Goal: Task Accomplishment & Management: Manage account settings

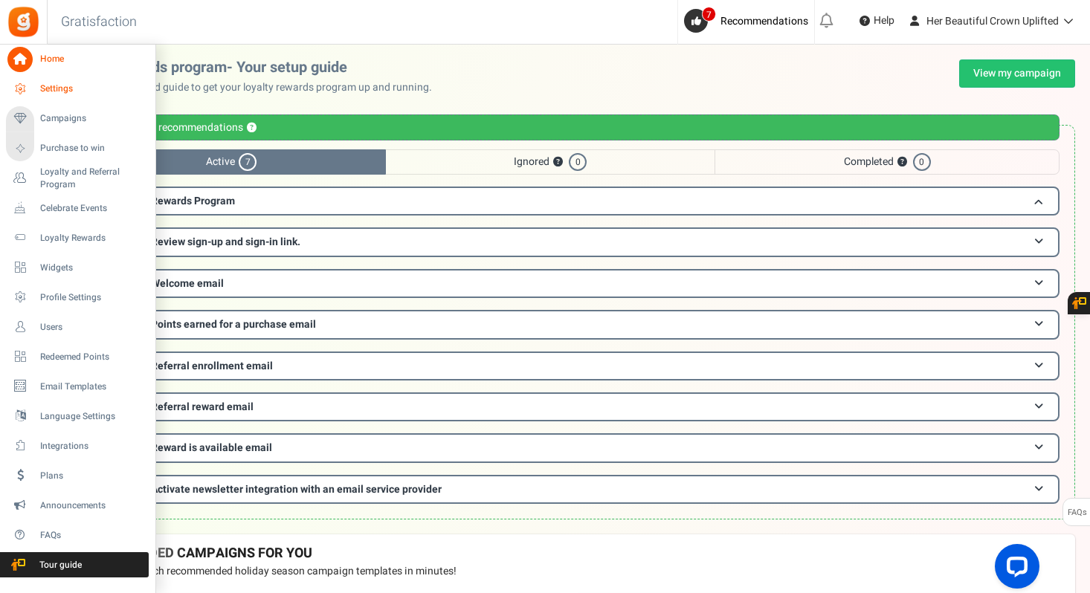
click at [48, 91] on span "Settings" at bounding box center [92, 89] width 104 height 13
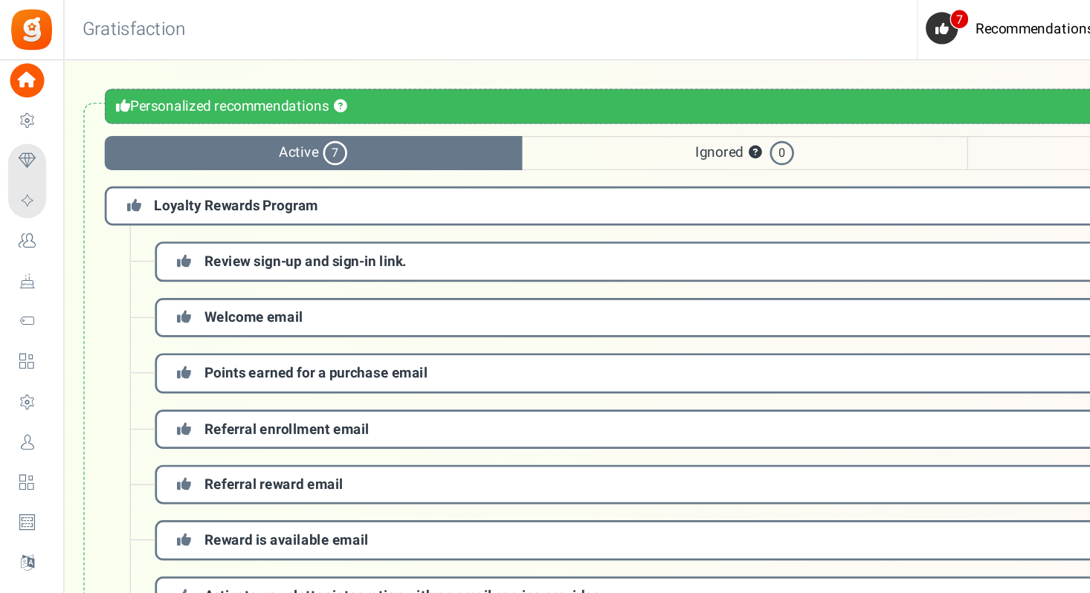
scroll to position [48, 0]
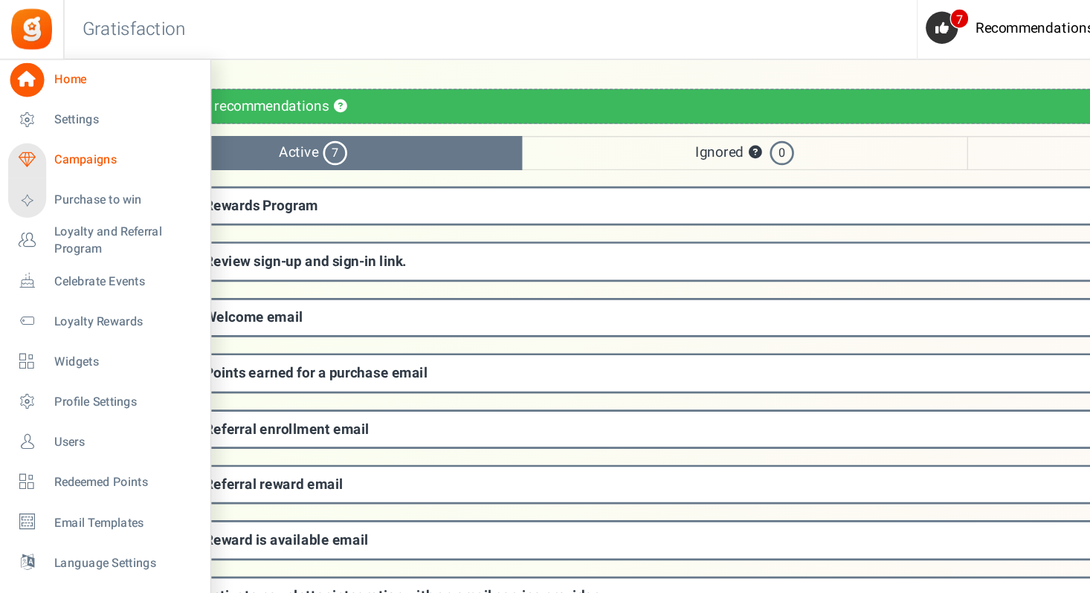
click at [57, 120] on span "Campaigns" at bounding box center [92, 118] width 104 height 13
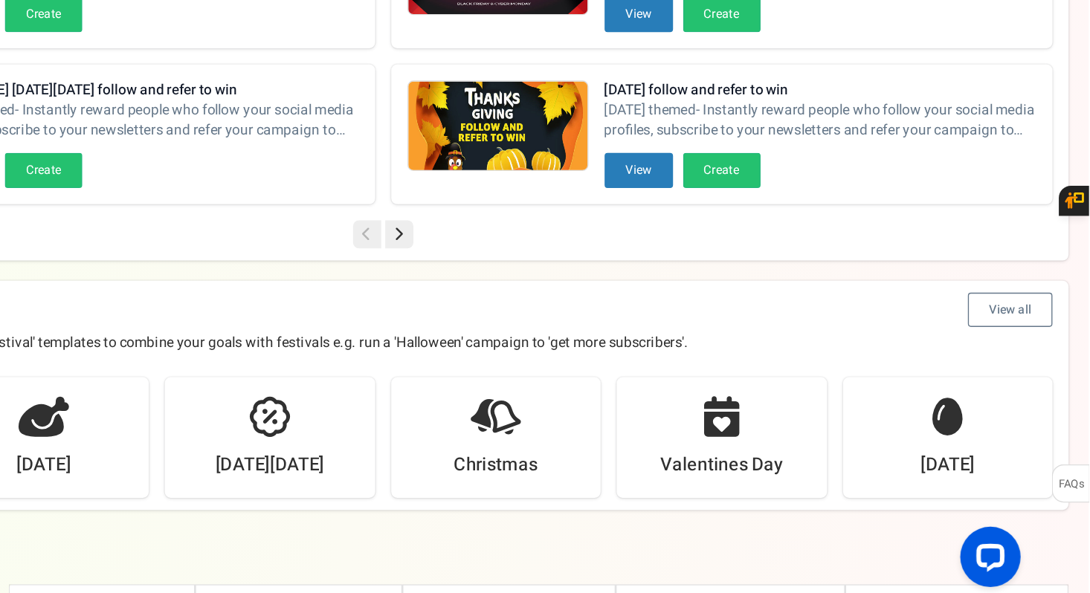
scroll to position [190, 0]
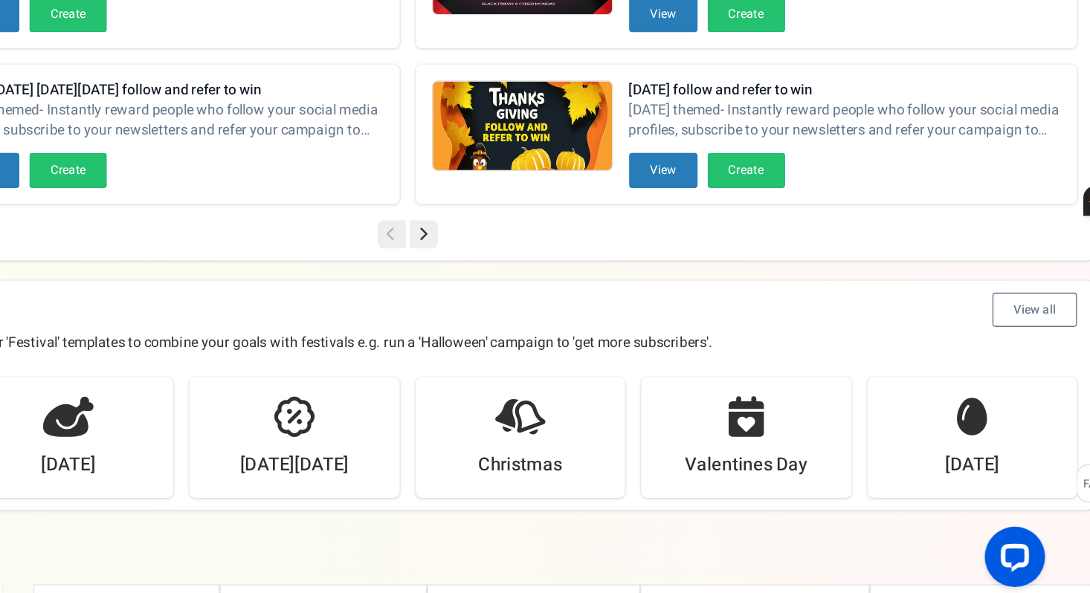
click at [584, 326] on icon at bounding box center [580, 327] width 21 height 21
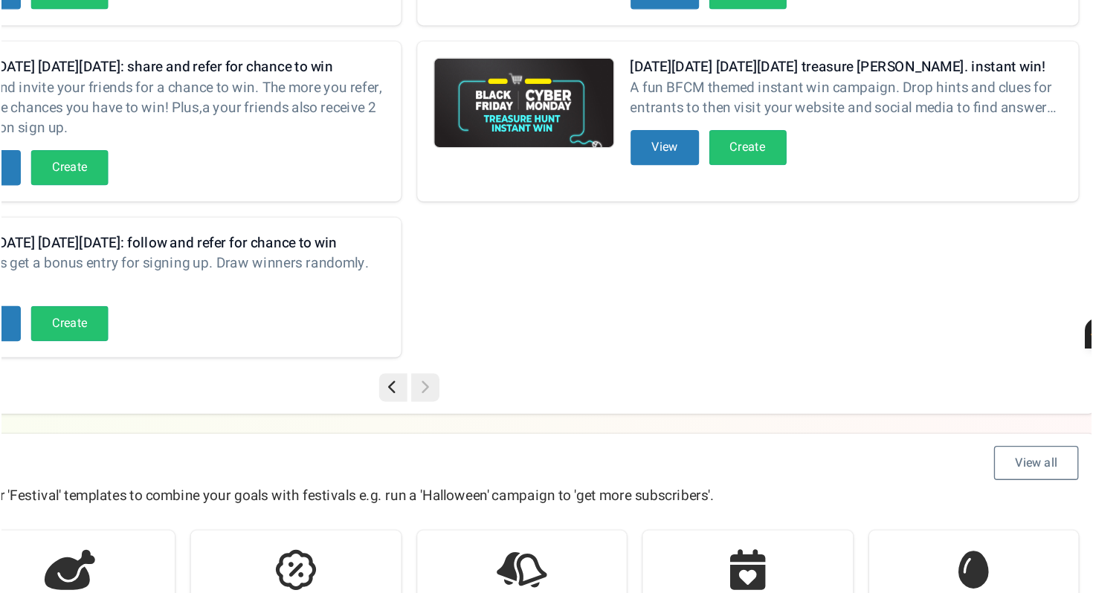
scroll to position [0, 0]
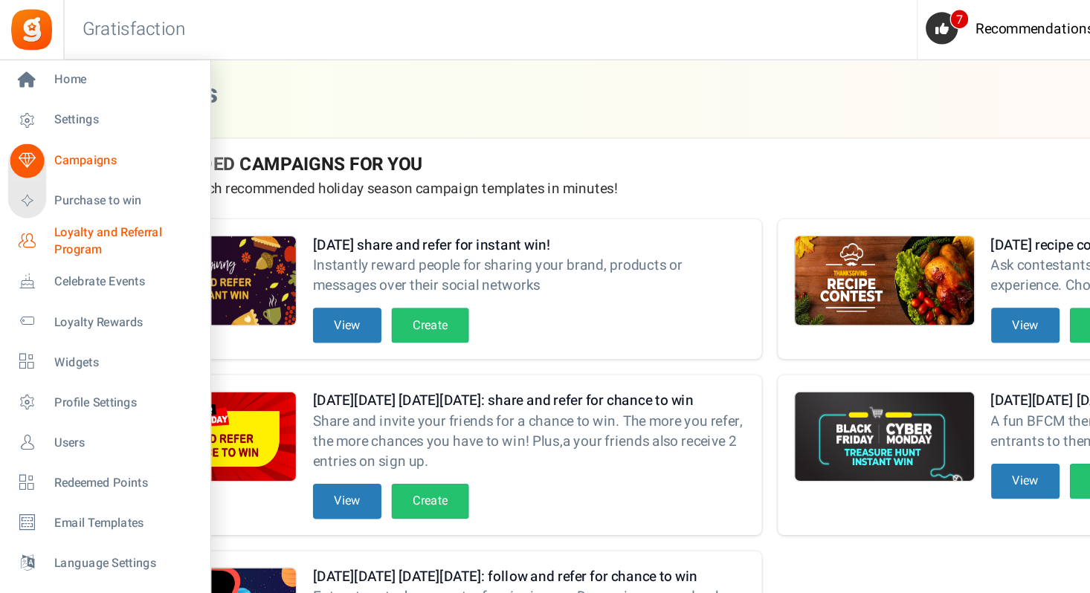
click at [68, 173] on span "Loyalty and Referral Program" at bounding box center [94, 178] width 109 height 25
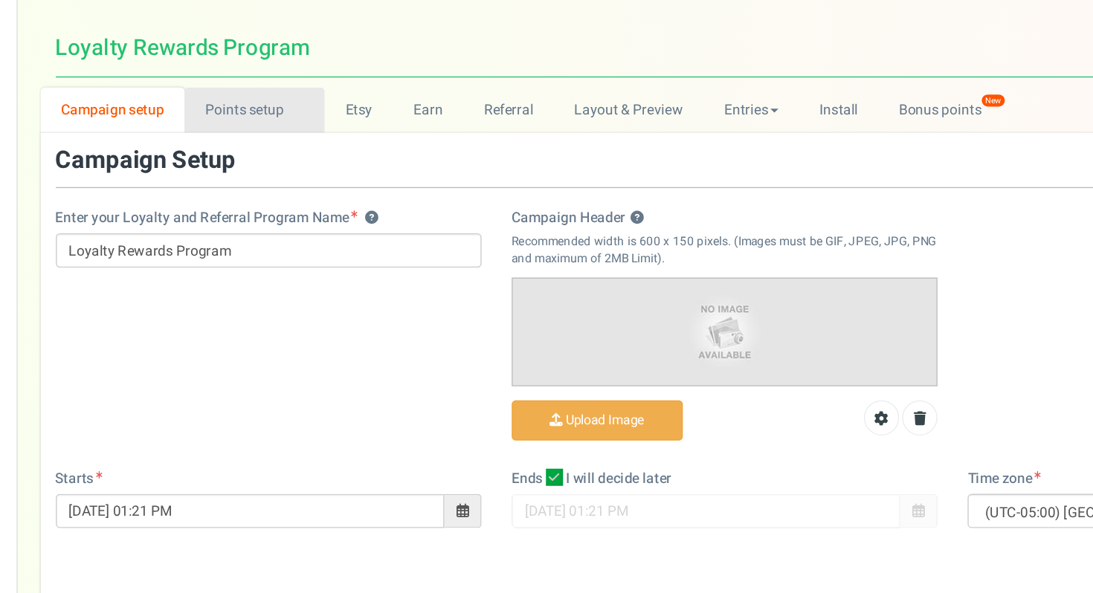
click at [241, 138] on link "Points setup New" at bounding box center [222, 125] width 103 height 33
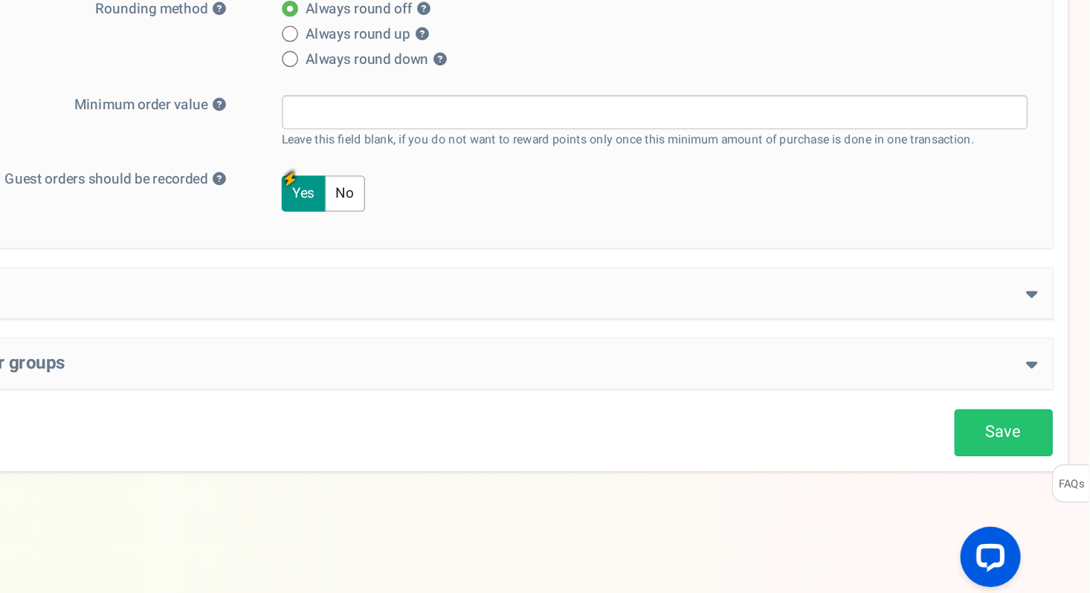
scroll to position [323, 0]
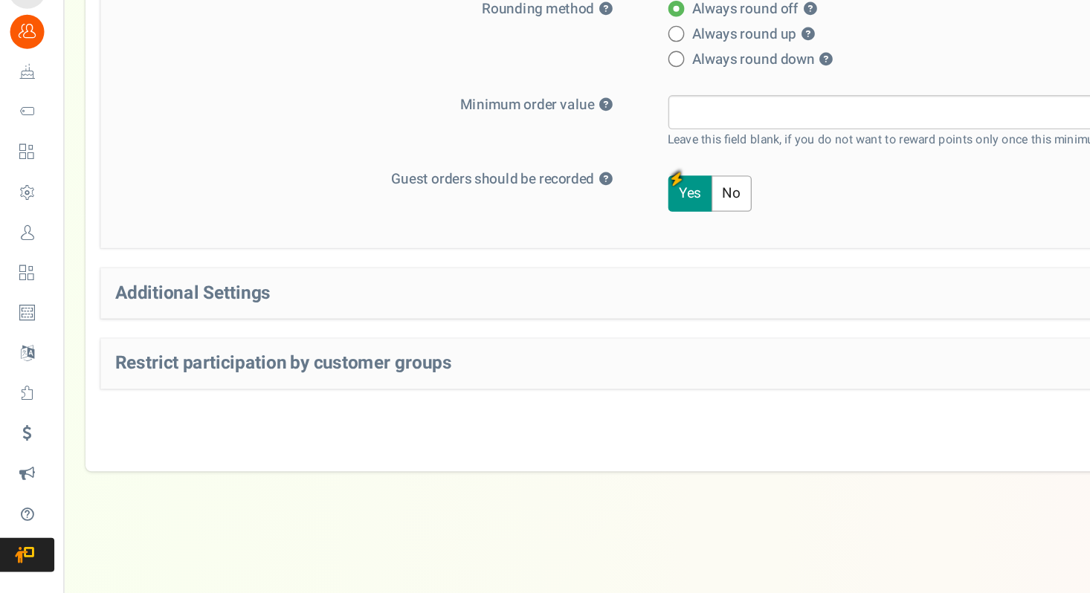
click at [400, 353] on div "Additional Settings Welcome Bonus ? Yes No Enter Welcome Points 100 Welcome Not…" at bounding box center [568, 371] width 989 height 37
click at [407, 376] on h4 "Additional Settings" at bounding box center [569, 371] width 967 height 15
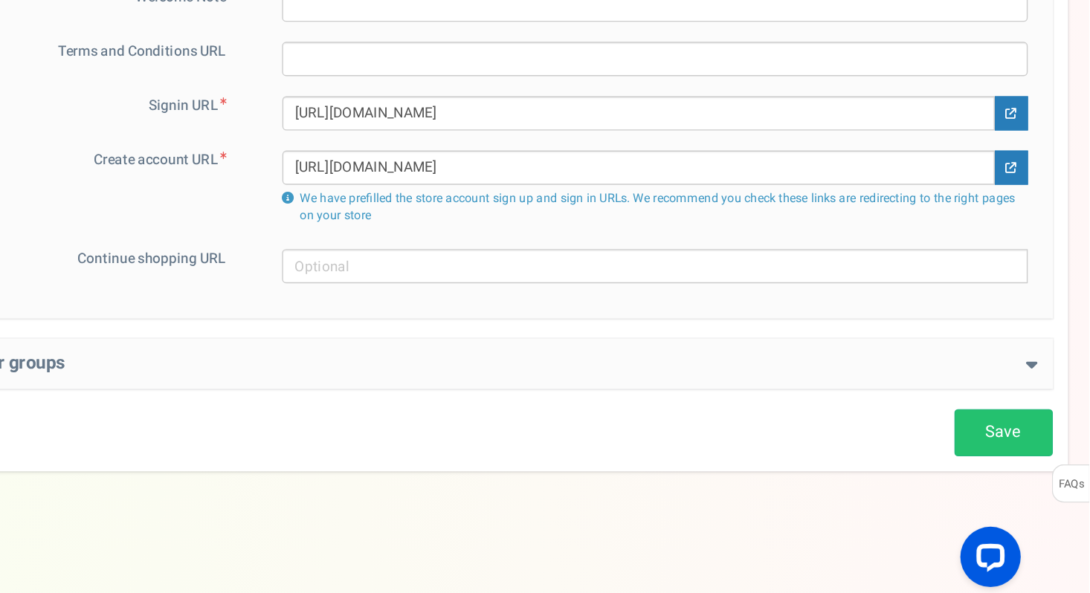
scroll to position [667, 0]
click at [636, 422] on h4 "Restrict participation by customer groups" at bounding box center [569, 423] width 967 height 15
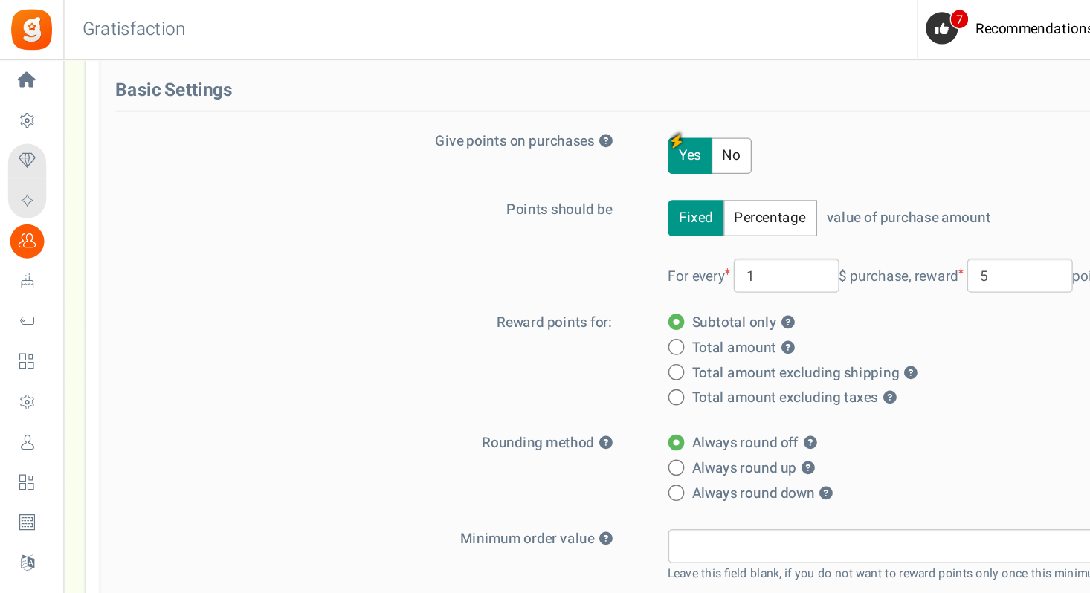
scroll to position [0, 0]
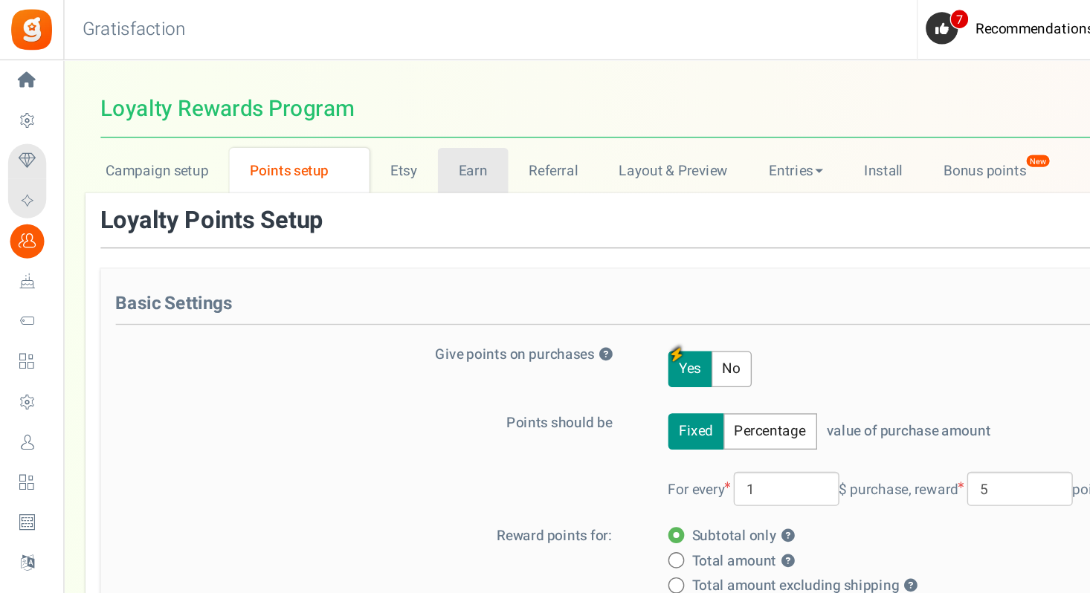
click at [355, 127] on link "Earn" at bounding box center [349, 125] width 52 height 33
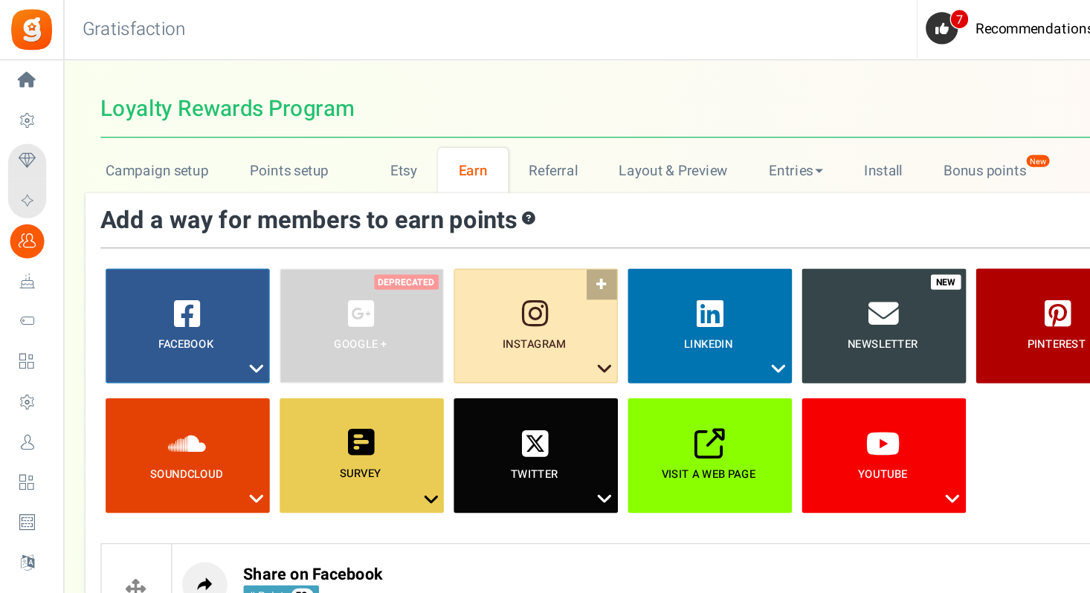
click at [394, 266] on link "Instagram ?" at bounding box center [395, 241] width 121 height 85
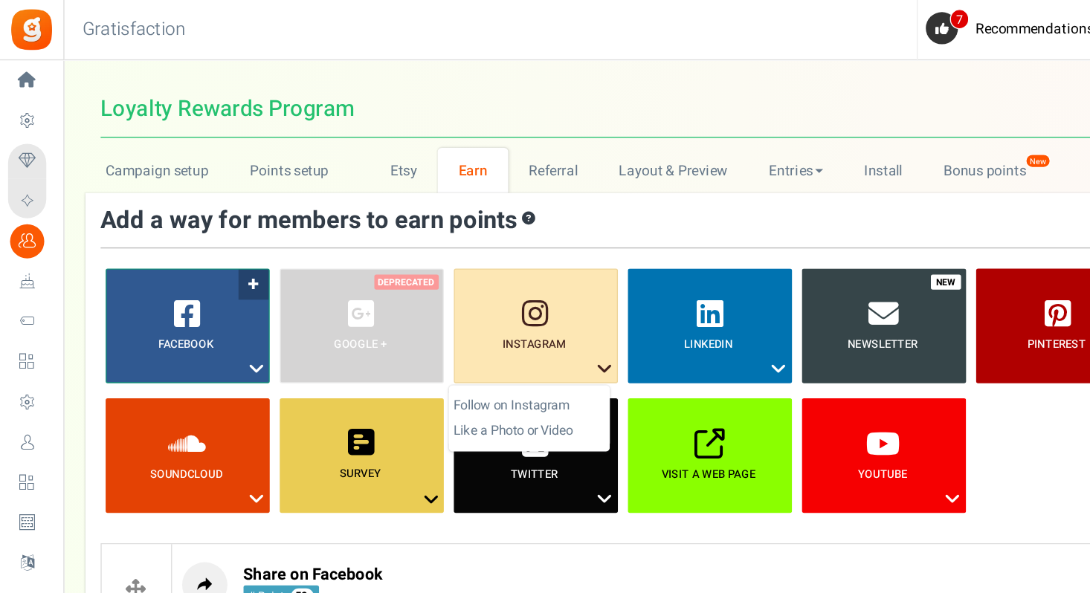
click at [181, 254] on span "Facebook ?" at bounding box center [137, 255] width 121 height 12
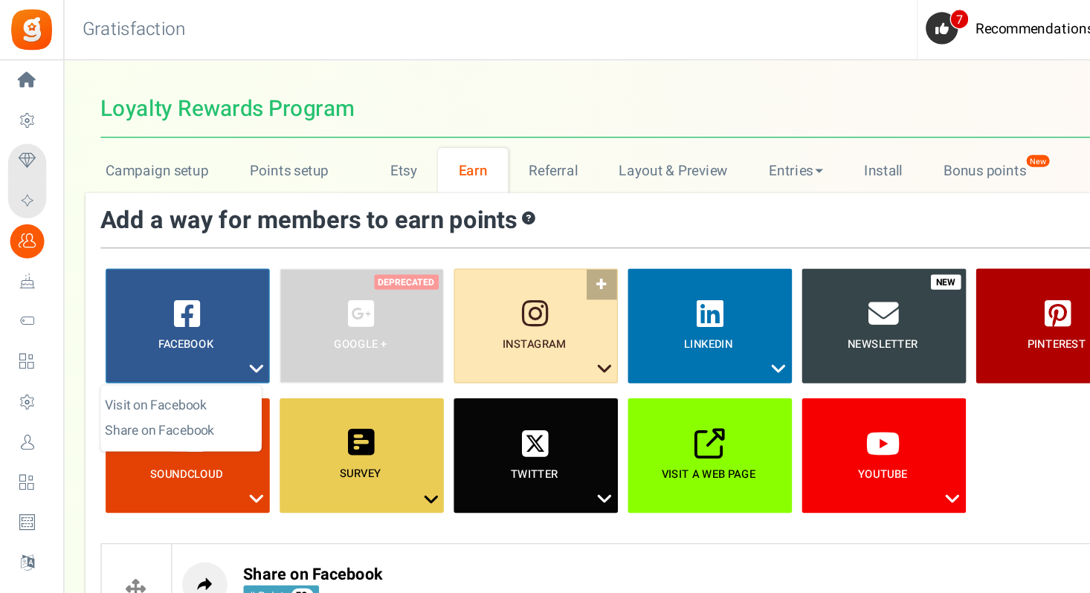
click at [396, 256] on b "Instagram" at bounding box center [395, 254] width 47 height 13
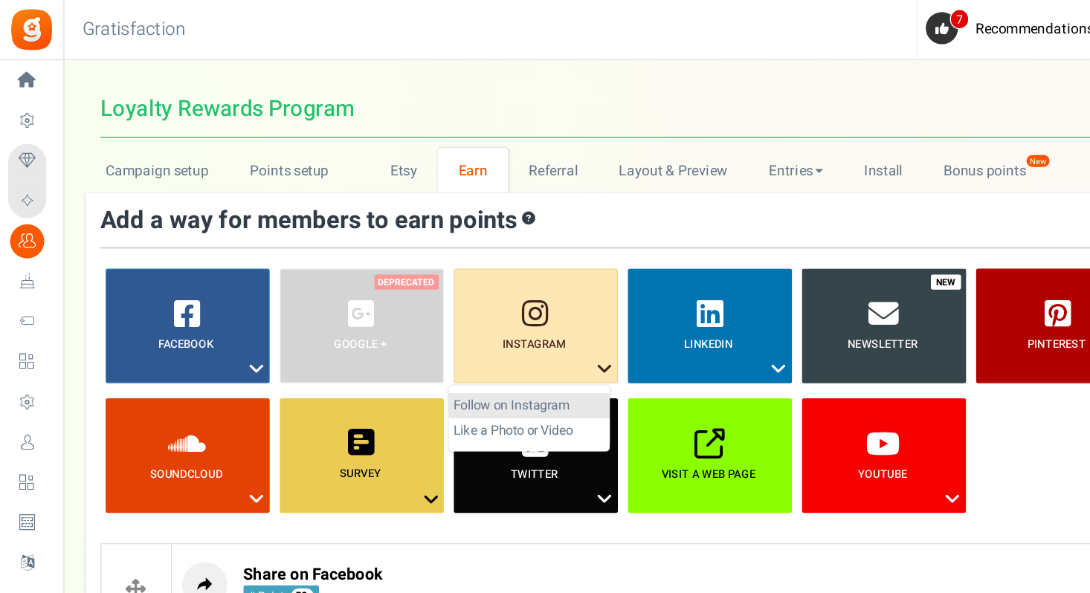
click at [385, 296] on link "Follow on Instagram" at bounding box center [391, 300] width 119 height 19
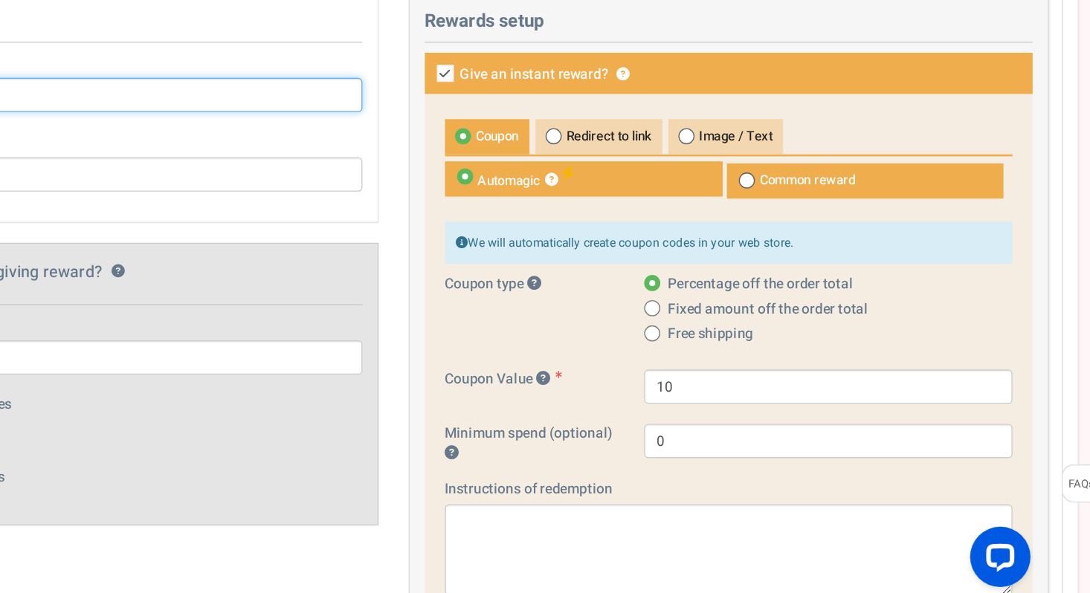
scroll to position [371, 0]
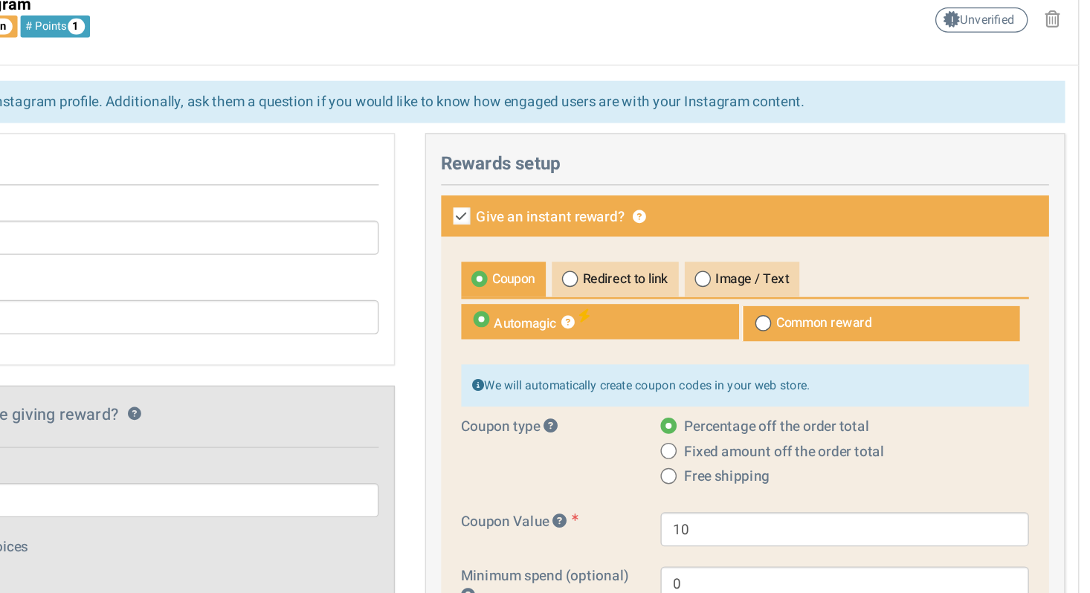
click at [609, 213] on icon at bounding box center [607, 210] width 13 height 13
click at [596, 213] on input "Give an instant reward? ?" at bounding box center [591, 212] width 10 height 10
checkbox input "false"
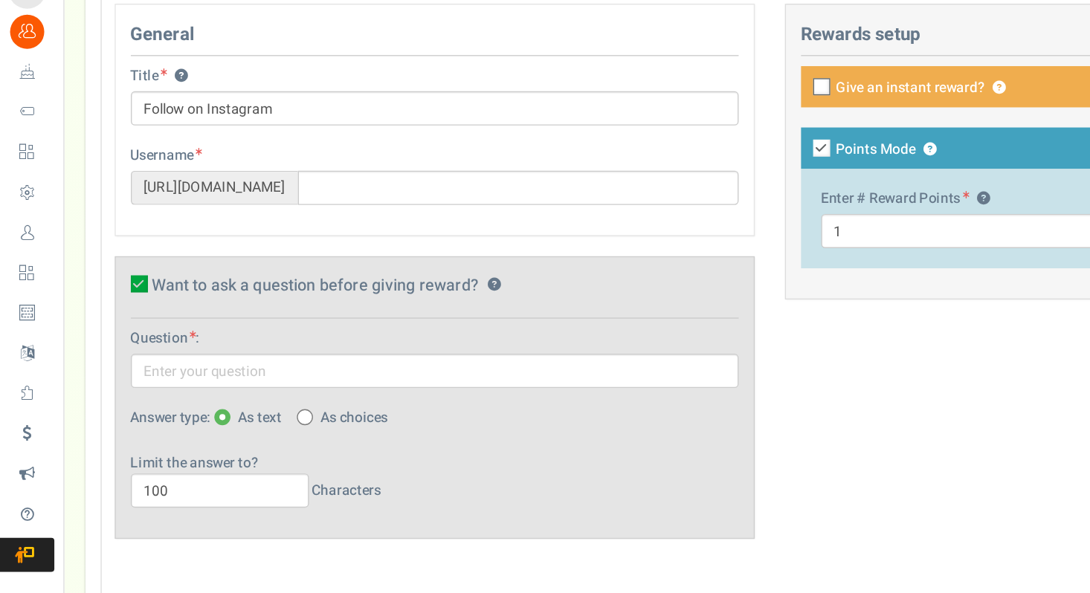
scroll to position [363, 0]
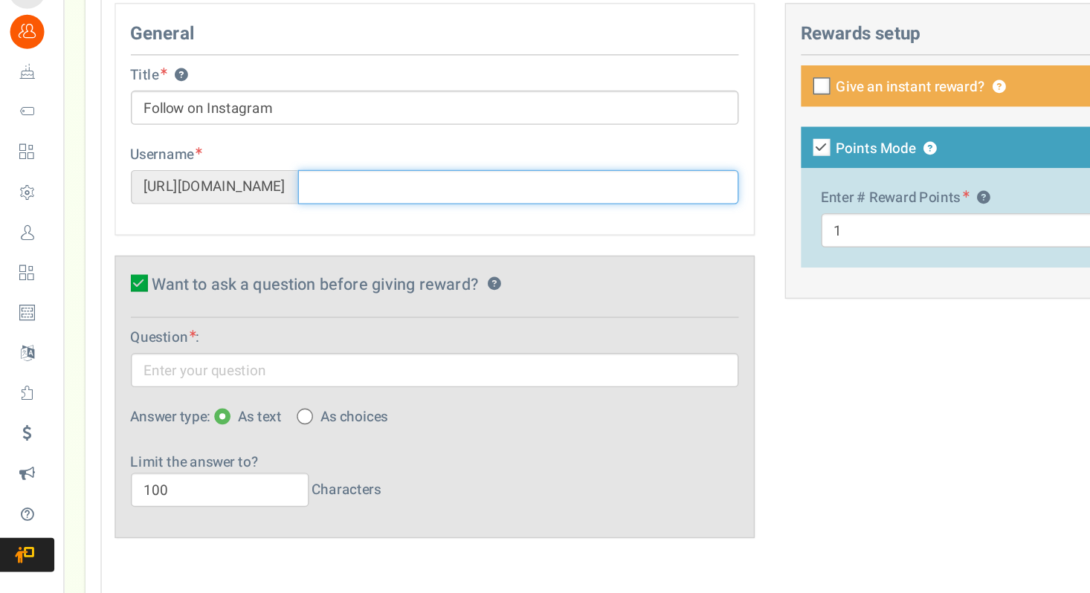
click at [448, 292] on input "text" at bounding box center [383, 292] width 326 height 25
type input "herbeautifulcrownuplifted"
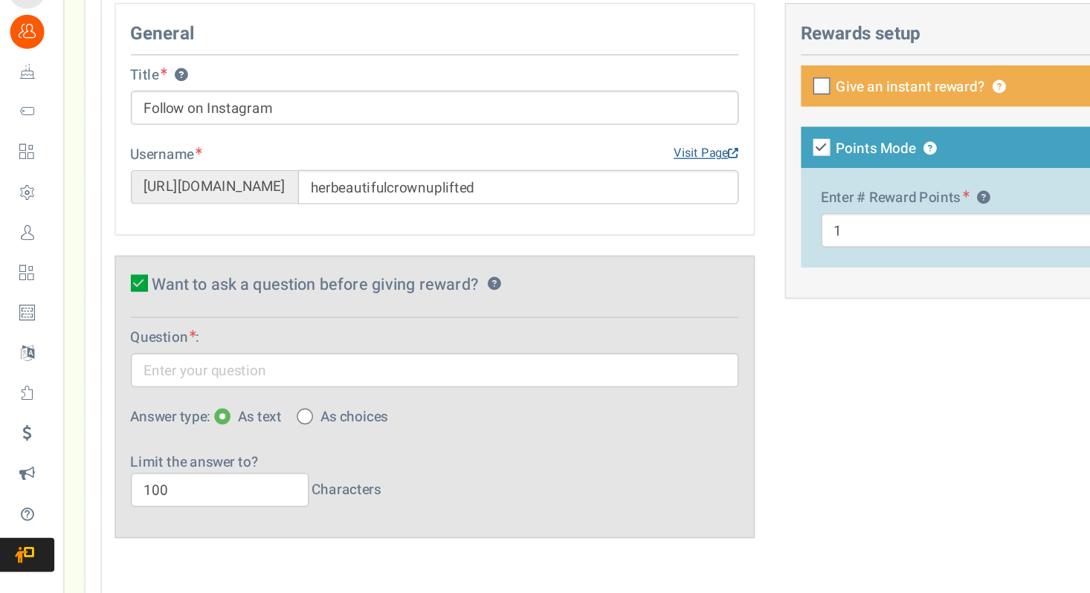
click at [515, 268] on link "Visit Page" at bounding box center [522, 268] width 48 height 13
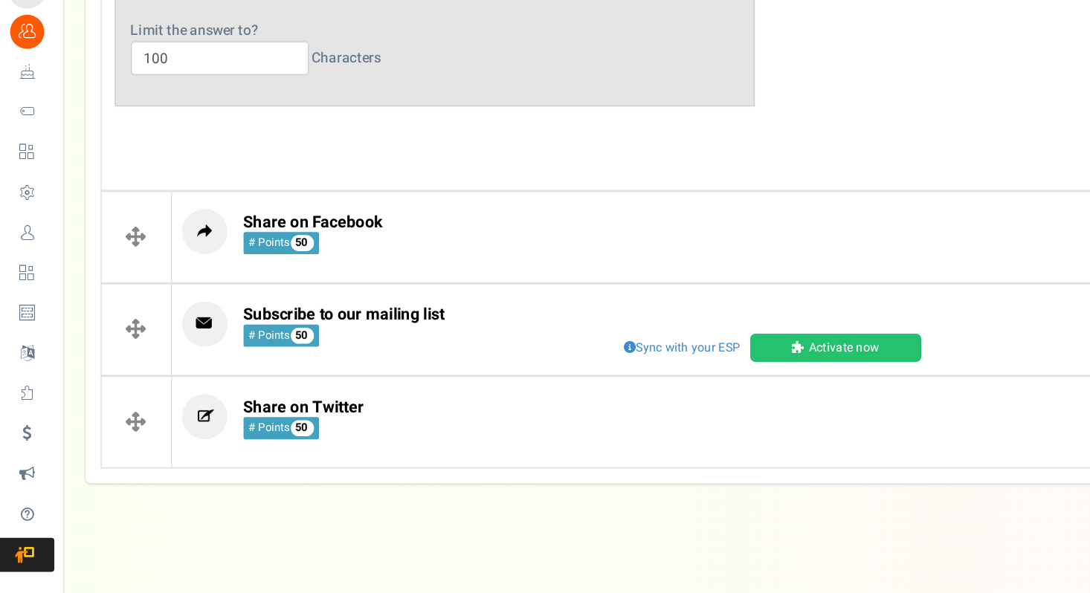
scroll to position [691, 0]
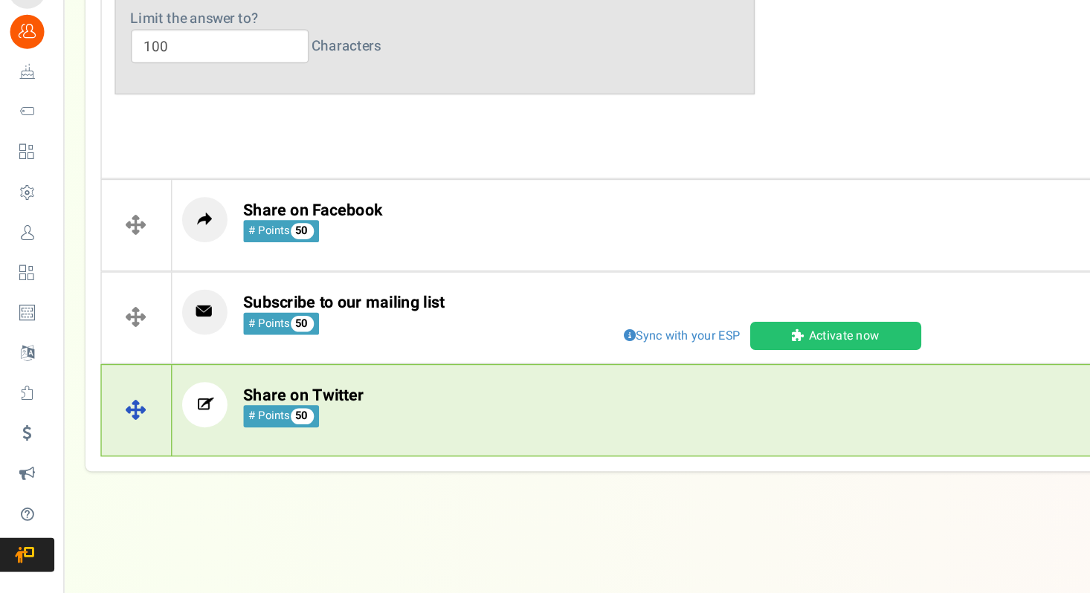
click at [150, 454] on icon at bounding box center [151, 453] width 33 height 33
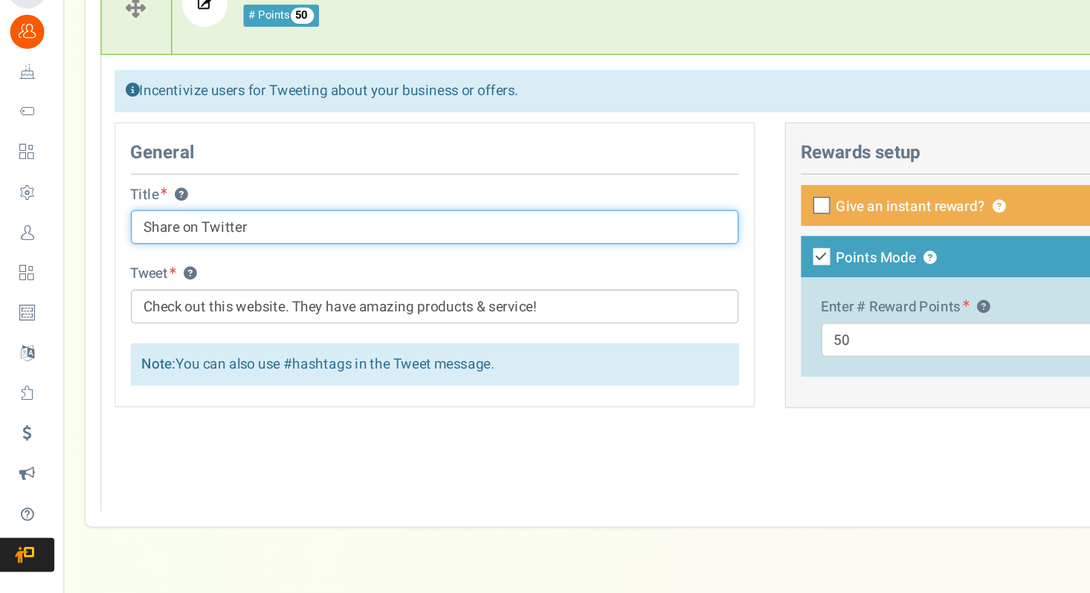
scroll to position [479, 0]
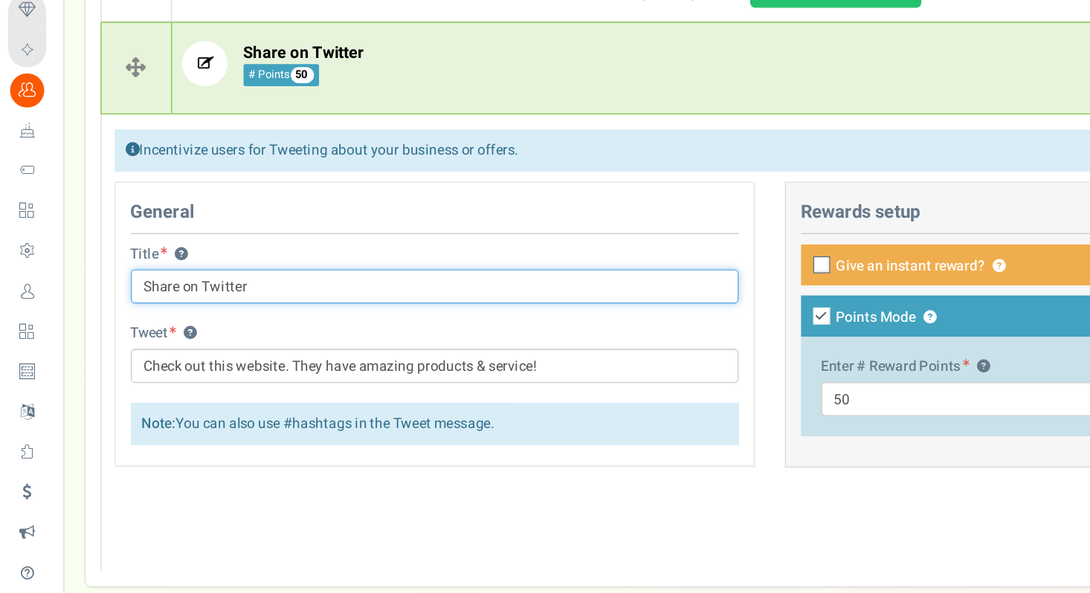
click at [185, 326] on input "Share on Twitter" at bounding box center [321, 323] width 449 height 25
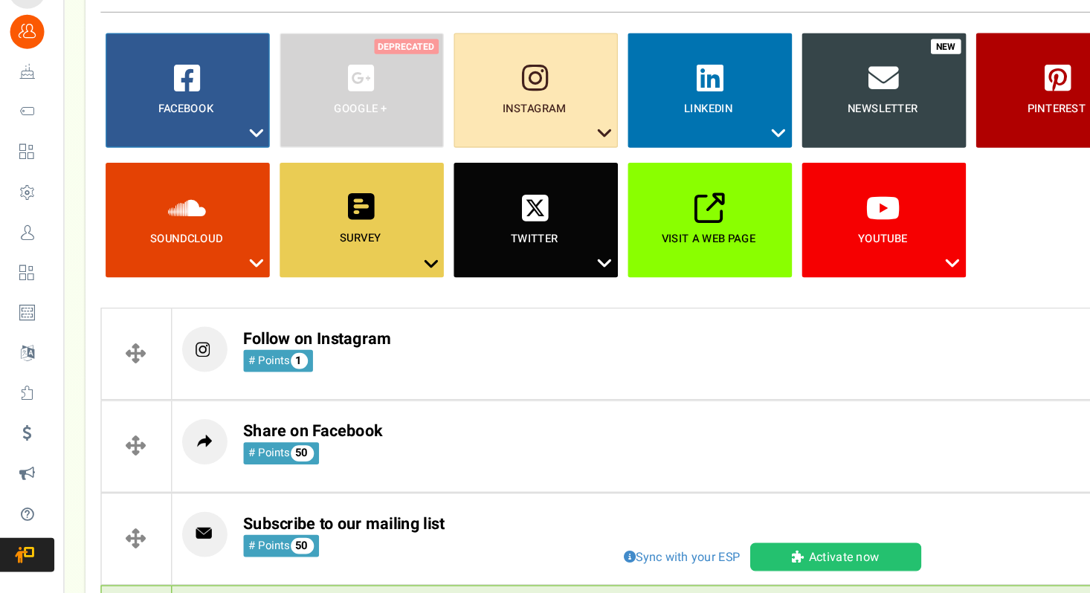
scroll to position [36, 0]
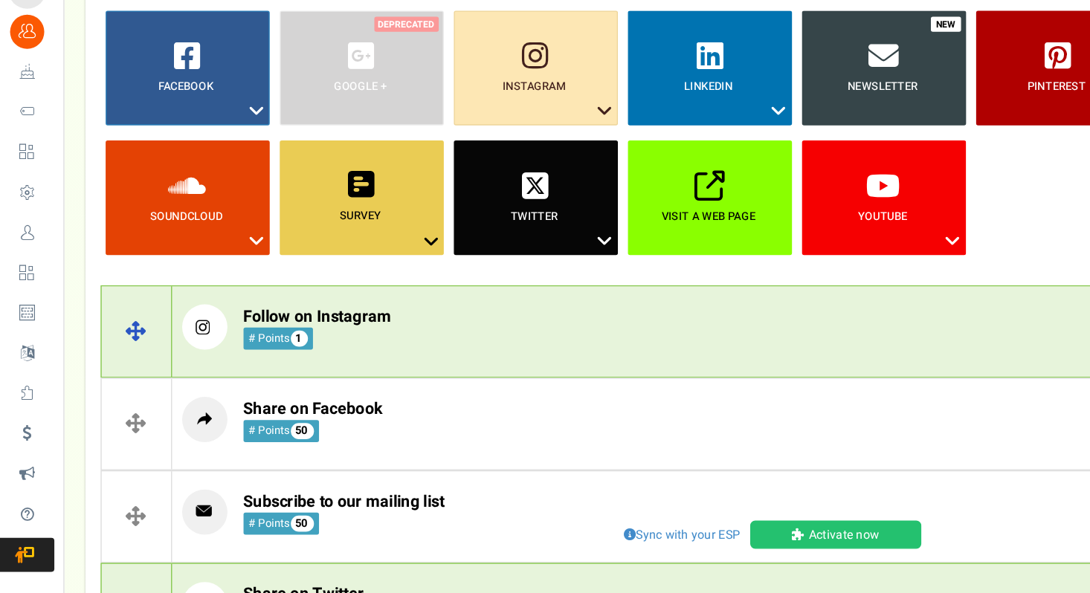
click at [193, 410] on small "# Points 1" at bounding box center [205, 405] width 51 height 16
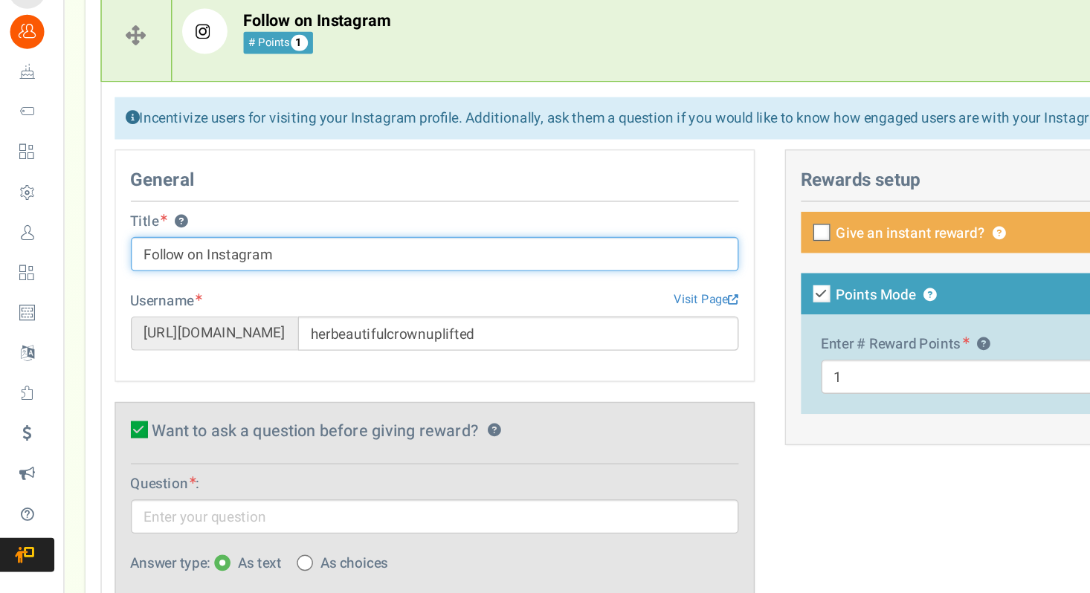
scroll to position [259, 0]
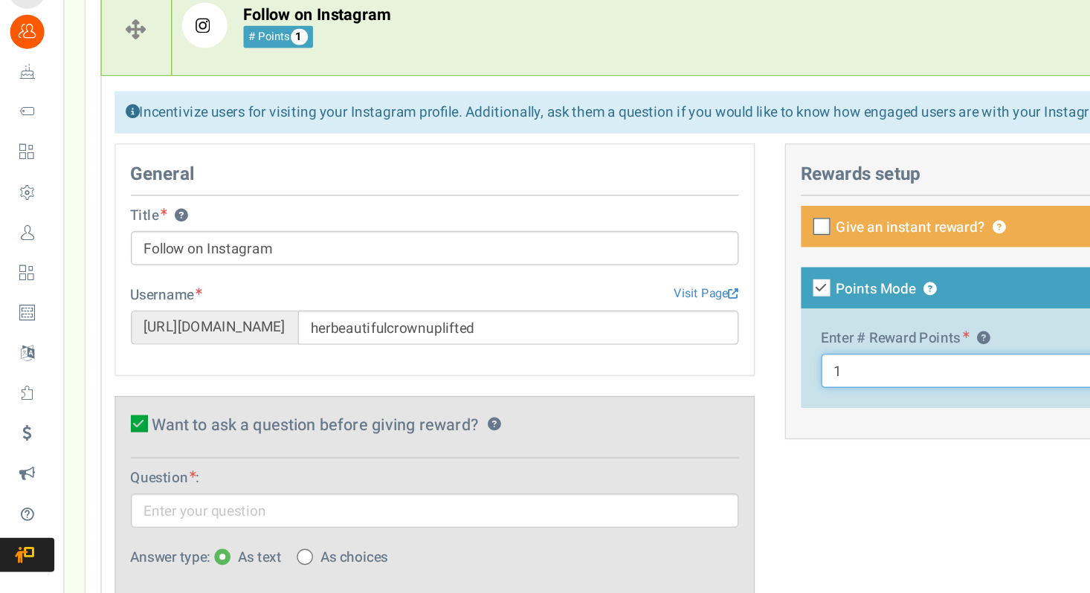
click at [625, 428] on input "1" at bounding box center [816, 428] width 419 height 25
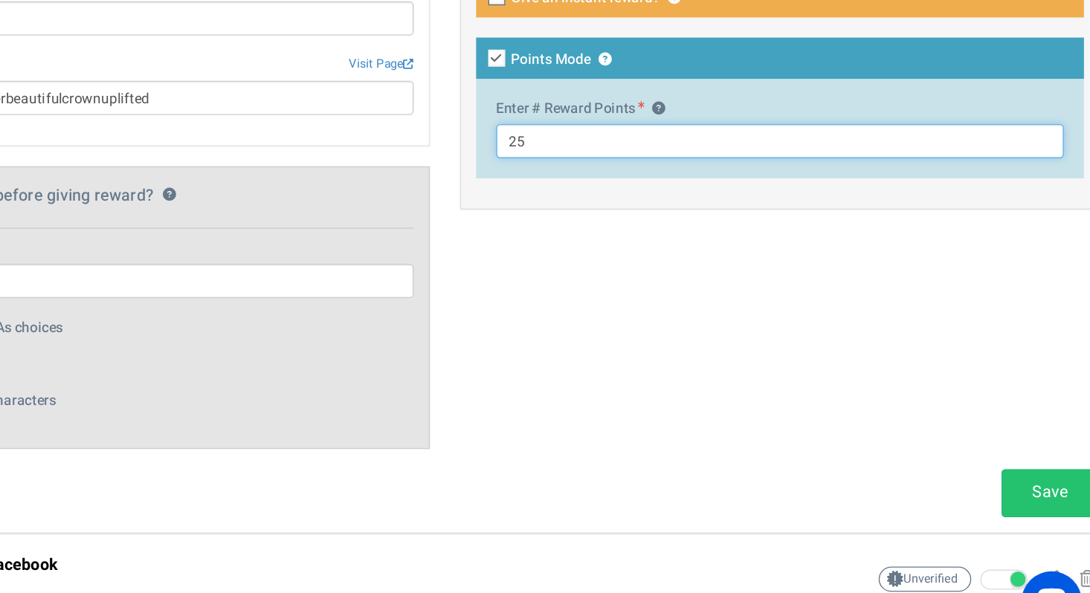
scroll to position [462, 0]
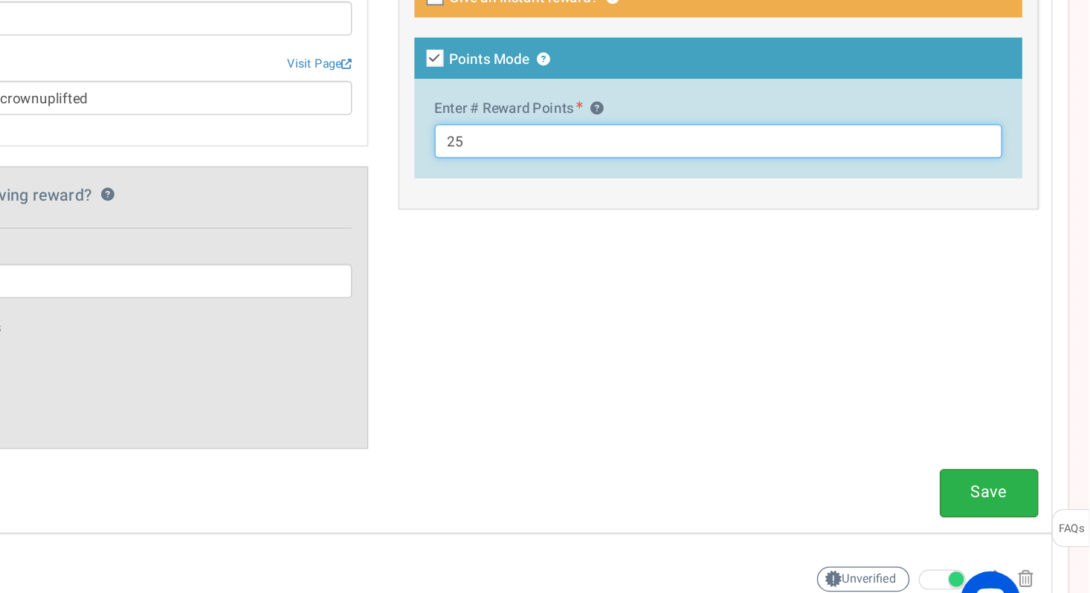
type input "25"
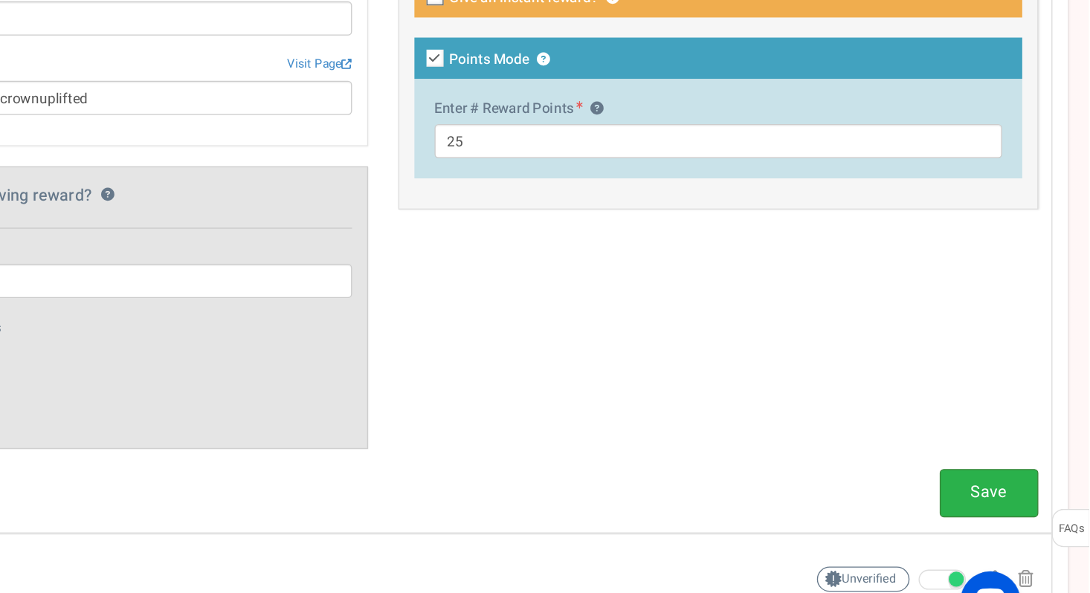
click at [1027, 480] on link "Save" at bounding box center [1016, 485] width 73 height 35
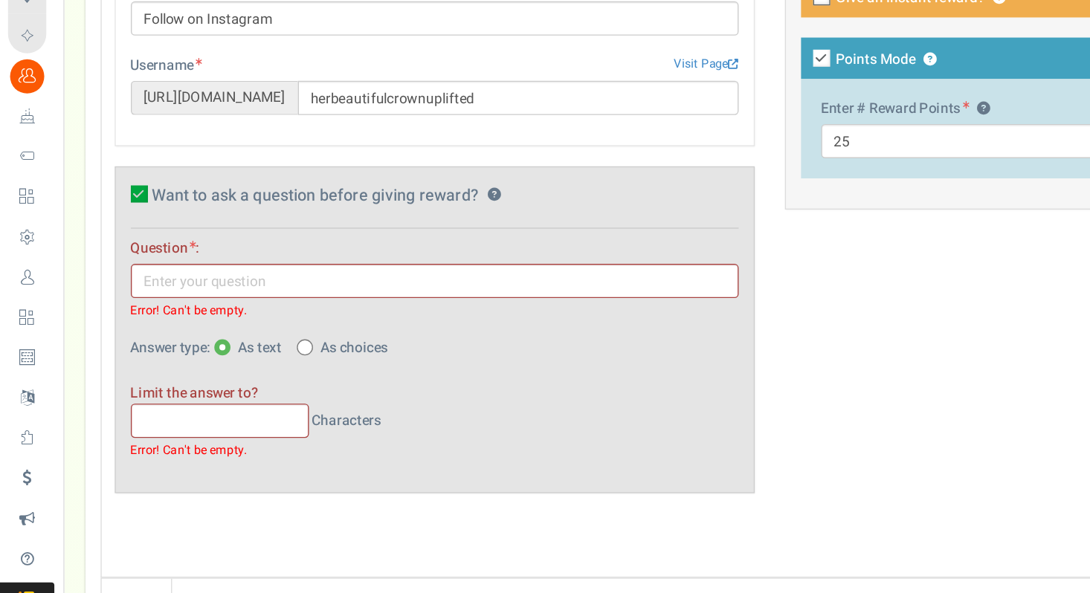
click at [102, 270] on icon at bounding box center [103, 265] width 13 height 13
click at [91, 270] on input "Want to ask a question before giving reward? ?" at bounding box center [87, 268] width 10 height 10
checkbox input "false"
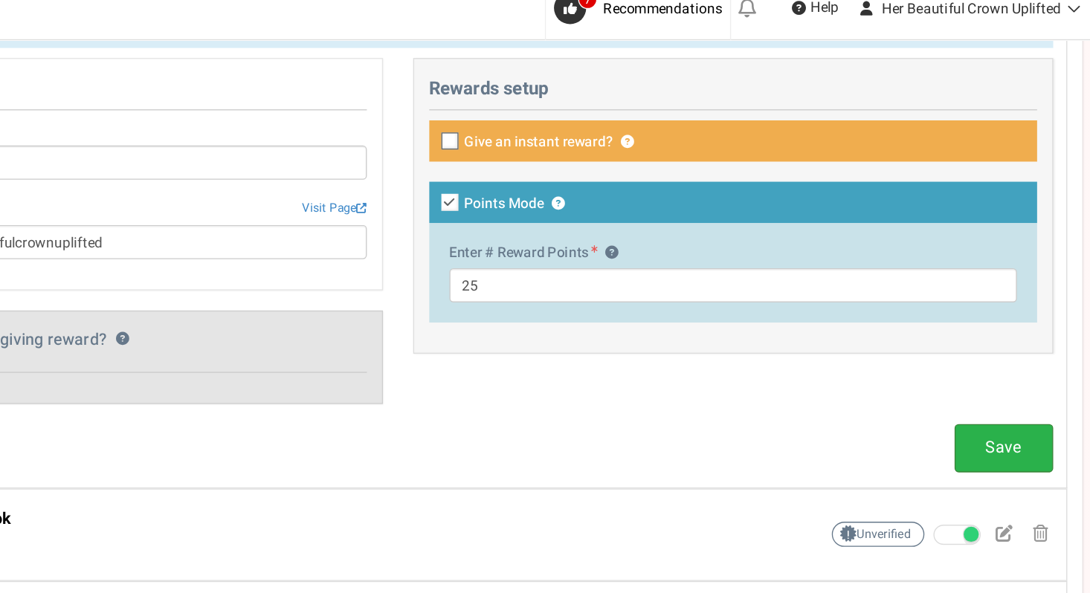
click at [996, 339] on link "Save" at bounding box center [1016, 346] width 73 height 35
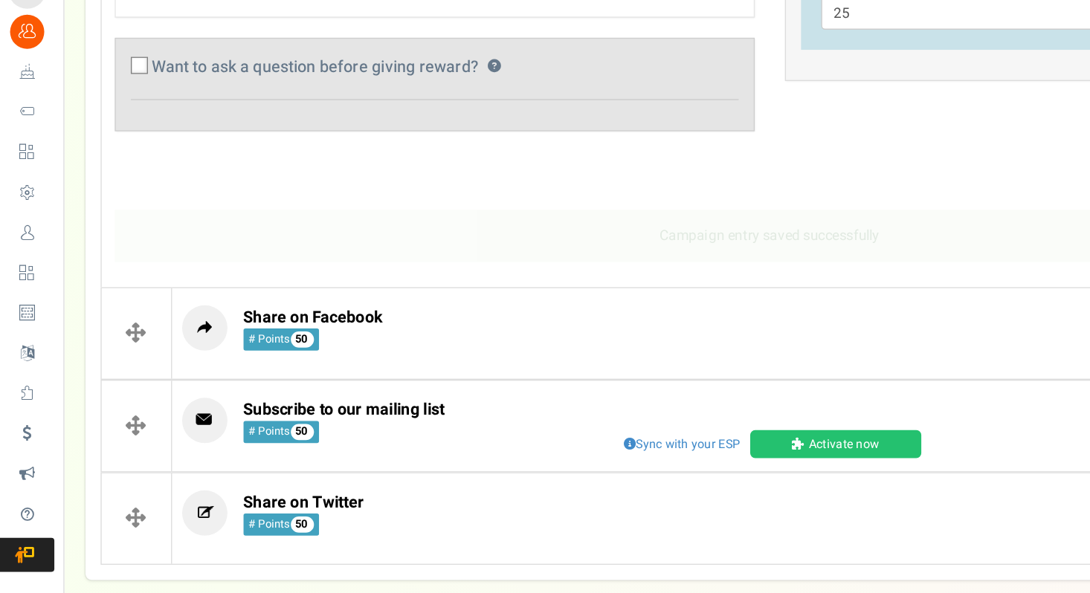
scroll to position [549, 0]
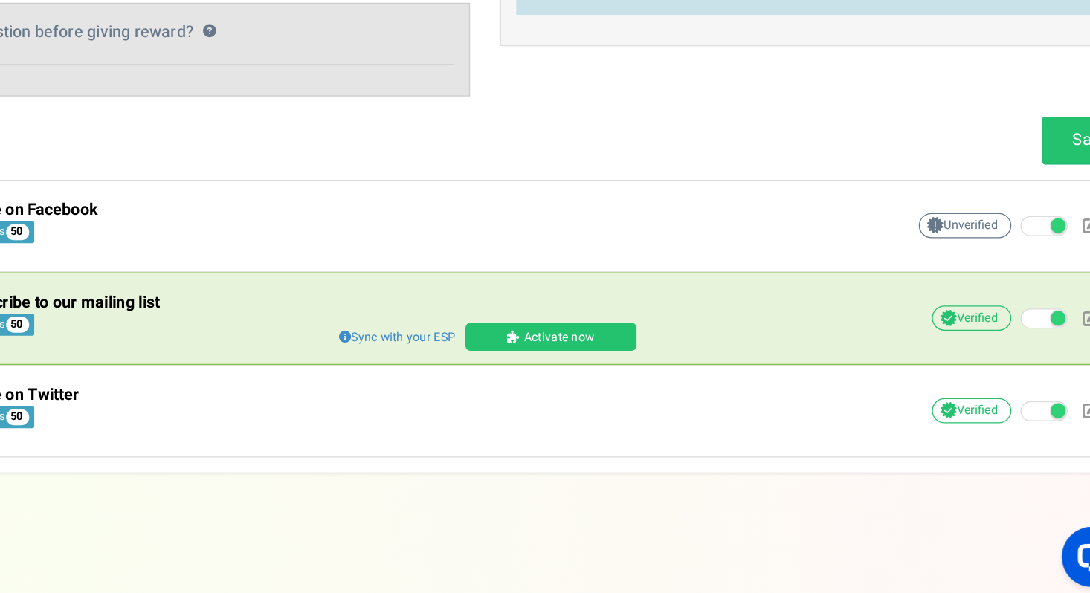
click at [513, 401] on span "Sync with your ESP" at bounding box center [503, 404] width 95 height 16
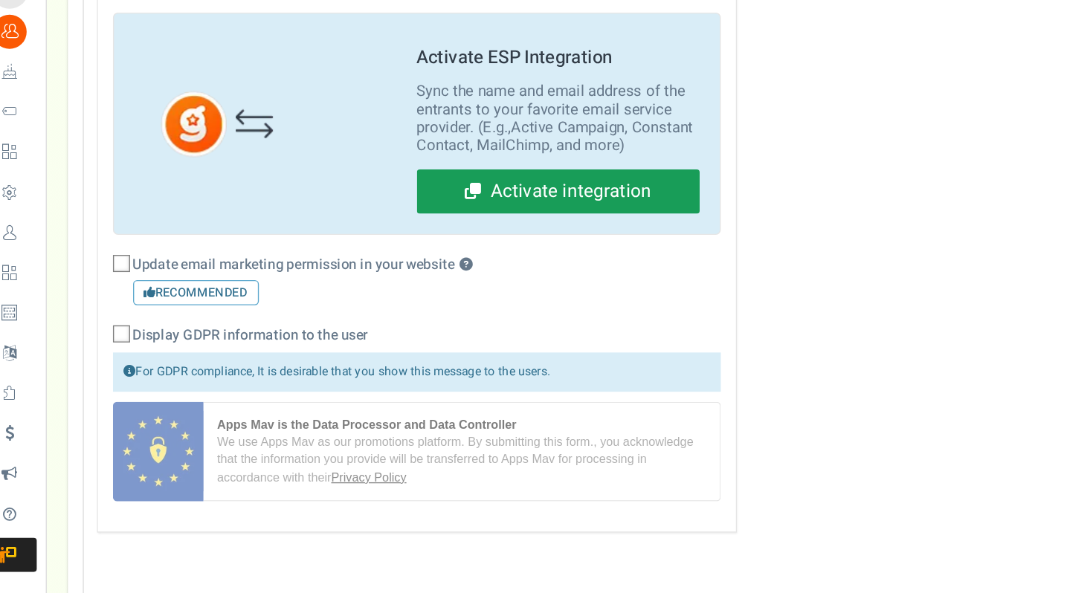
scroll to position [734, 0]
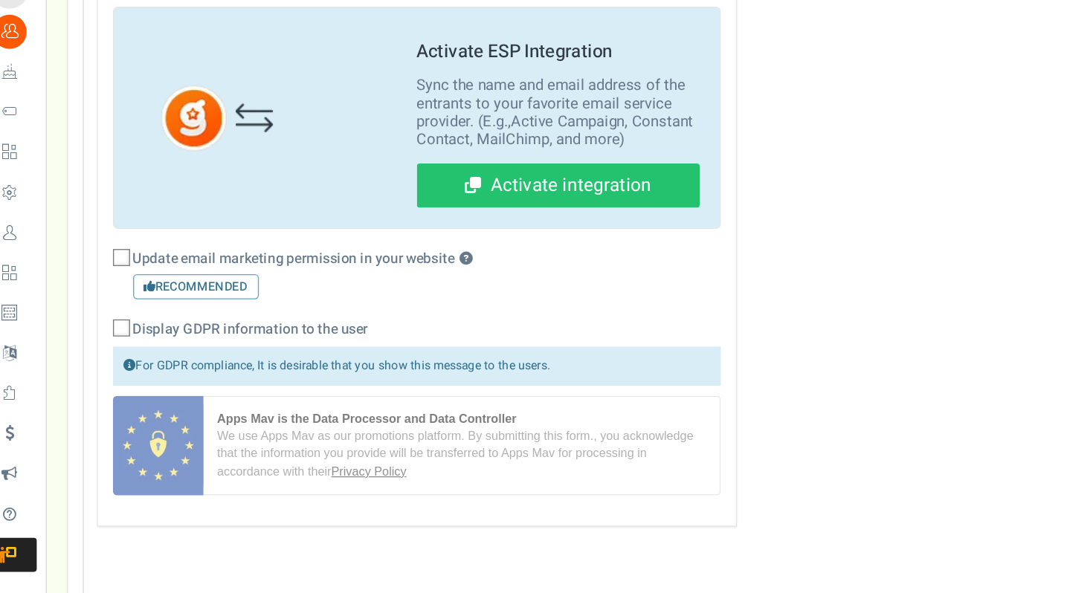
click at [108, 428] on span at bounding box center [109, 425] width 9 height 9
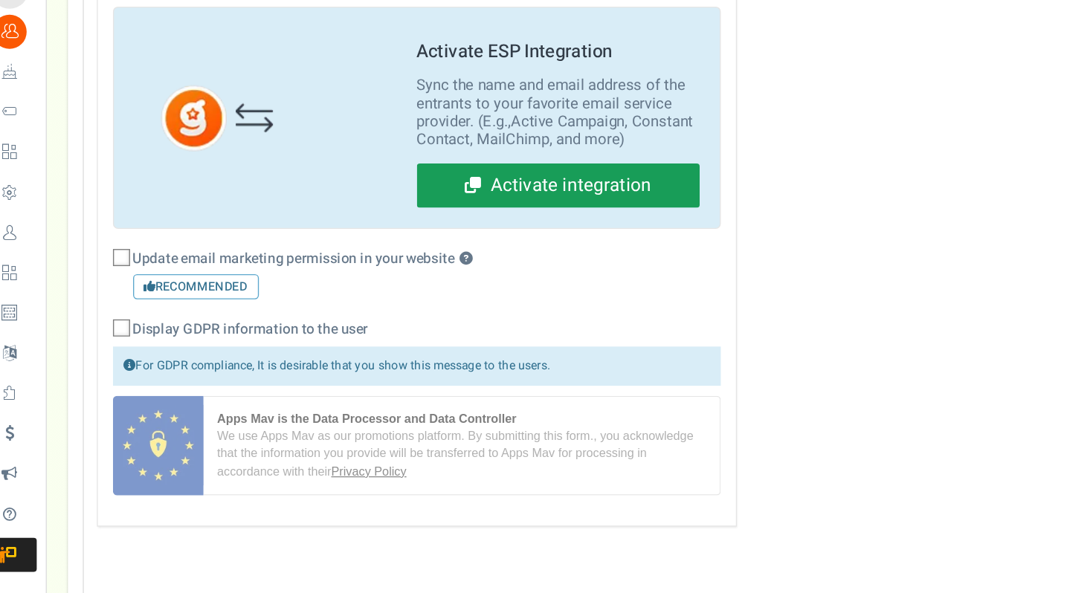
click at [407, 297] on link "Activate integration" at bounding box center [425, 292] width 209 height 33
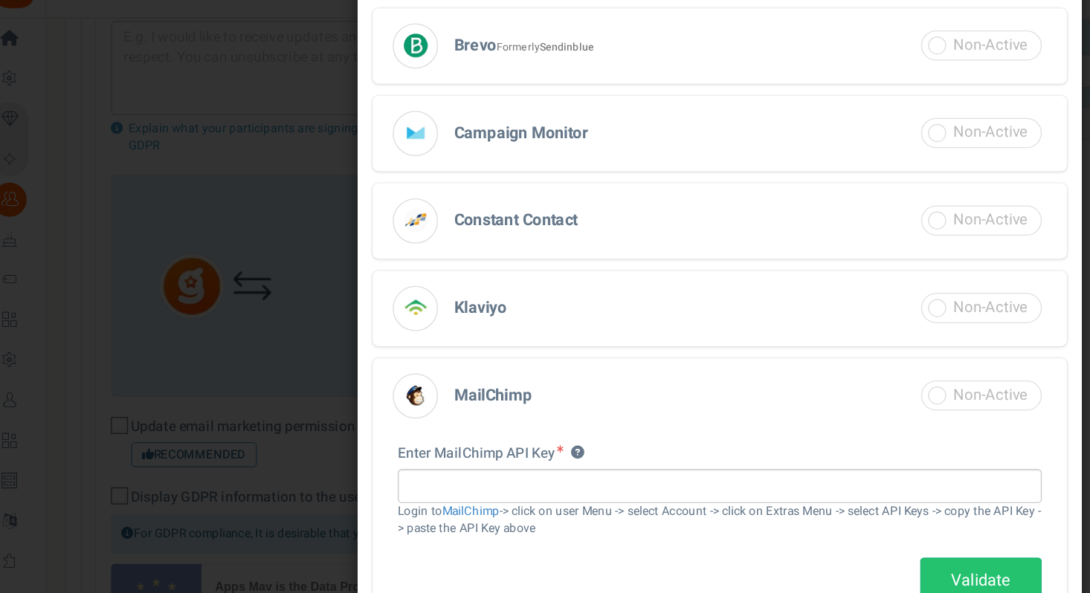
scroll to position [258, 0]
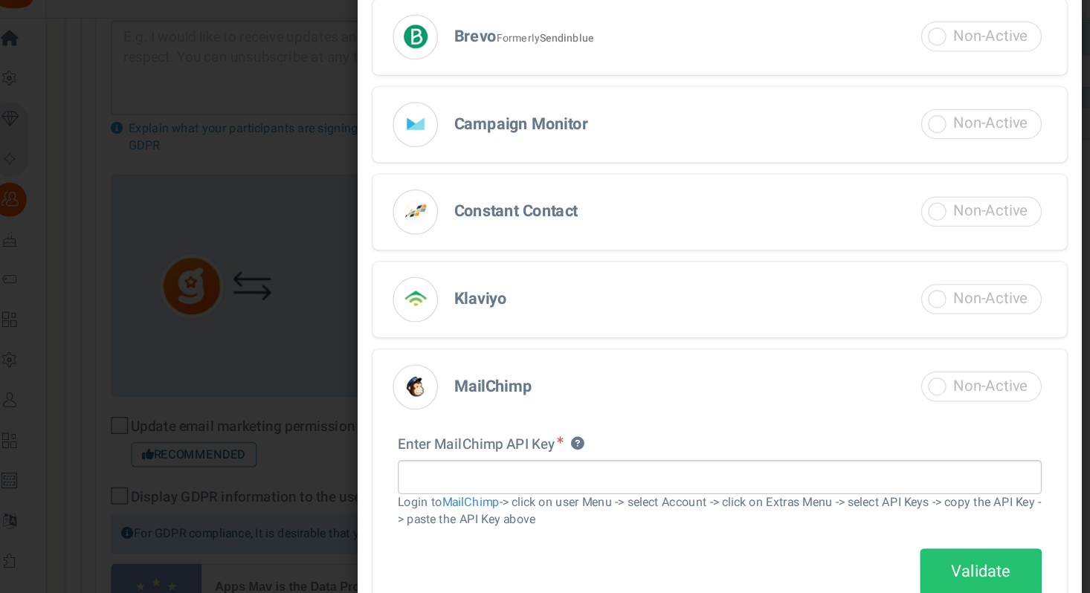
click at [704, 317] on span at bounding box center [738, 317] width 89 height 22
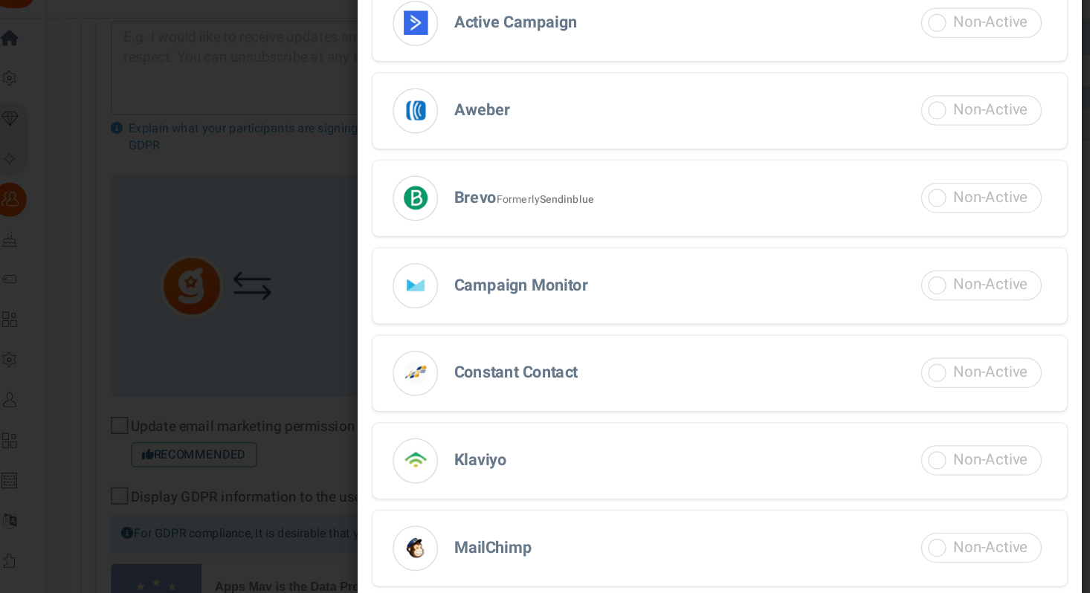
scroll to position [181, 0]
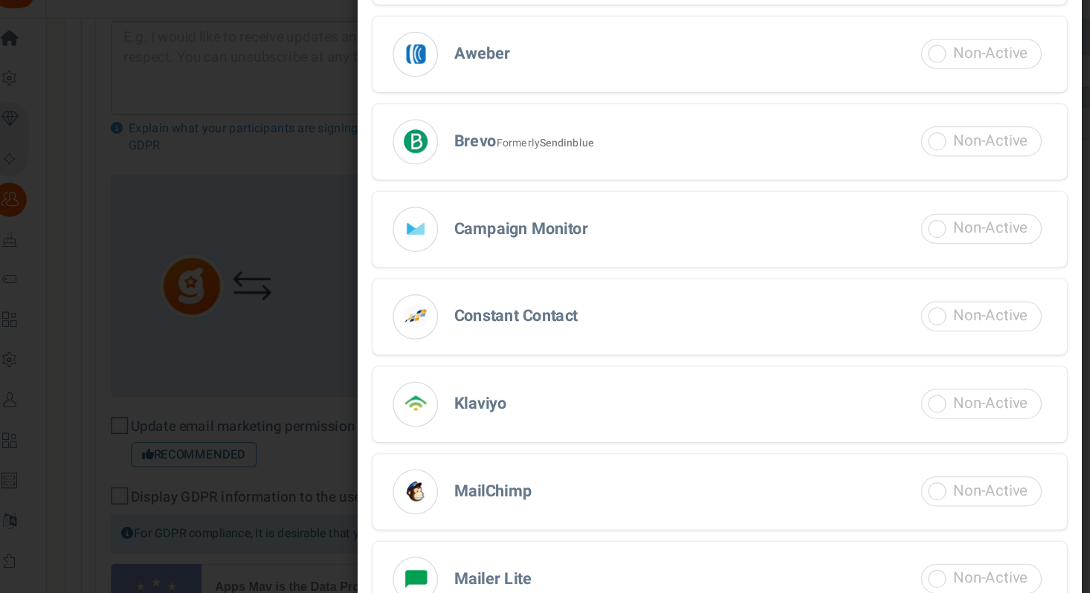
click at [389, 389] on span "MailChimp" at bounding box center [377, 394] width 57 height 18
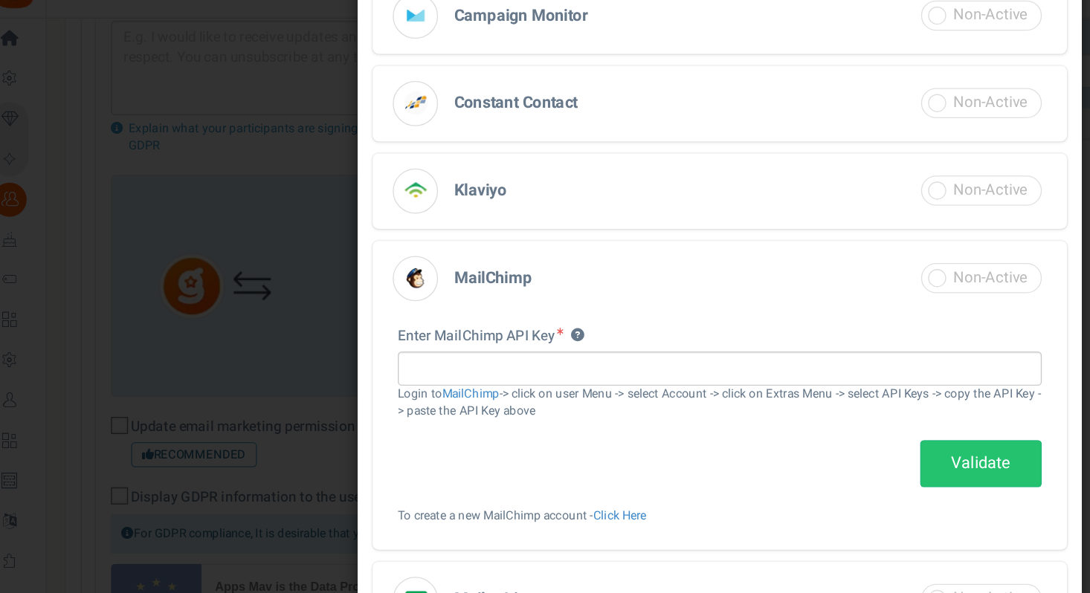
scroll to position [354, 0]
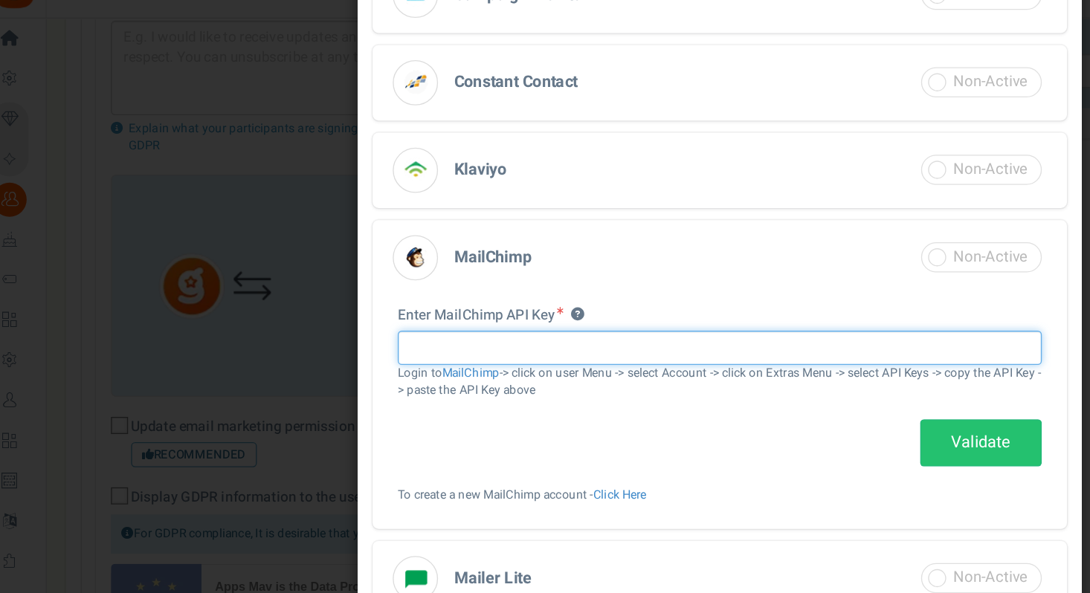
click at [358, 280] on input "text" at bounding box center [545, 287] width 476 height 25
paste input "23b9c610aa8e4ae1f020351e95e6c9a1-us21"
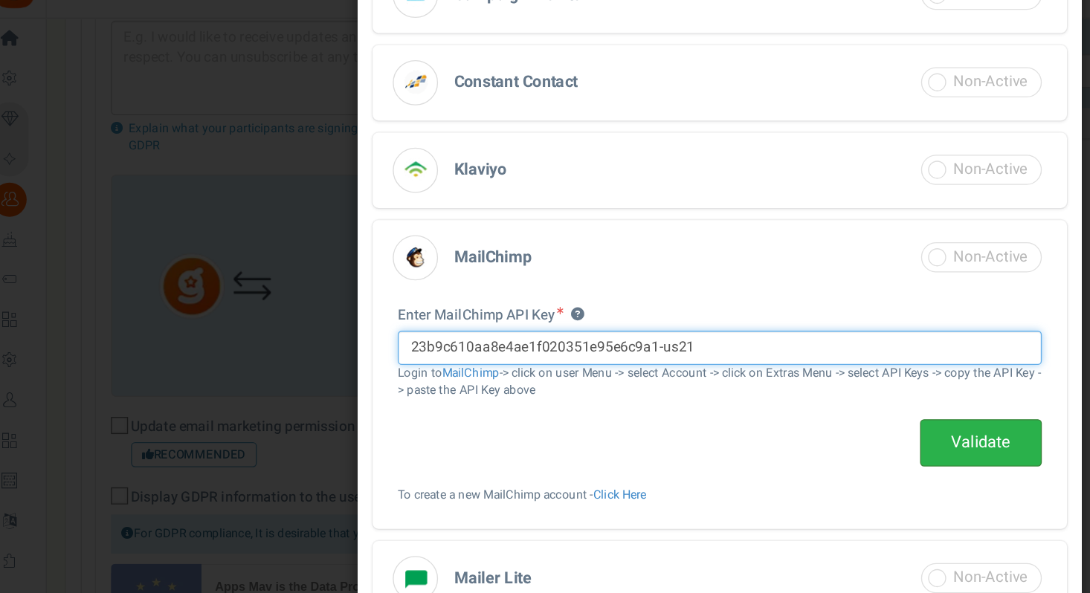
type input "23b9c610aa8e4ae1f020351e95e6c9a1-us21"
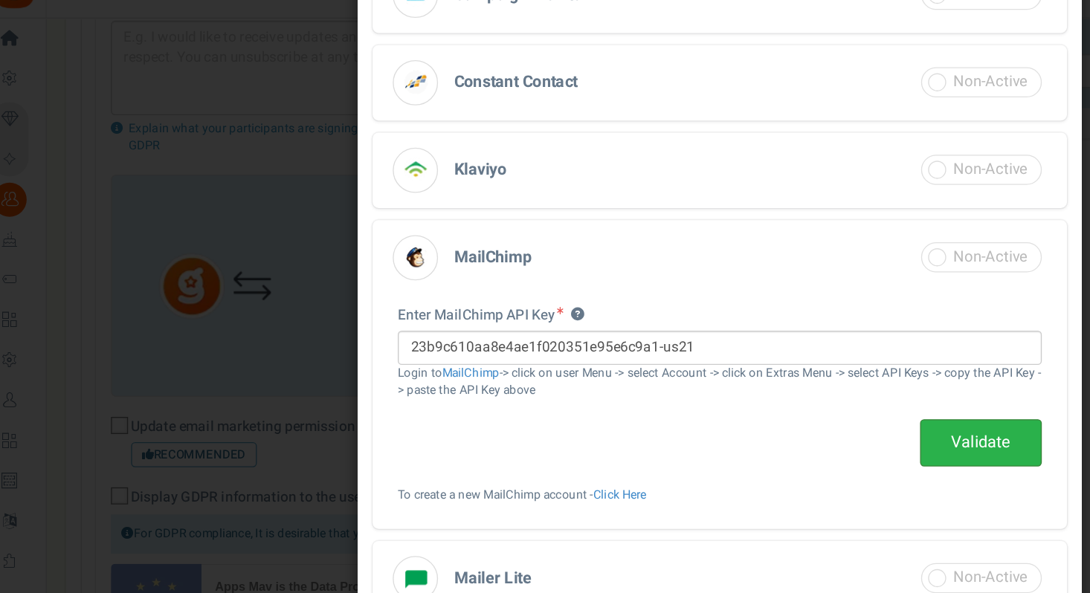
click at [740, 363] on link "Validate" at bounding box center [738, 358] width 90 height 35
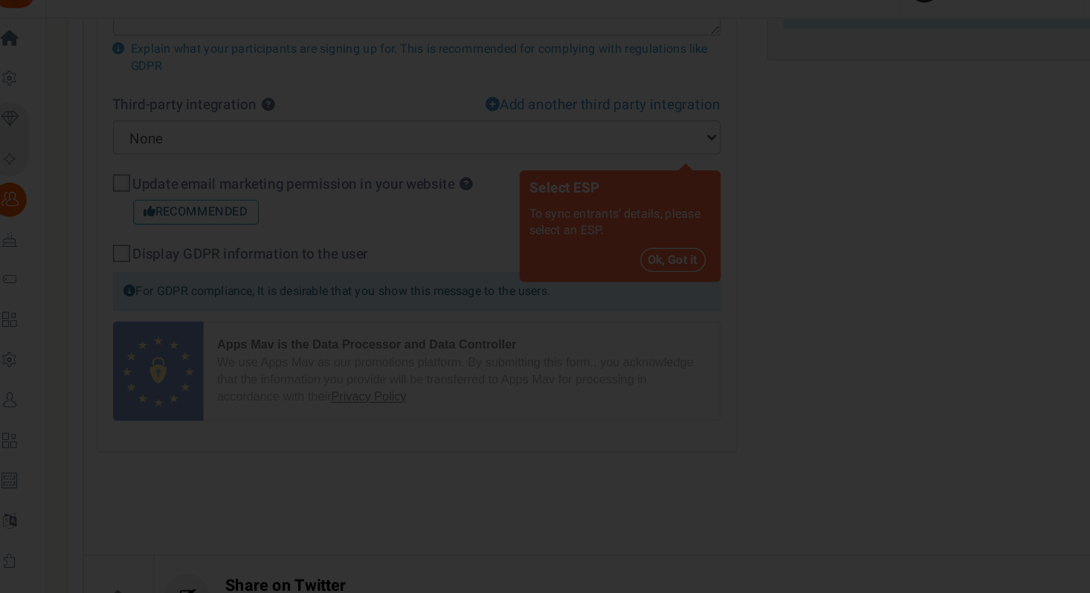
scroll to position [286, 0]
select select "3"
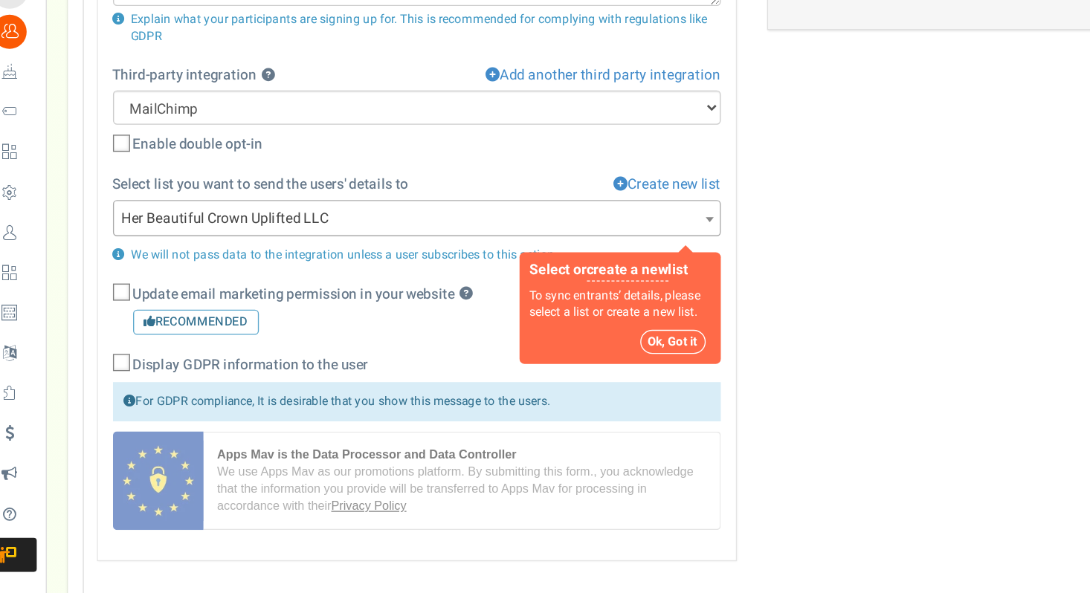
scroll to position [700, 0]
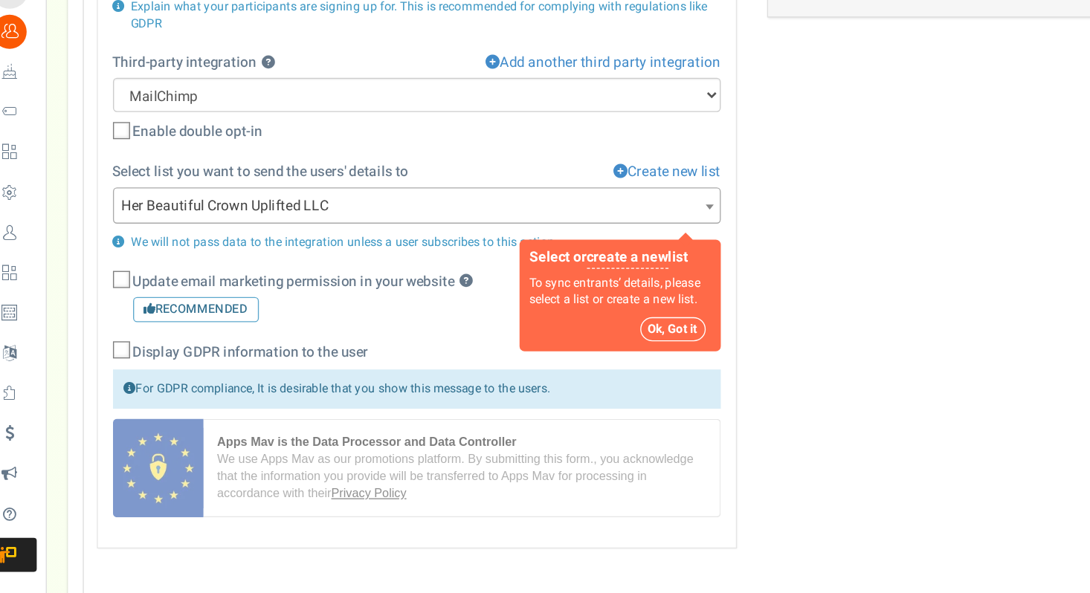
click at [511, 395] on button "Ok, Got it" at bounding box center [510, 399] width 48 height 18
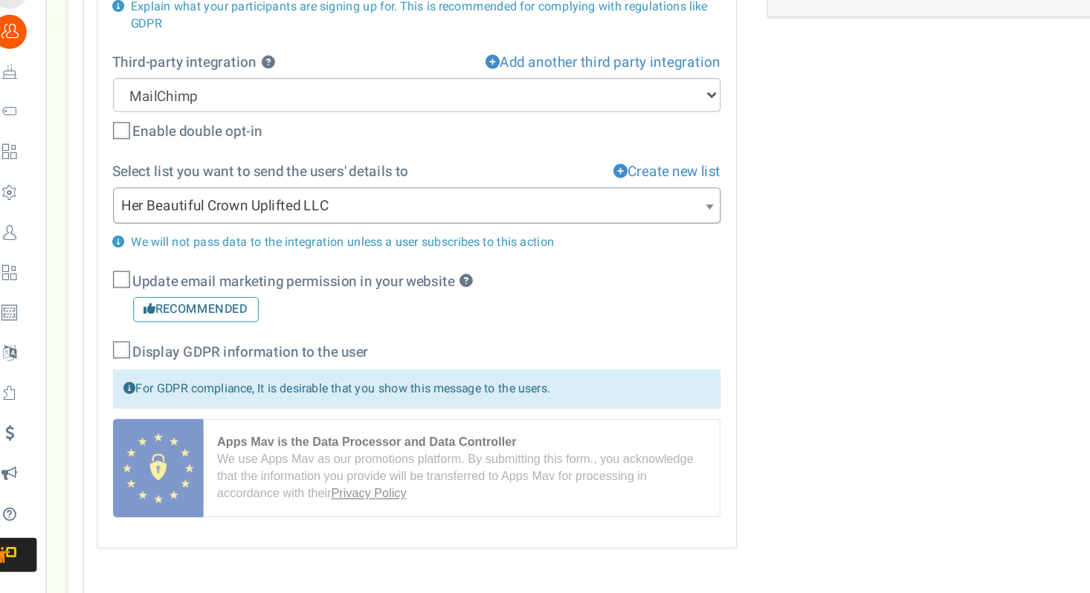
click at [103, 362] on icon at bounding box center [104, 363] width 10 height 10
click at [91, 362] on input "Update email marketing permission in your website ? Recommended" at bounding box center [87, 364] width 10 height 10
checkbox input "true"
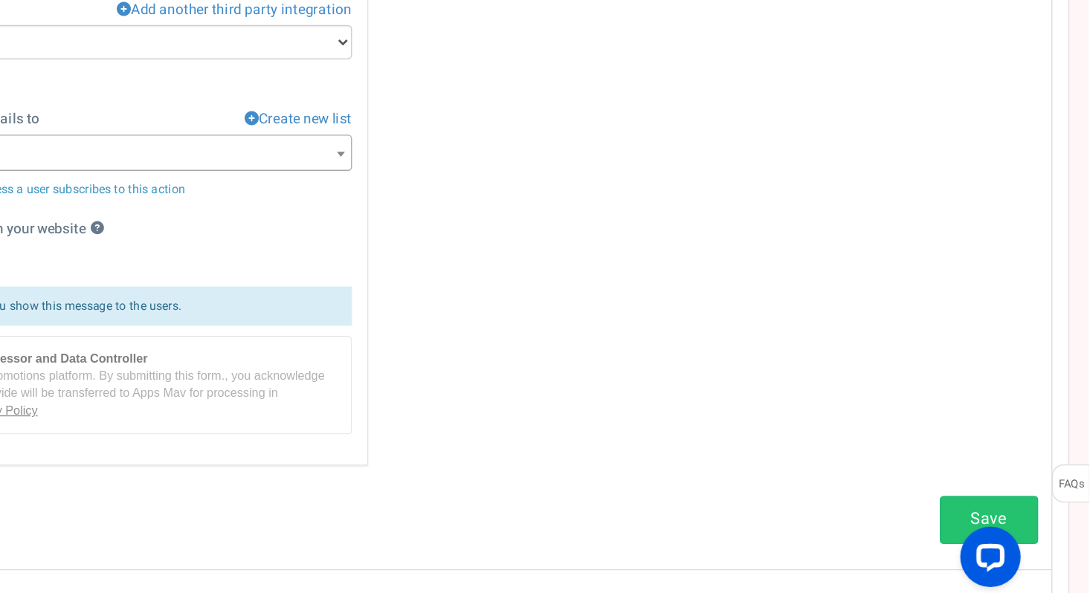
scroll to position [738, 0]
click at [992, 534] on link "Save" at bounding box center [1016, 539] width 73 height 35
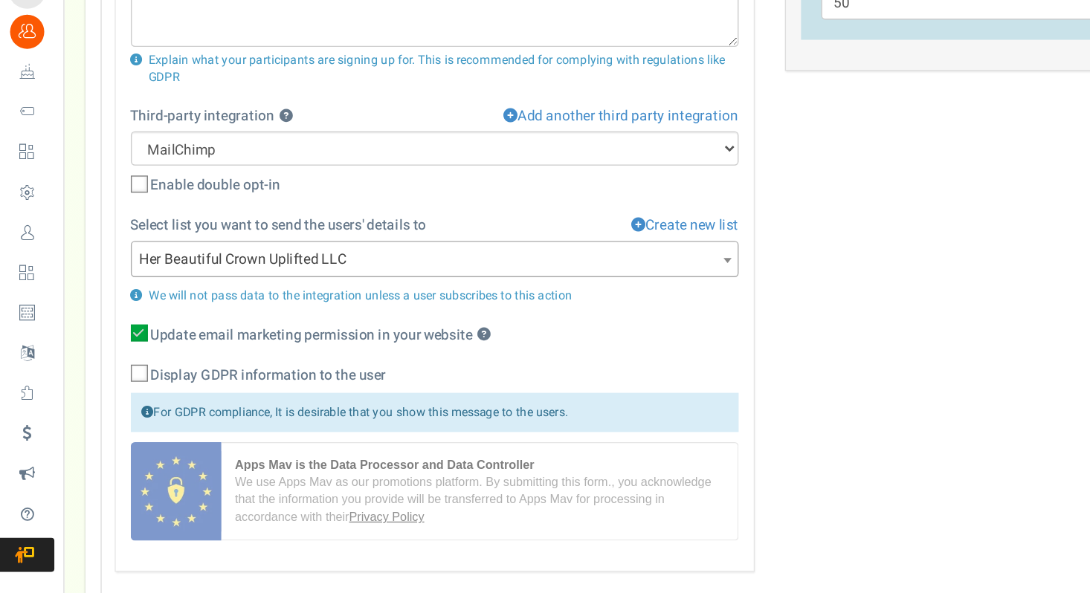
scroll to position [660, 0]
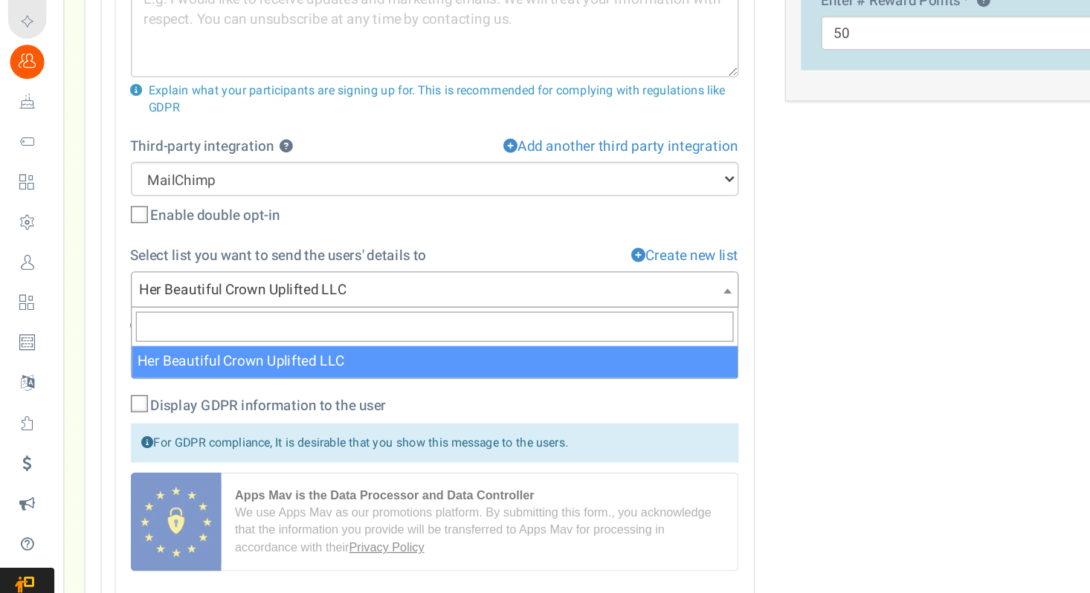
click at [518, 347] on span "Her Beautiful Crown Uplifted LLC" at bounding box center [321, 347] width 448 height 27
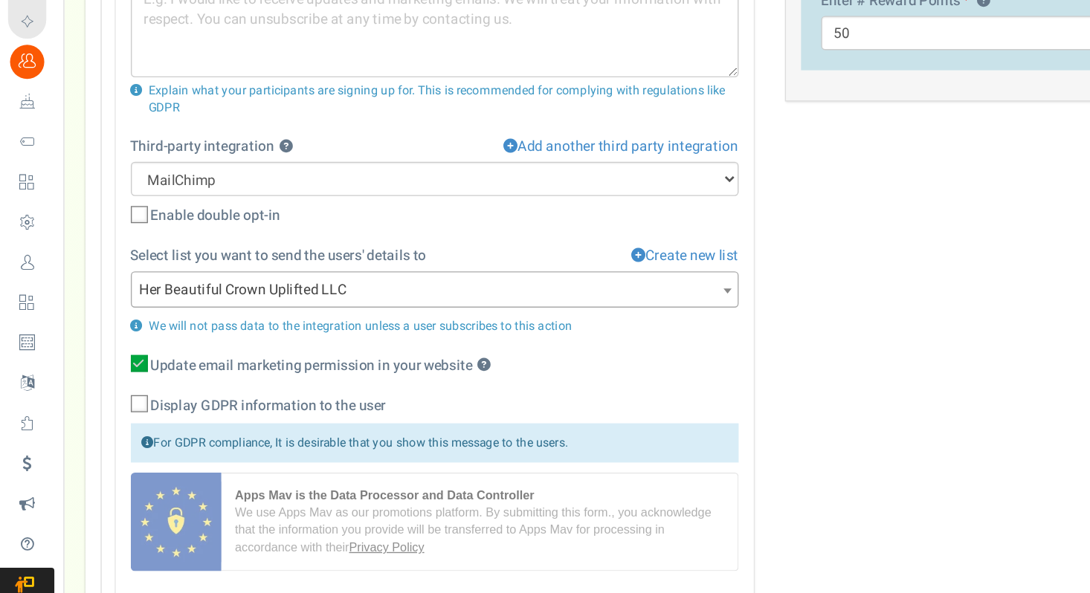
click at [518, 347] on span "Her Beautiful Crown Uplifted LLC" at bounding box center [321, 347] width 448 height 27
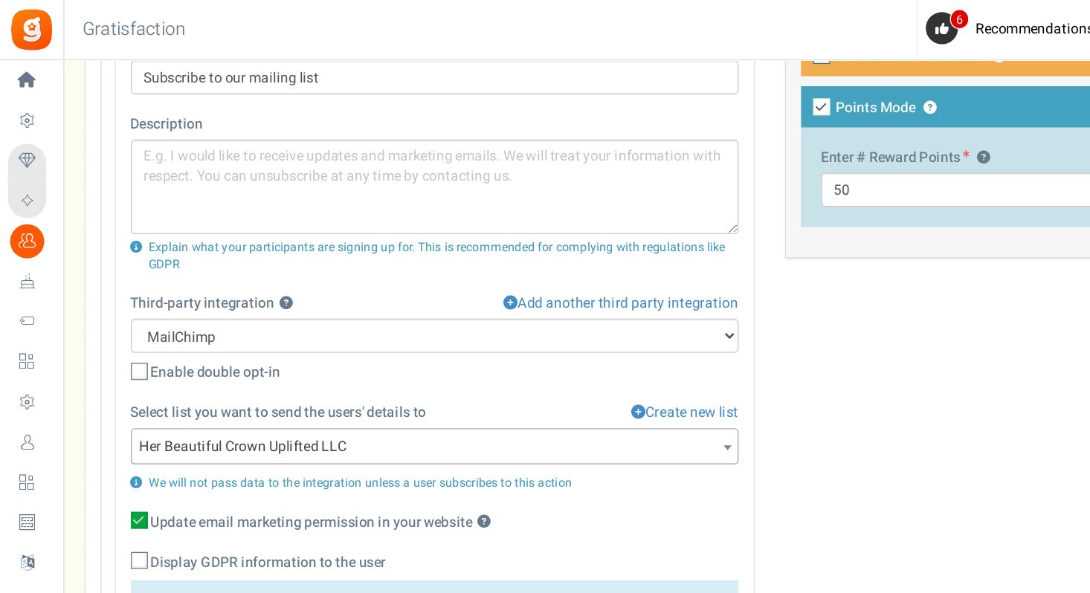
scroll to position [668, 0]
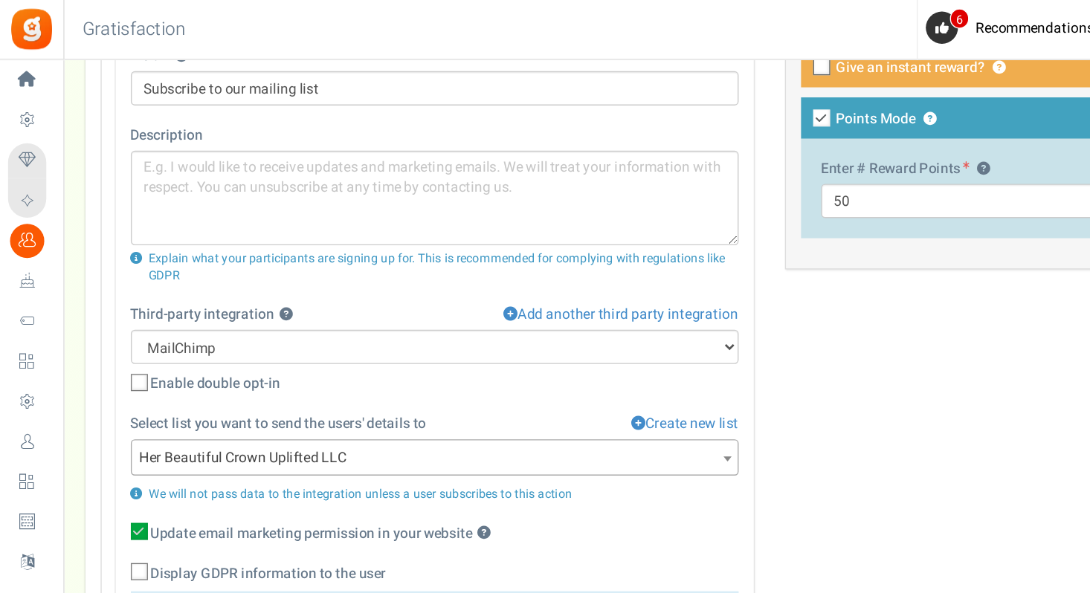
click at [105, 280] on icon at bounding box center [104, 284] width 10 height 10
click at [91, 280] on input "Enable double opt-in" at bounding box center [87, 285] width 10 height 10
click at [106, 281] on icon at bounding box center [103, 283] width 13 height 13
click at [91, 281] on input "Enable double opt-in" at bounding box center [87, 285] width 10 height 10
checkbox input "false"
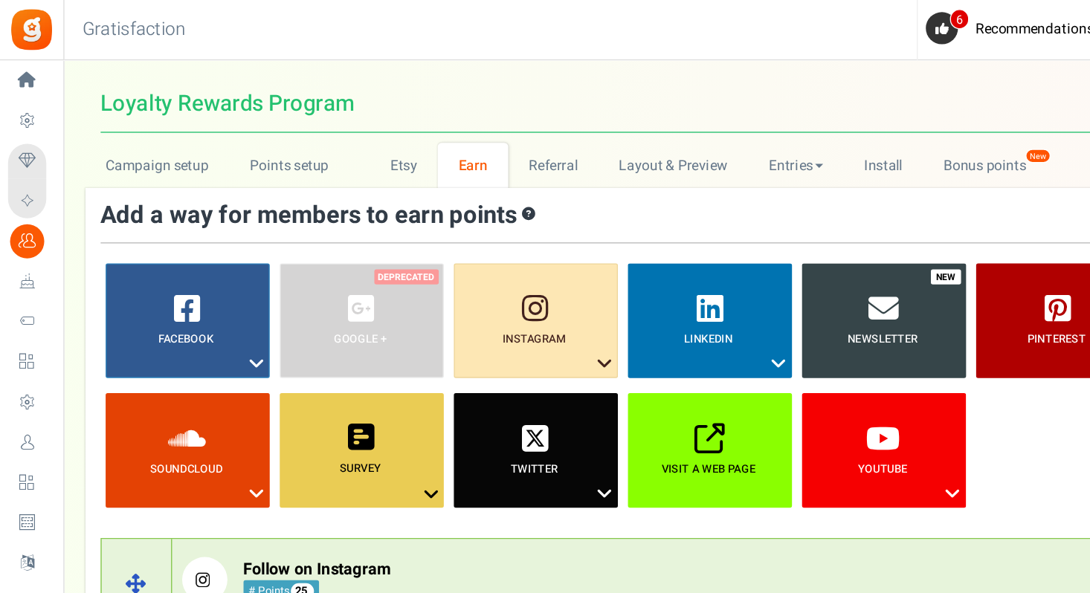
scroll to position [0, 0]
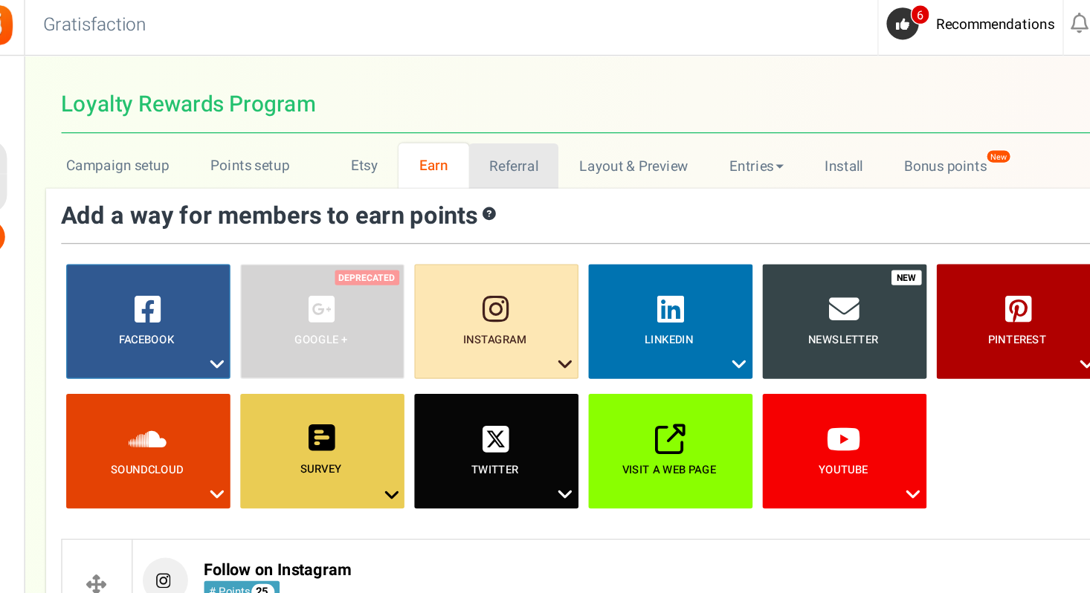
click at [404, 126] on link "Referral" at bounding box center [408, 125] width 67 height 33
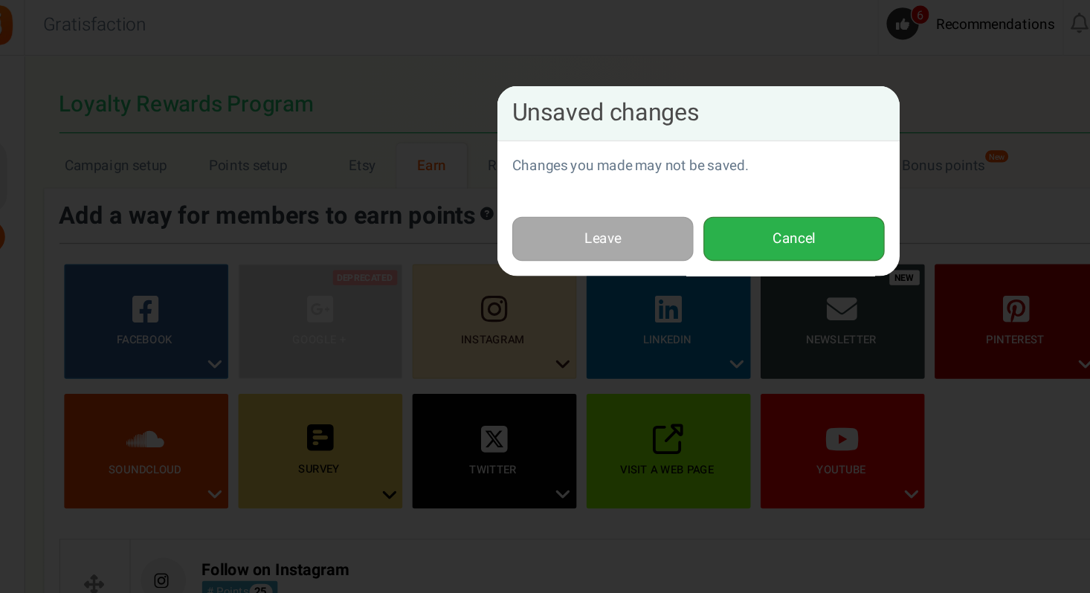
click at [566, 187] on button "Cancel" at bounding box center [616, 180] width 134 height 33
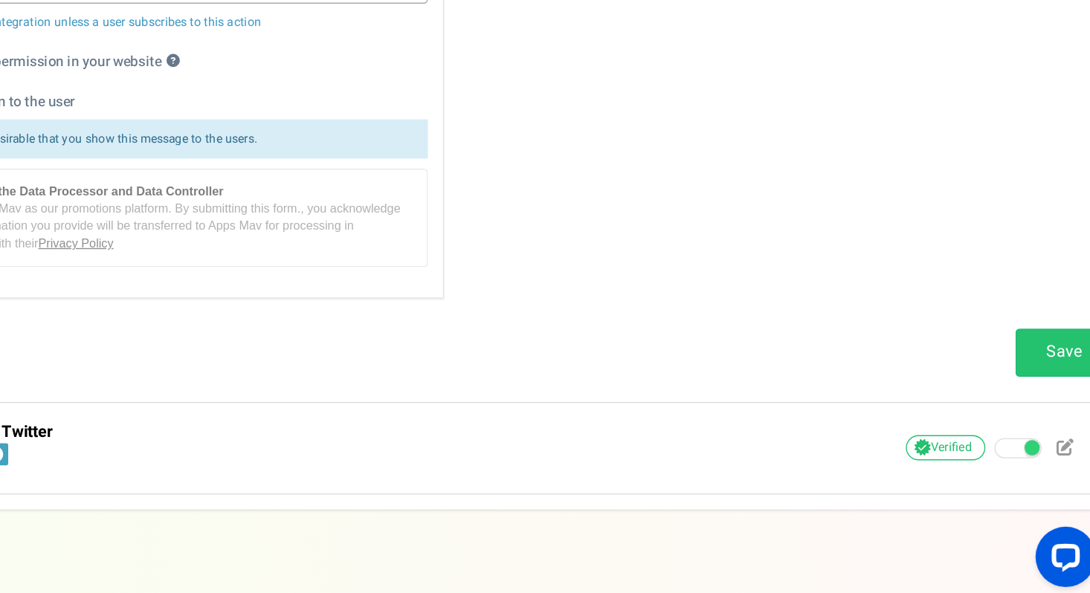
scroll to position [870, 0]
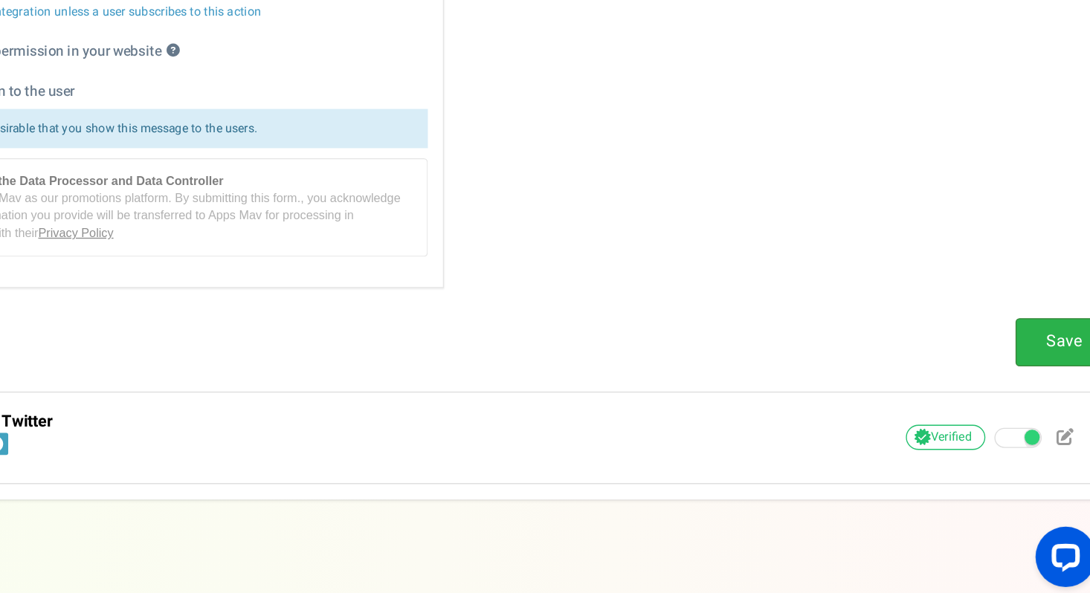
click at [1009, 401] on link "Save" at bounding box center [1016, 407] width 73 height 35
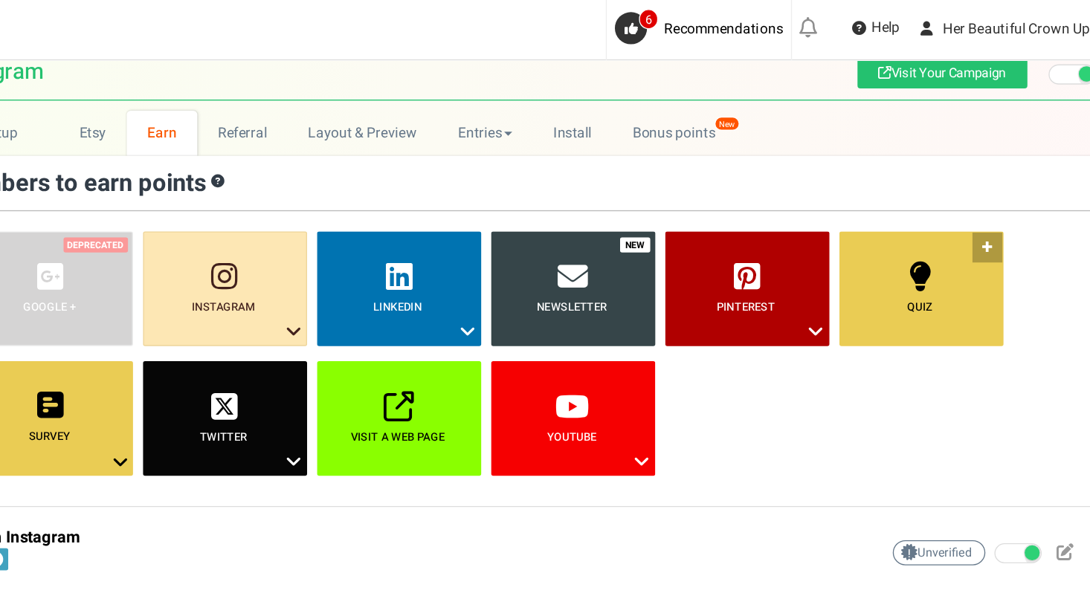
scroll to position [0, 0]
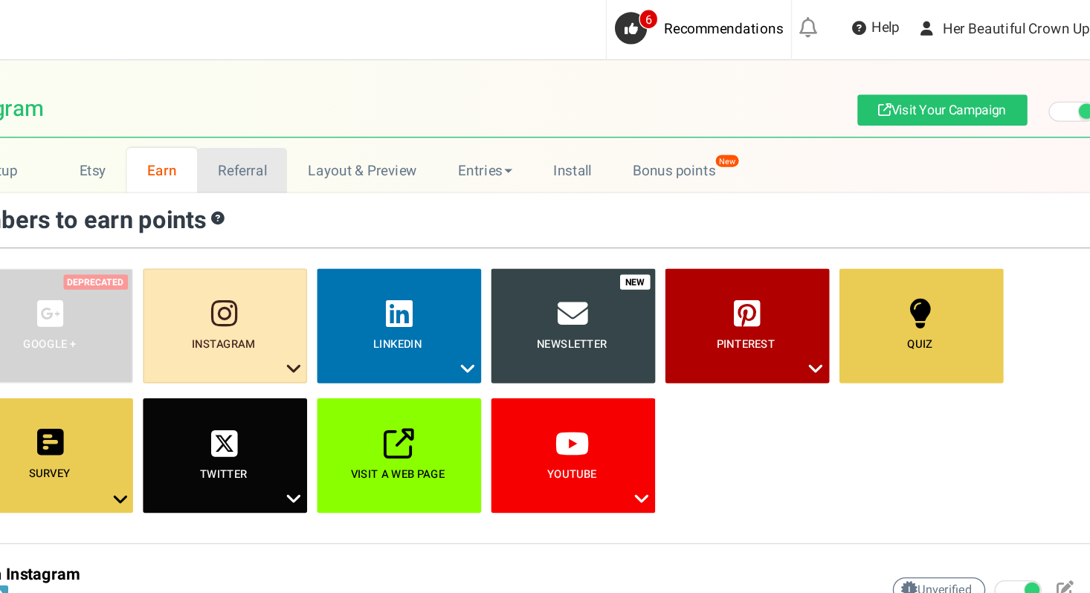
click at [402, 125] on link "Referral" at bounding box center [408, 125] width 67 height 33
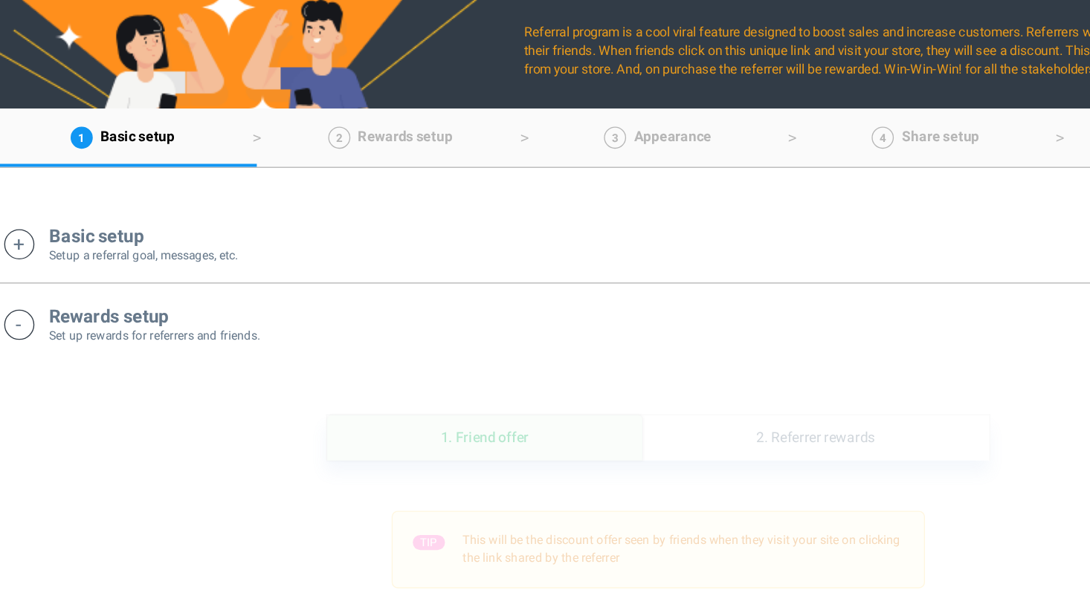
scroll to position [54, 0]
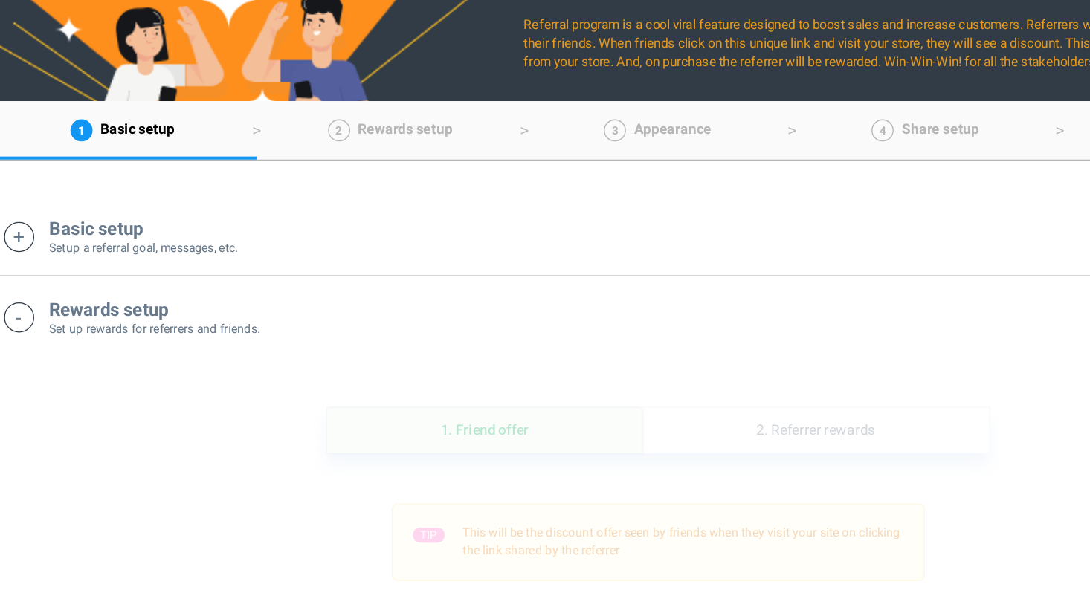
click at [137, 326] on h4 "Basic setup" at bounding box center [189, 324] width 140 height 15
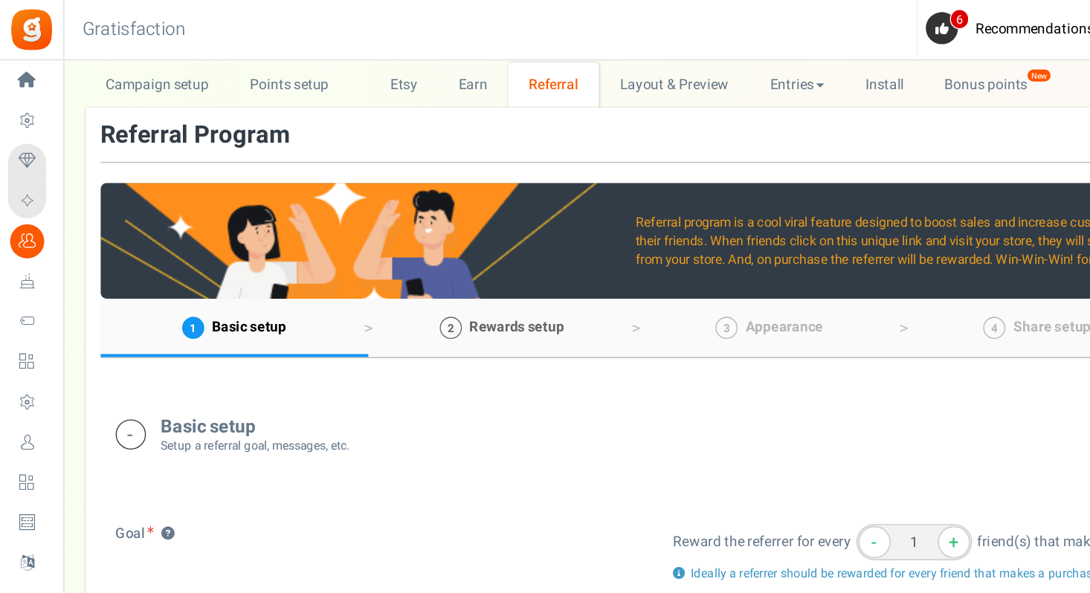
scroll to position [62, 0]
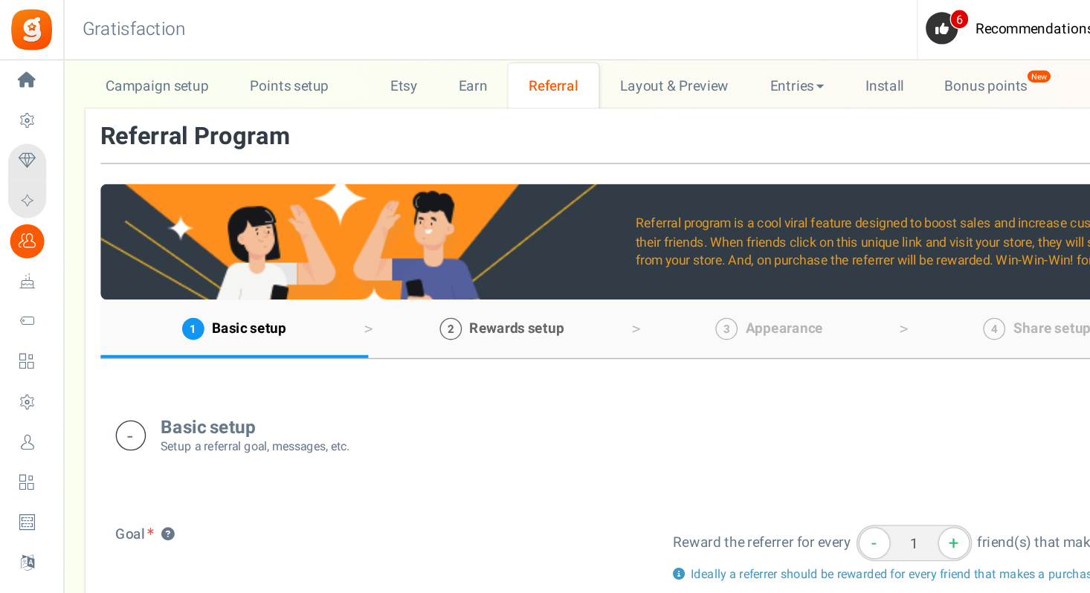
click at [386, 245] on span "Rewards setup" at bounding box center [382, 243] width 70 height 16
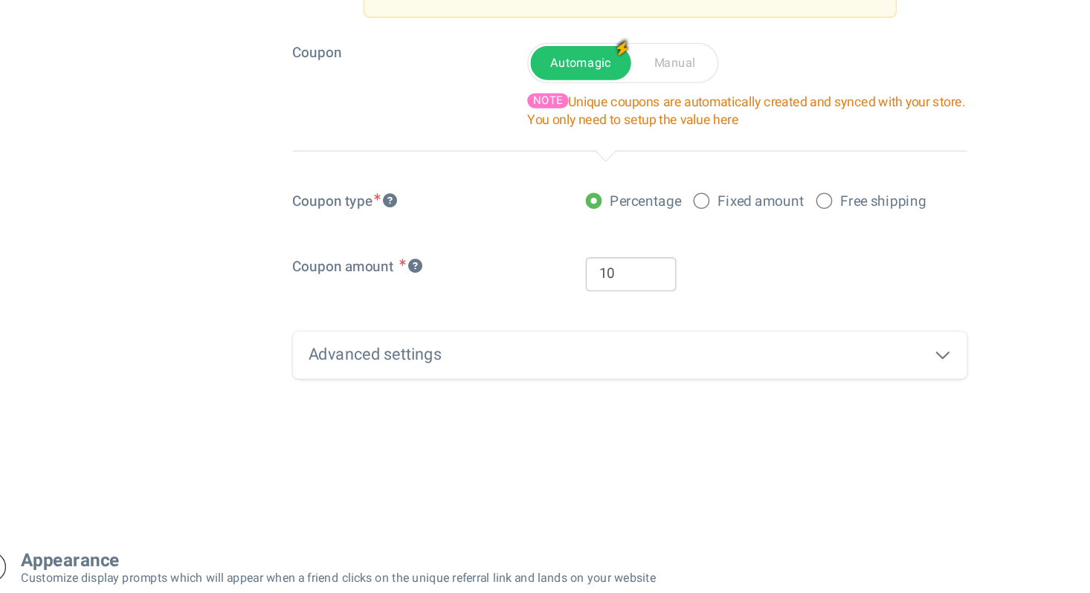
scroll to position [1085, 0]
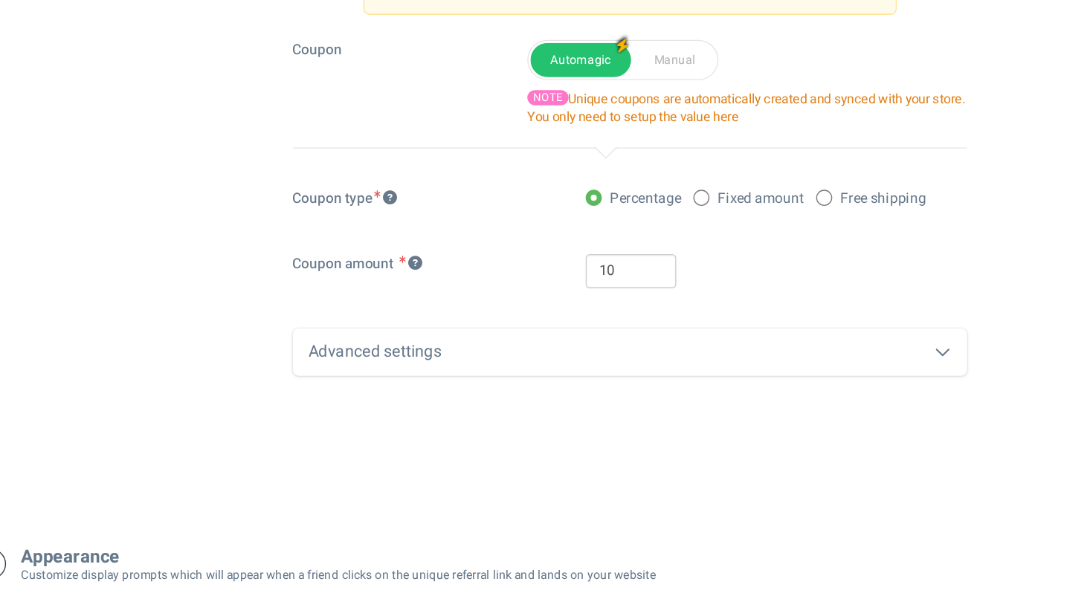
click at [468, 418] on div "Advanced settings" at bounding box center [569, 415] width 498 height 35
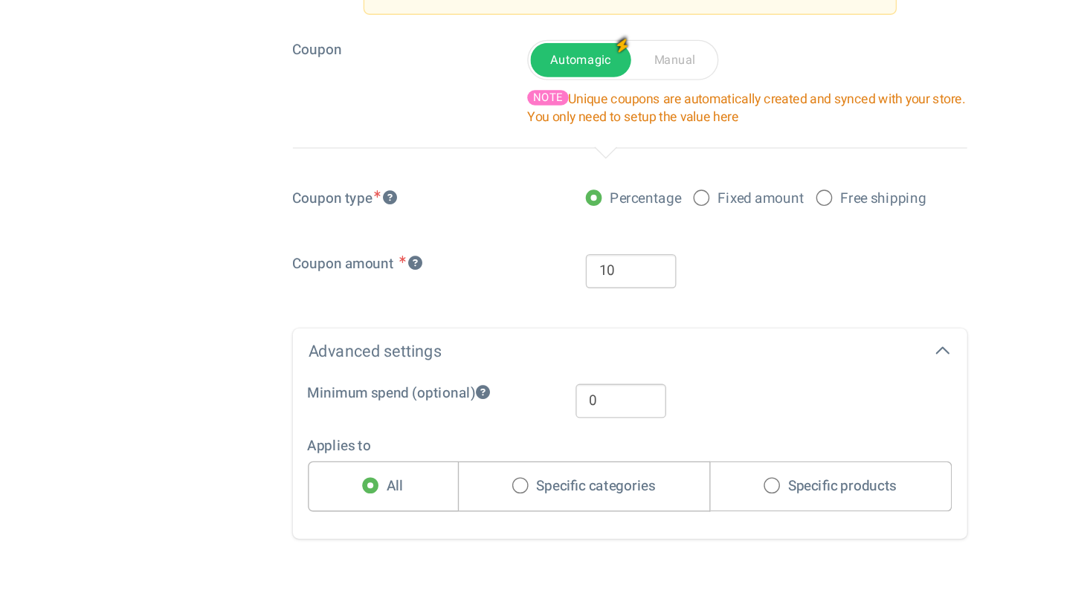
click at [468, 418] on div "Advanced settings" at bounding box center [569, 415] width 498 height 35
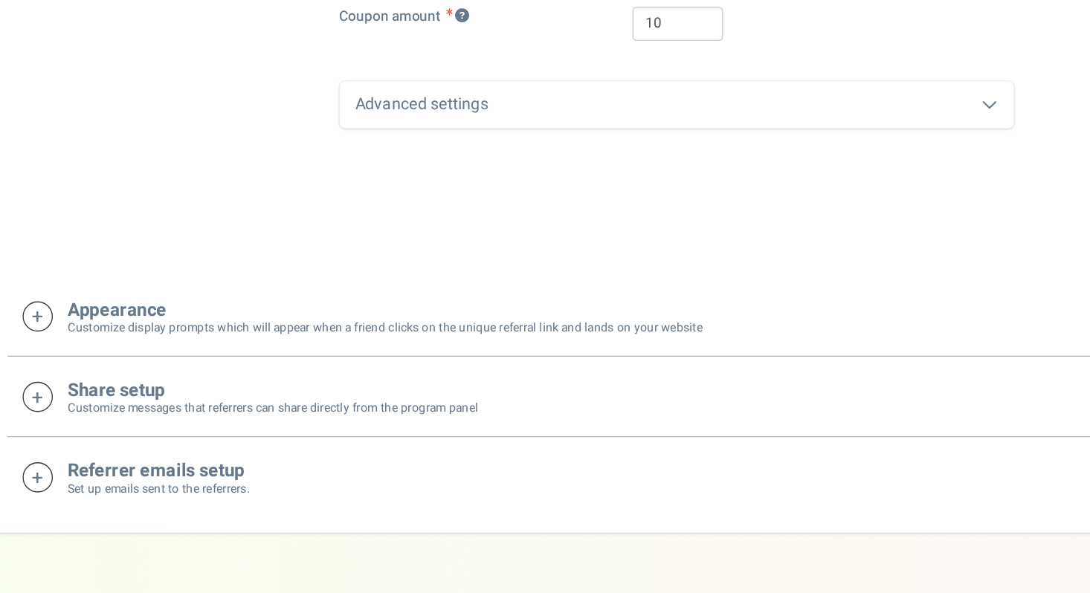
scroll to position [1272, 0]
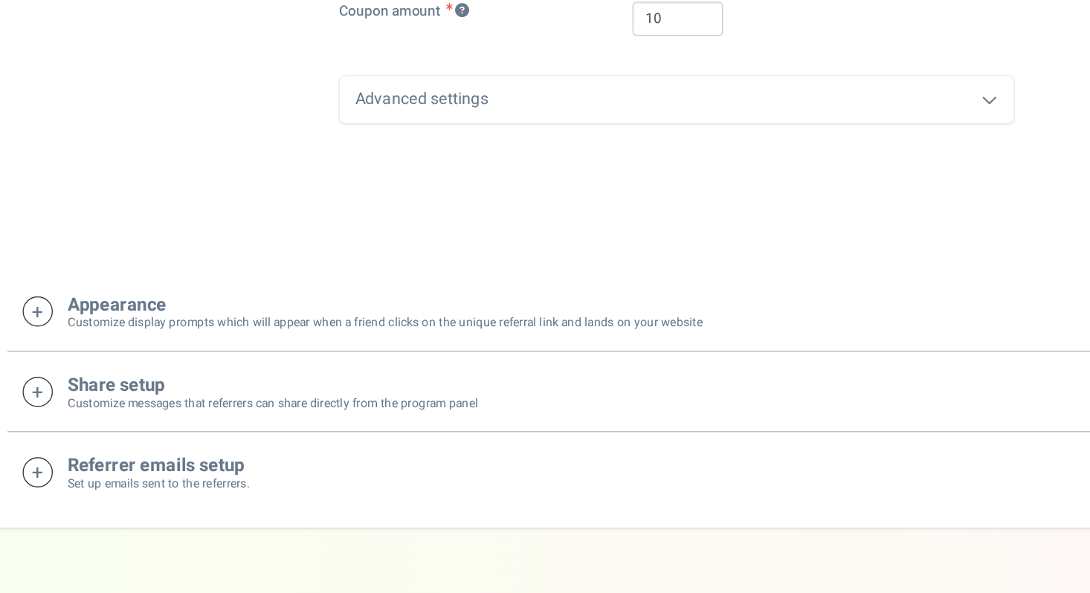
click at [215, 399] on small "Customize display prompts which will appear when a friend clicks on the unique …" at bounding box center [353, 393] width 469 height 13
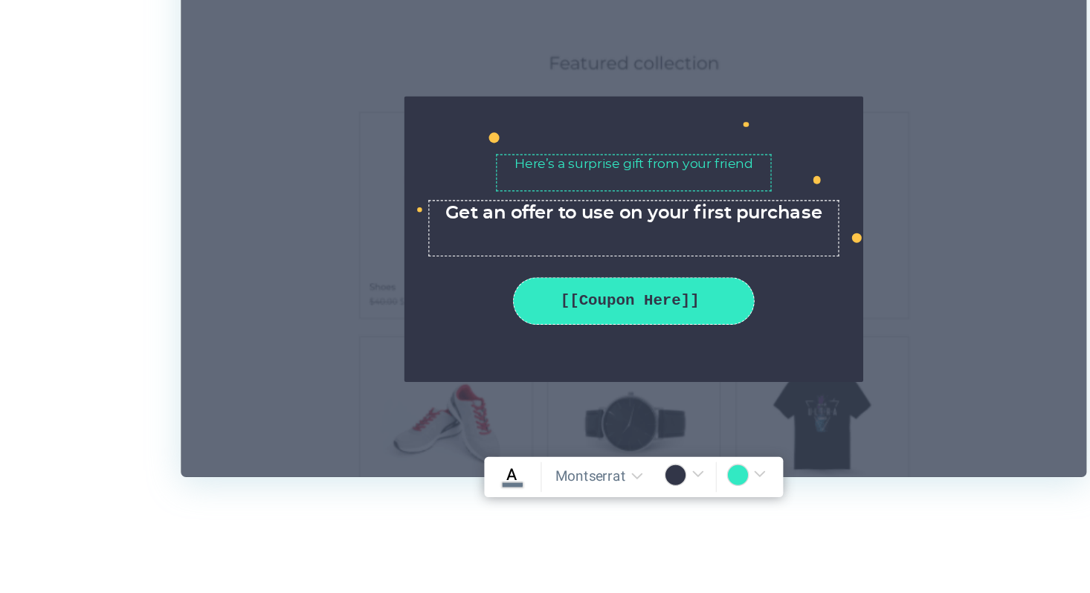
scroll to position [1769, 0]
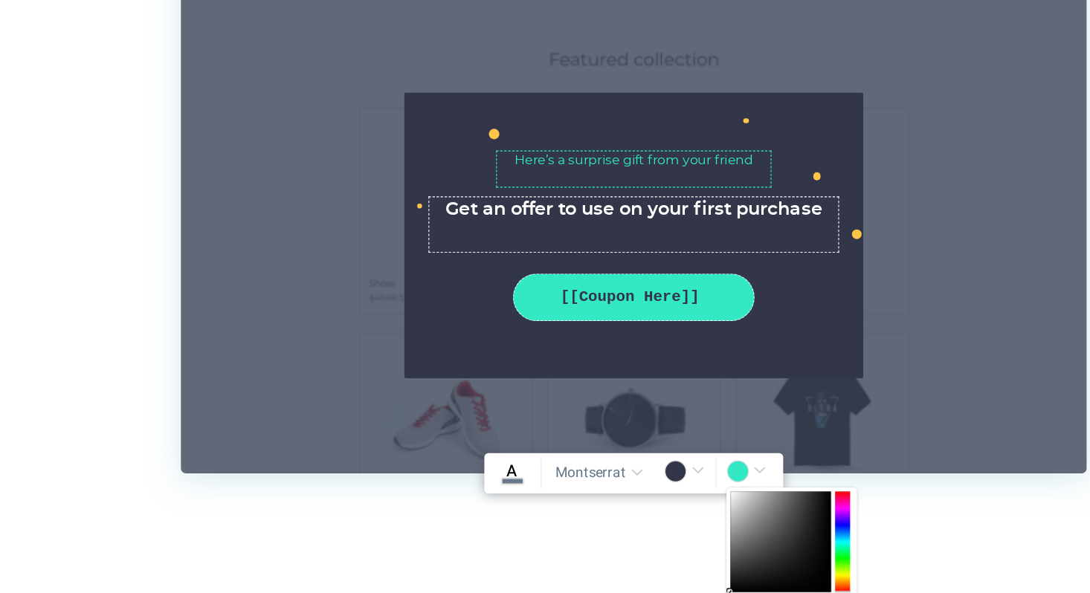
click at [646, 506] on input "#32e9c3" at bounding box center [654, 504] width 34 height 19
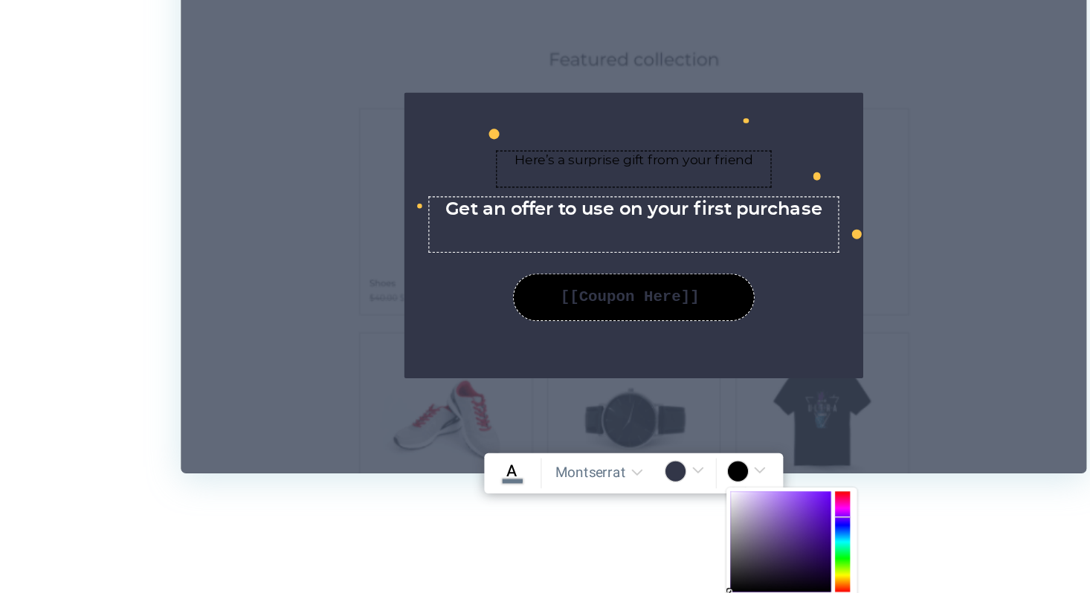
click at [724, 538] on div at bounding box center [722, 555] width 11 height 74
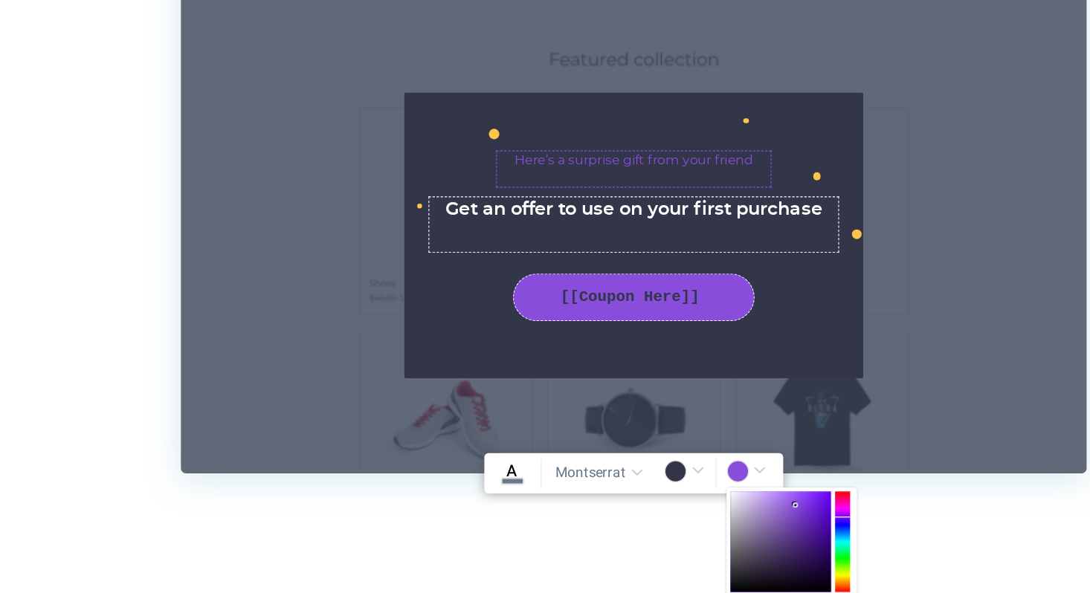
click at [688, 529] on div at bounding box center [677, 555] width 74 height 74
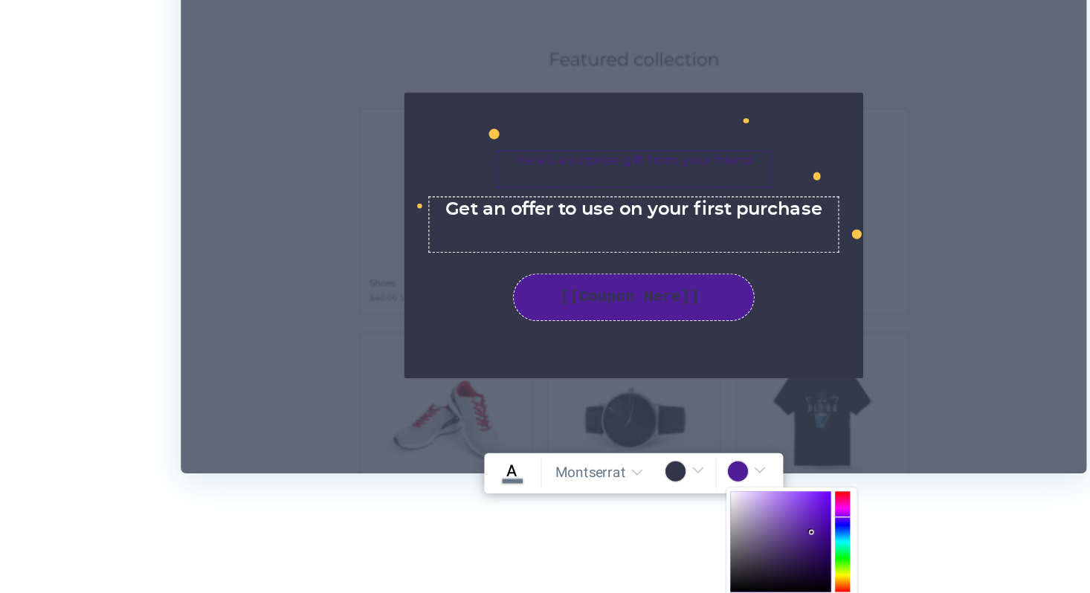
click at [700, 549] on div at bounding box center [677, 555] width 74 height 74
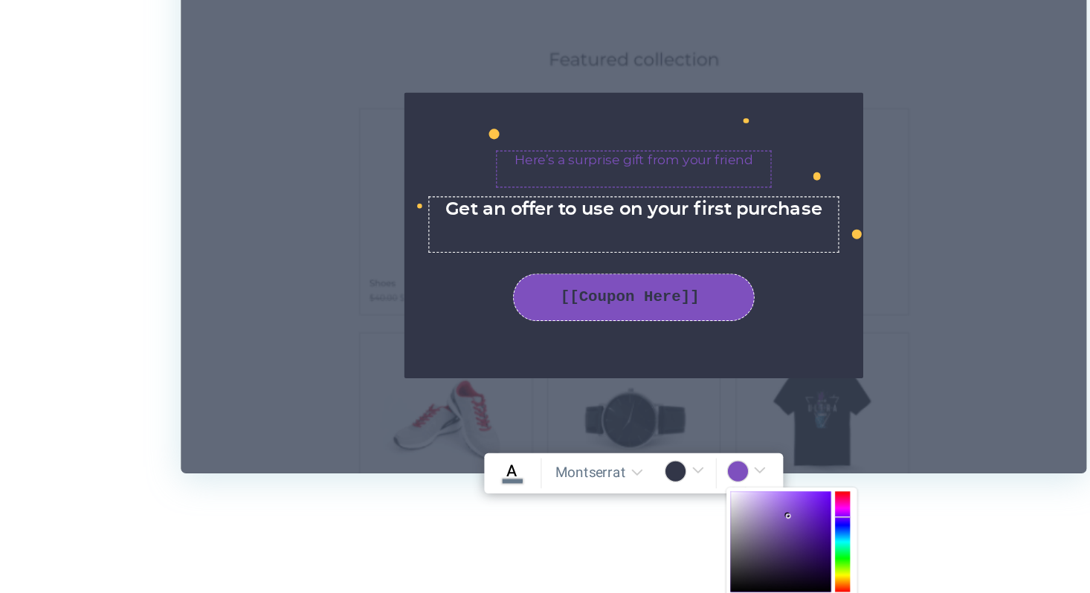
drag, startPoint x: 700, startPoint y: 549, endPoint x: 683, endPoint y: 536, distance: 21.3
click at [683, 536] on b at bounding box center [683, 537] width 4 height 4
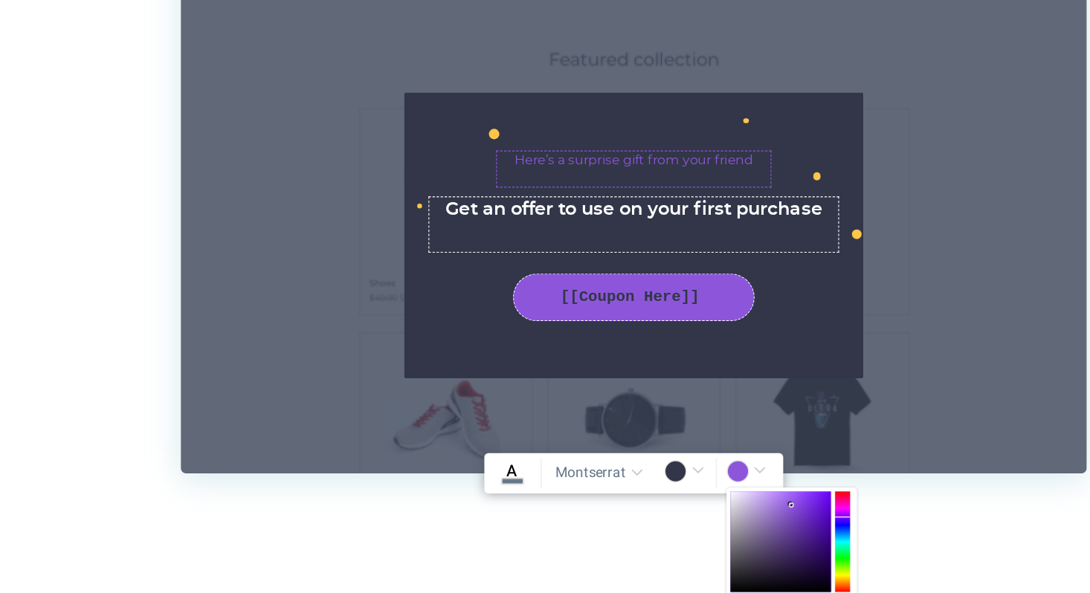
drag, startPoint x: 683, startPoint y: 536, endPoint x: 685, endPoint y: 529, distance: 7.8
click at [685, 529] on b at bounding box center [685, 528] width 4 height 4
type input "rgba(141,86,218,1)"
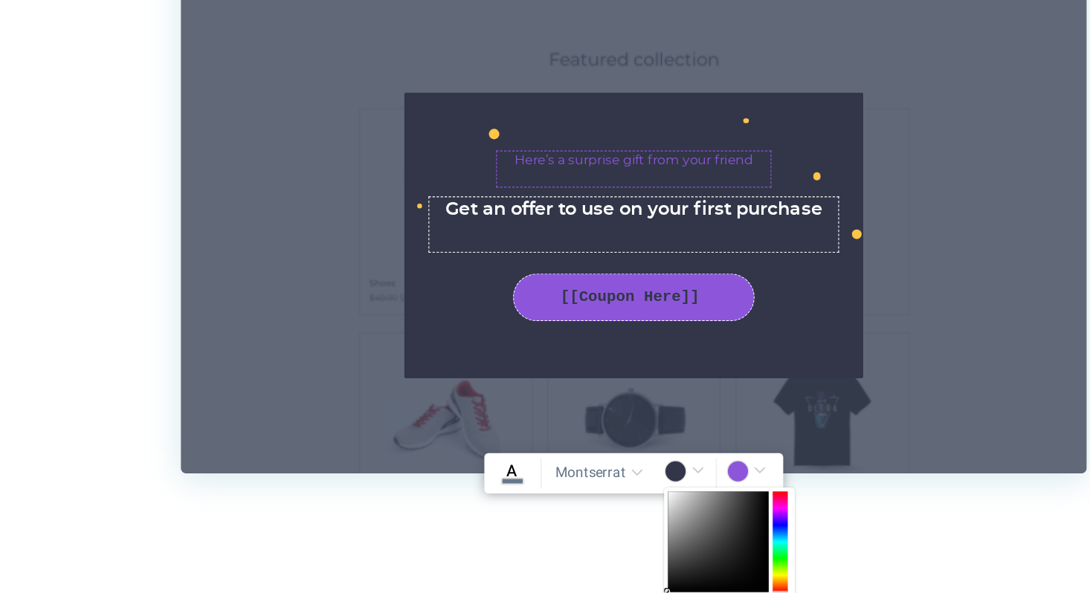
click at [609, 500] on input "#323648" at bounding box center [608, 504] width 34 height 19
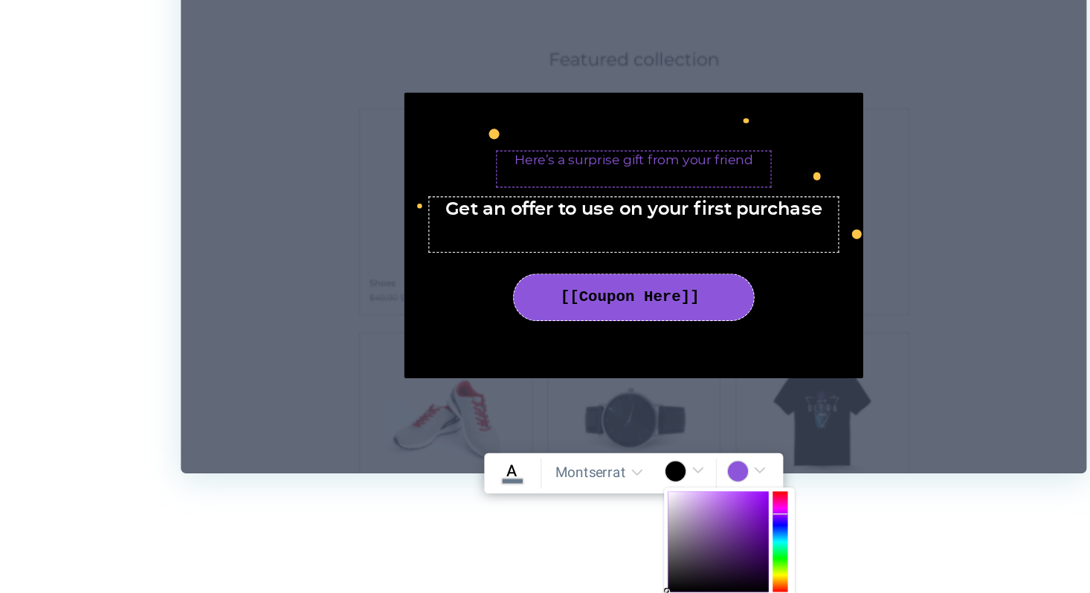
click at [679, 535] on div at bounding box center [676, 555] width 11 height 74
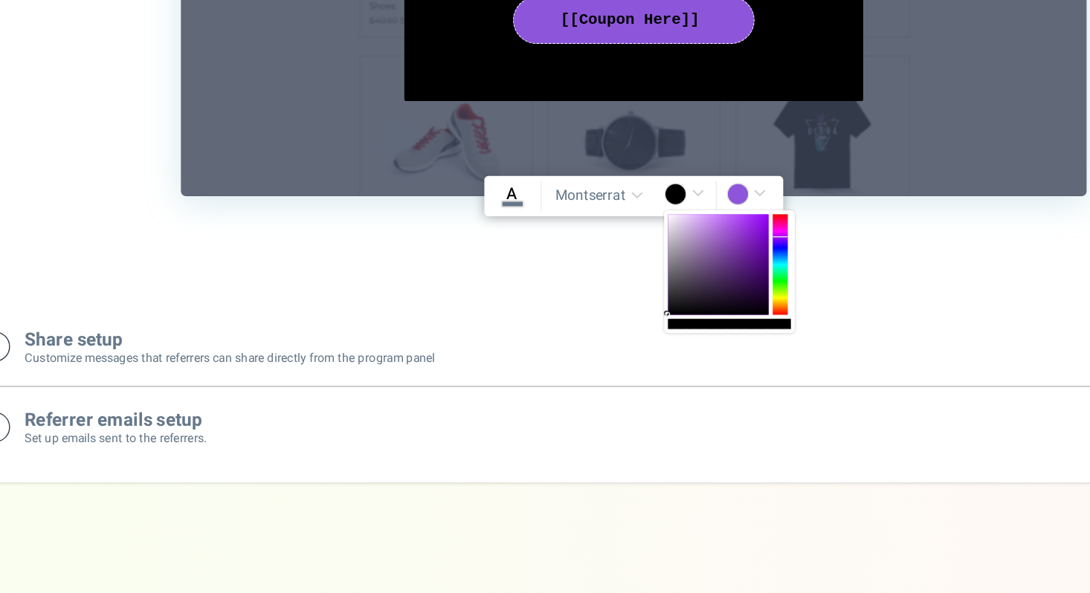
scroll to position [1981, 0]
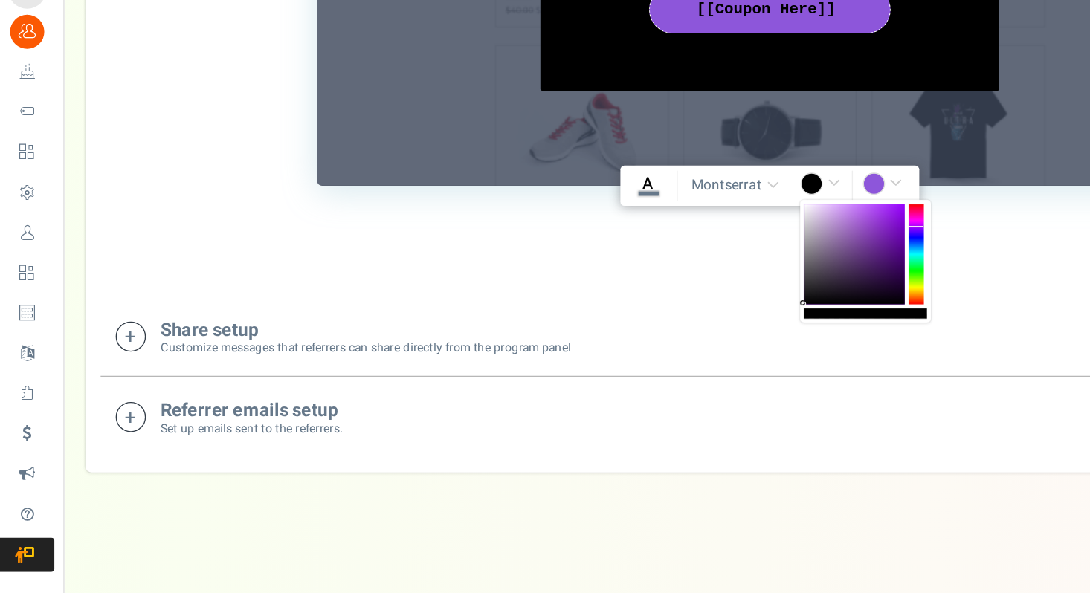
type input "rgba(0,0,0,1)"
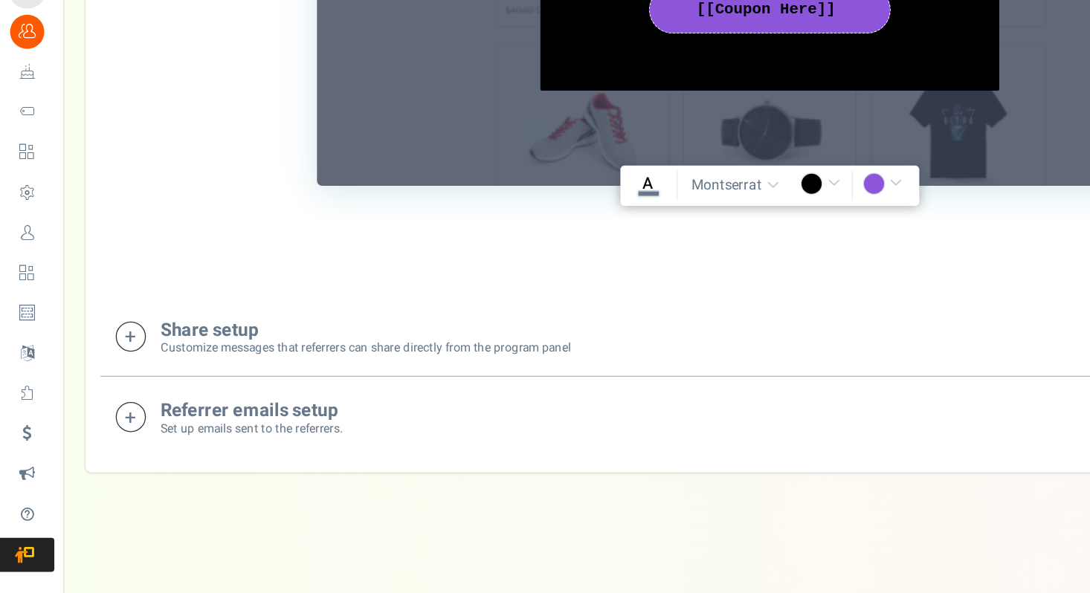
click at [141, 406] on small "Customize messages that referrers can share directly from the program panel" at bounding box center [270, 412] width 303 height 13
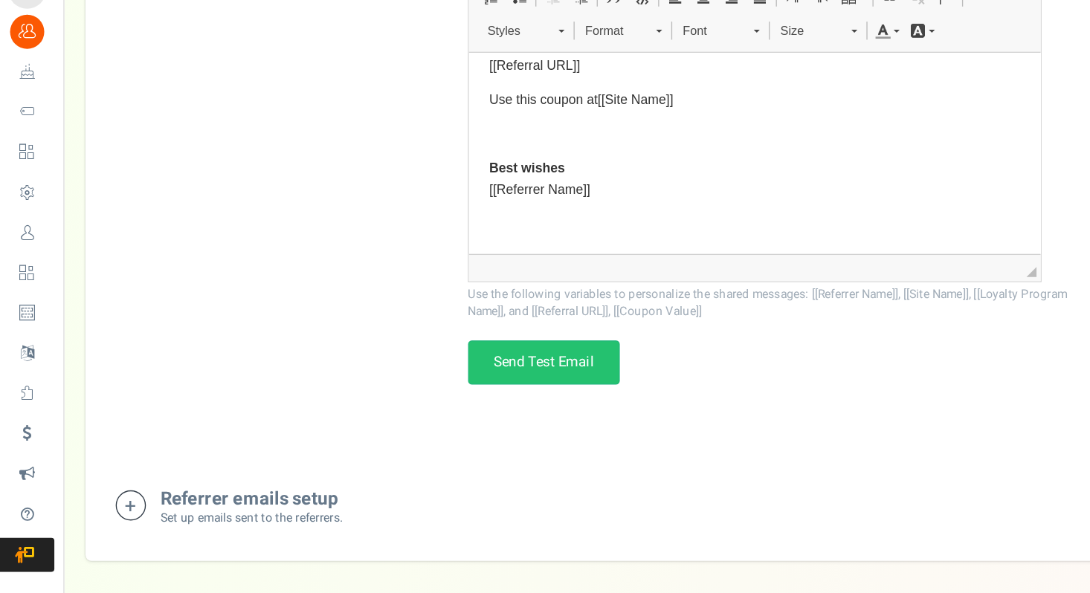
scroll to position [2614, 0]
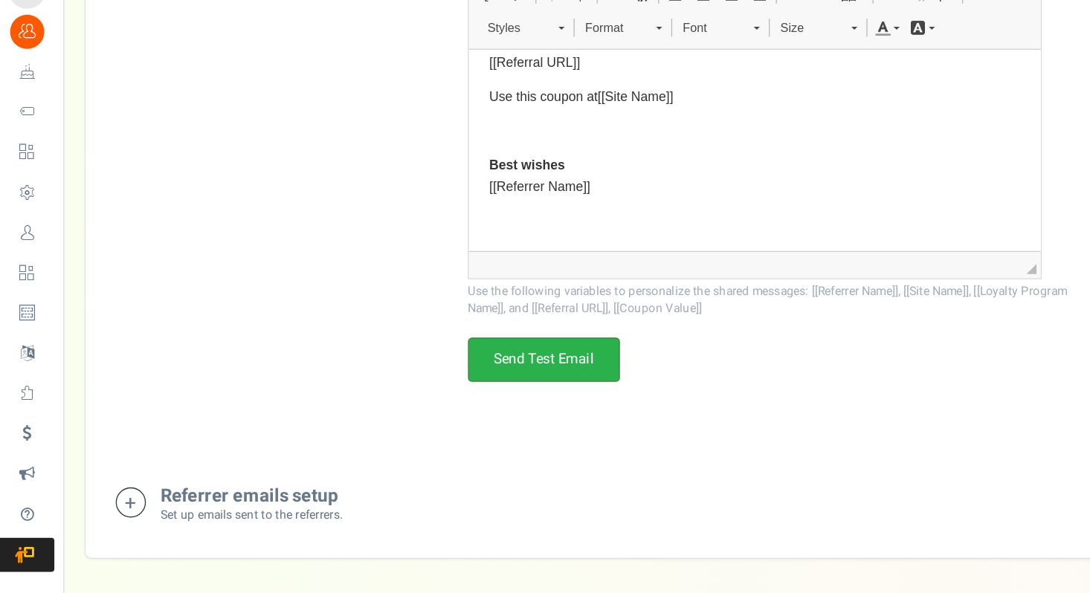
click at [442, 422] on link "Send Test Email" at bounding box center [402, 420] width 112 height 33
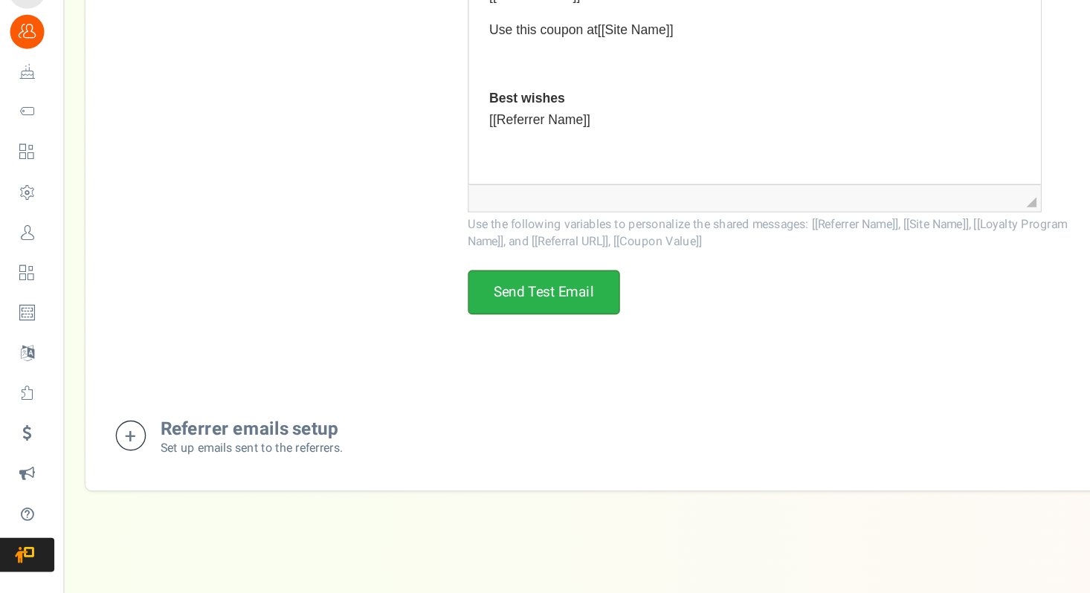
scroll to position [2678, 0]
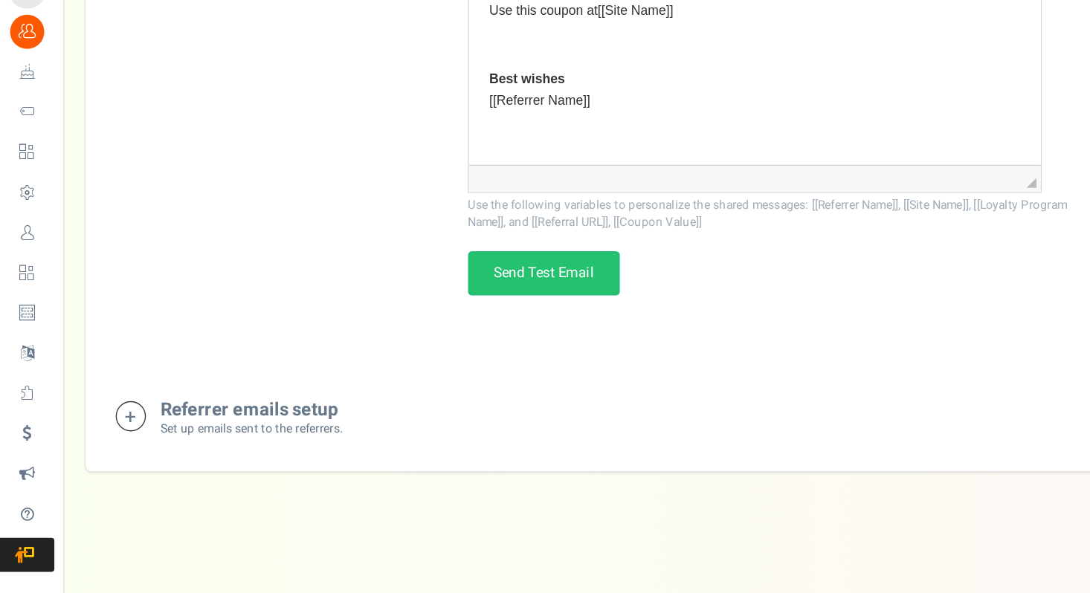
click at [179, 459] on h4 "Referrer emails setup" at bounding box center [186, 458] width 135 height 15
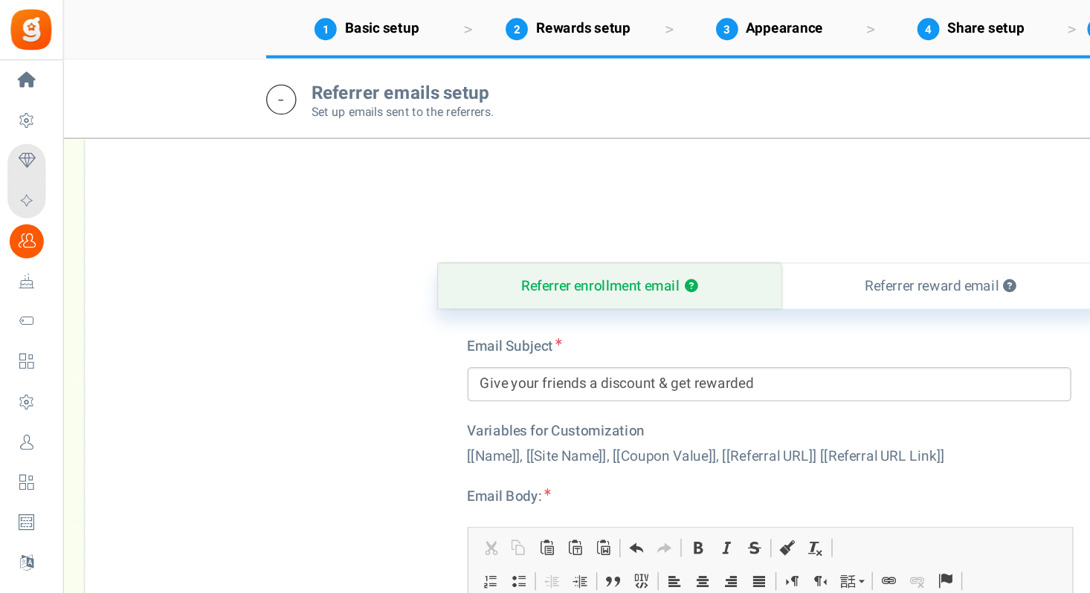
scroll to position [3007, 0]
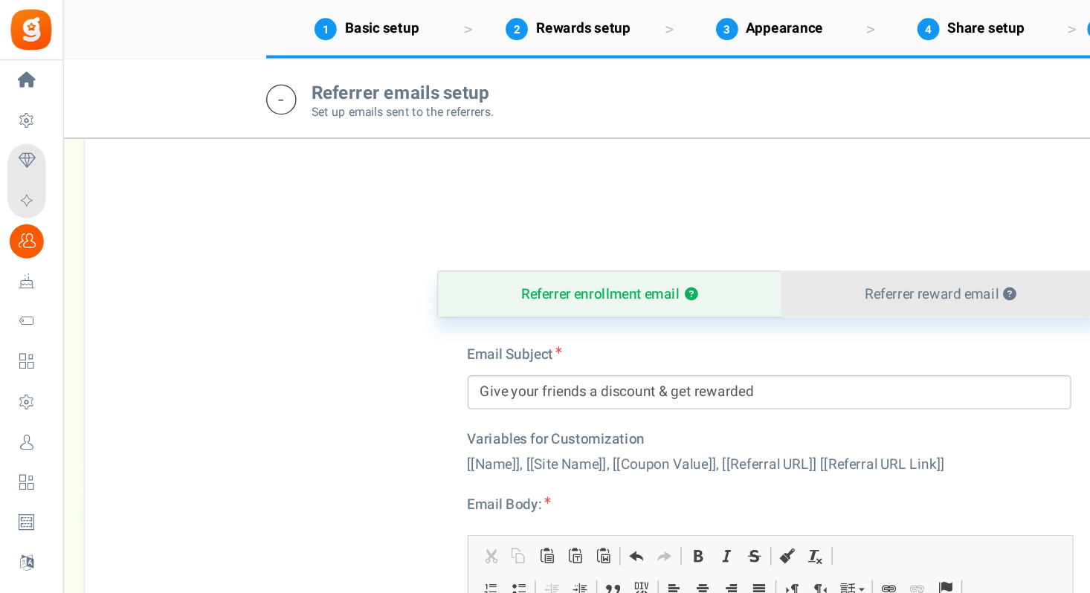
click at [636, 214] on link "Referrer reward email ?" at bounding box center [696, 217] width 236 height 33
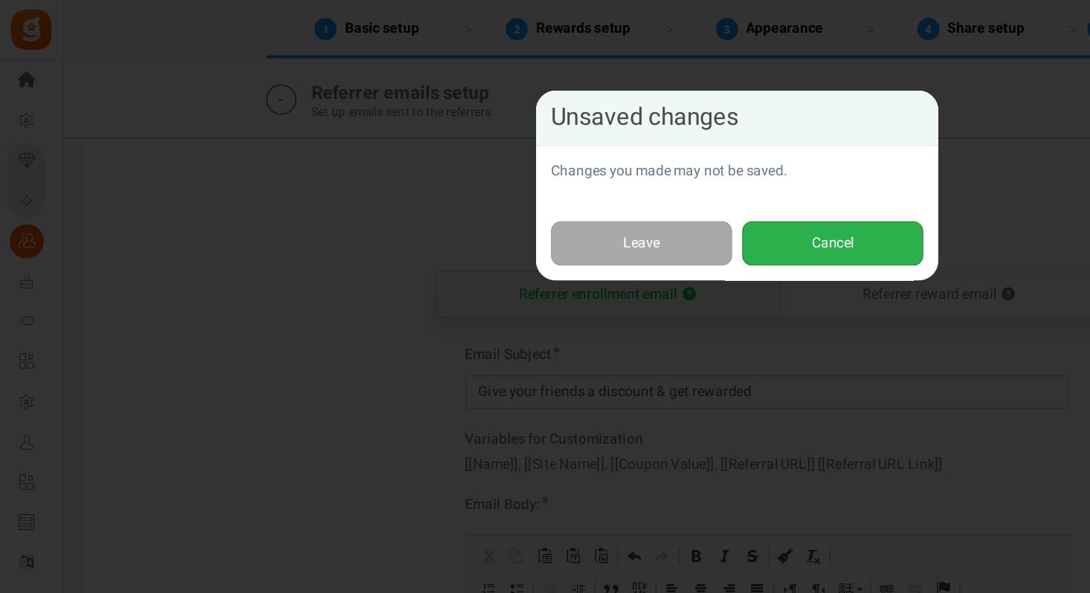
click at [584, 184] on button "Cancel" at bounding box center [616, 180] width 134 height 33
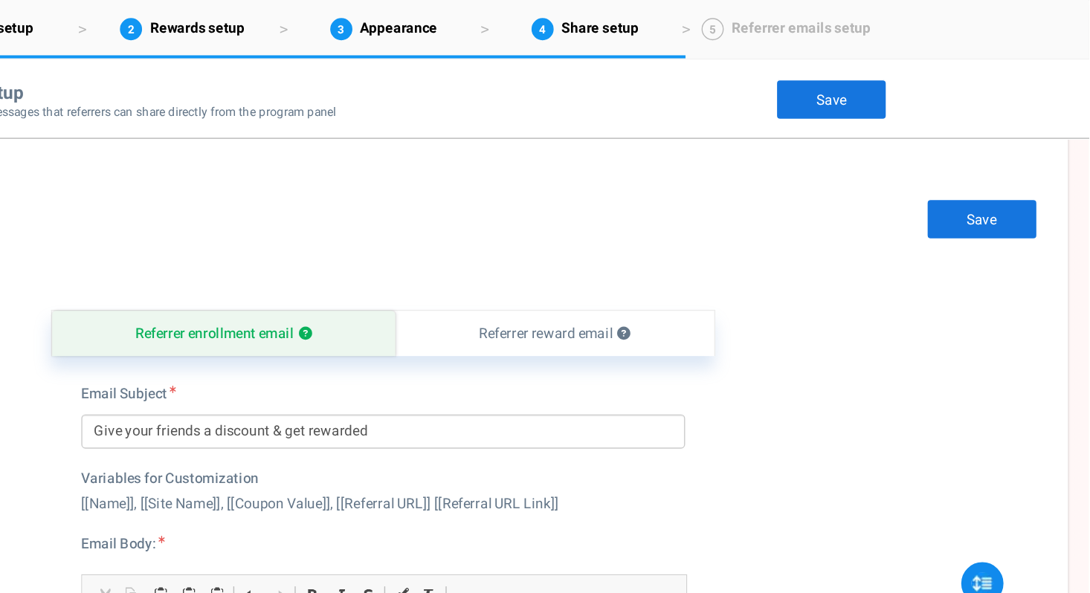
scroll to position [2966, 0]
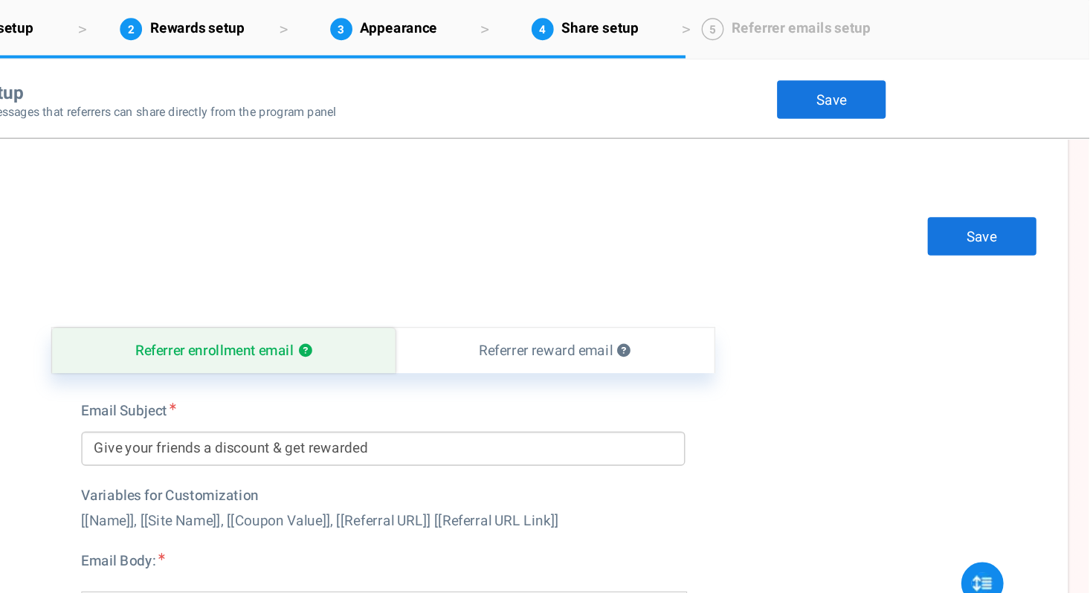
click at [996, 178] on link "Save" at bounding box center [1011, 175] width 82 height 30
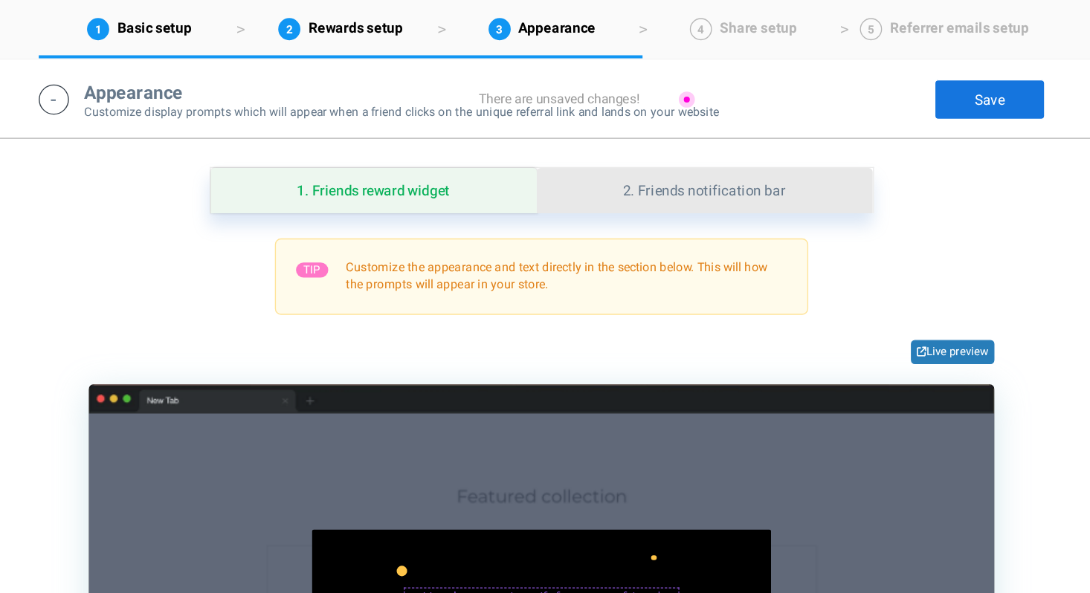
scroll to position [1599, 0]
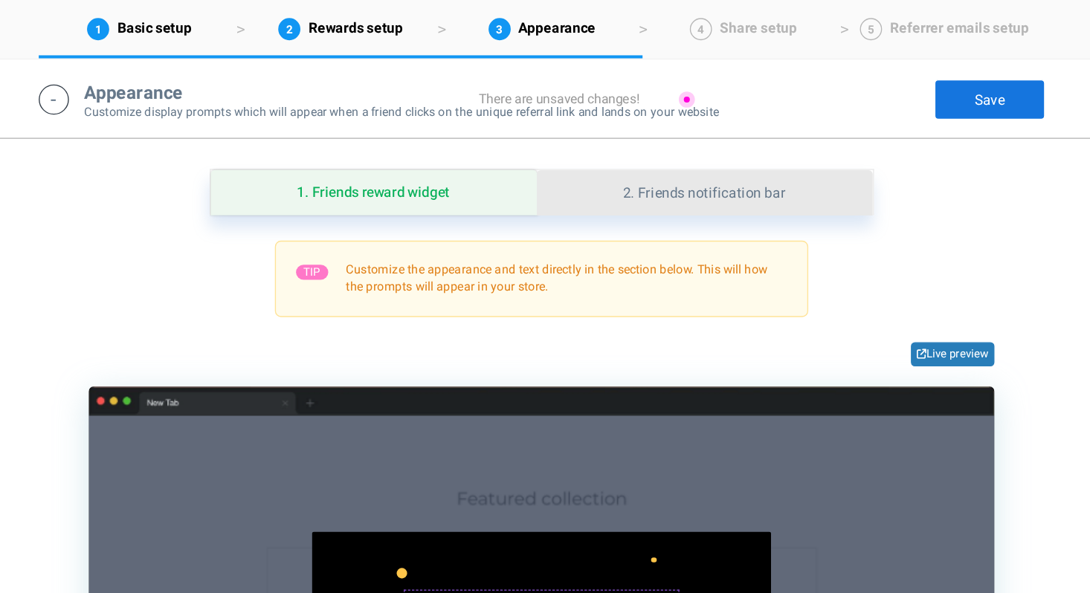
click at [699, 135] on link "2. Friends notification bar" at bounding box center [689, 142] width 248 height 33
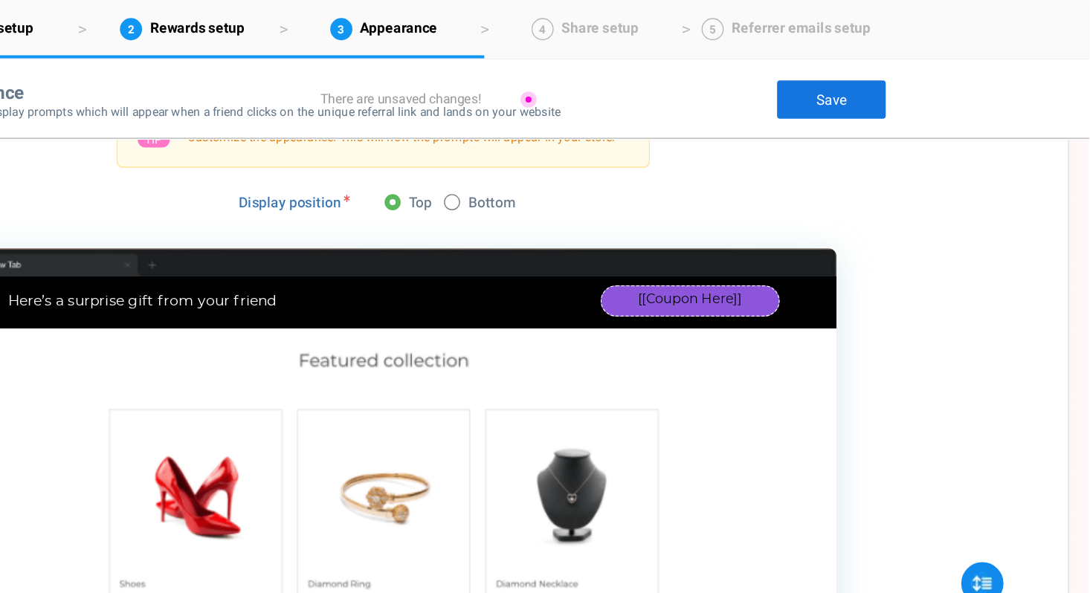
scroll to position [1628, 0]
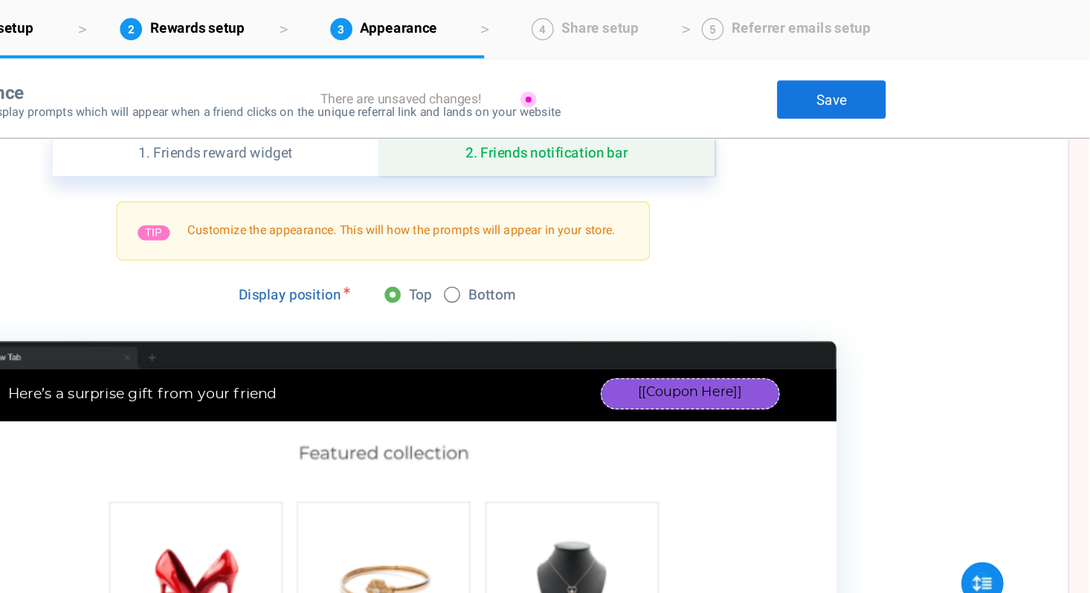
click at [876, 82] on link "Save" at bounding box center [900, 74] width 82 height 30
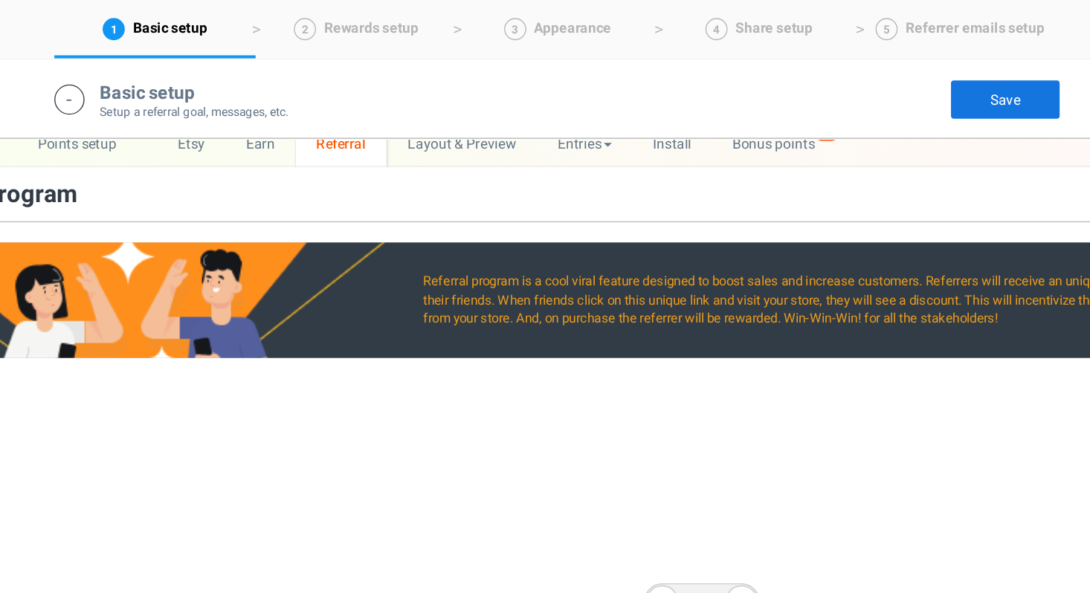
scroll to position [0, 0]
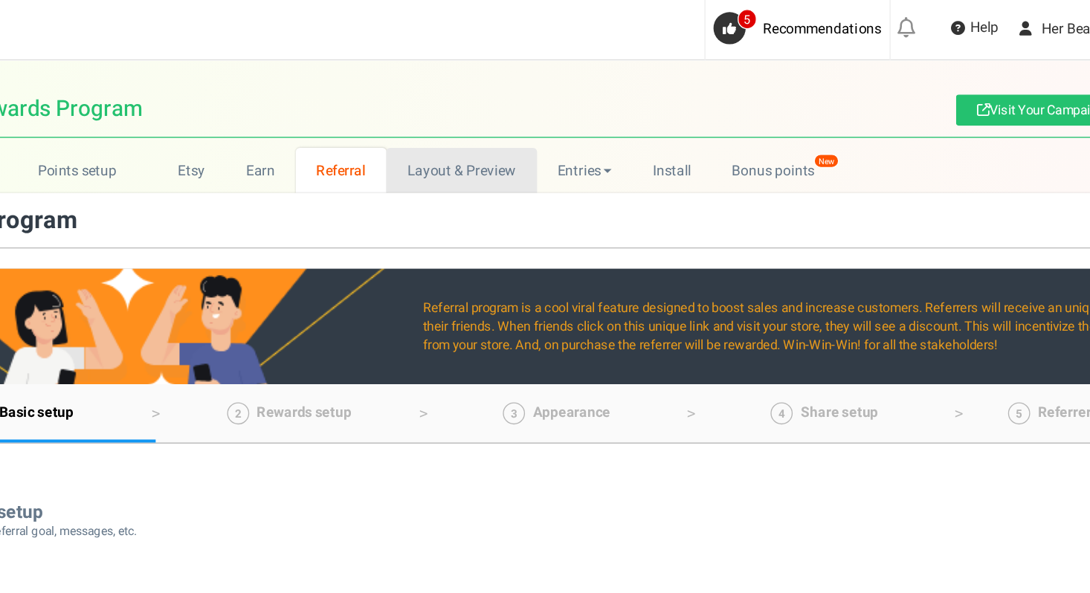
click at [521, 129] on link "Layout & Preview" at bounding box center [497, 125] width 111 height 33
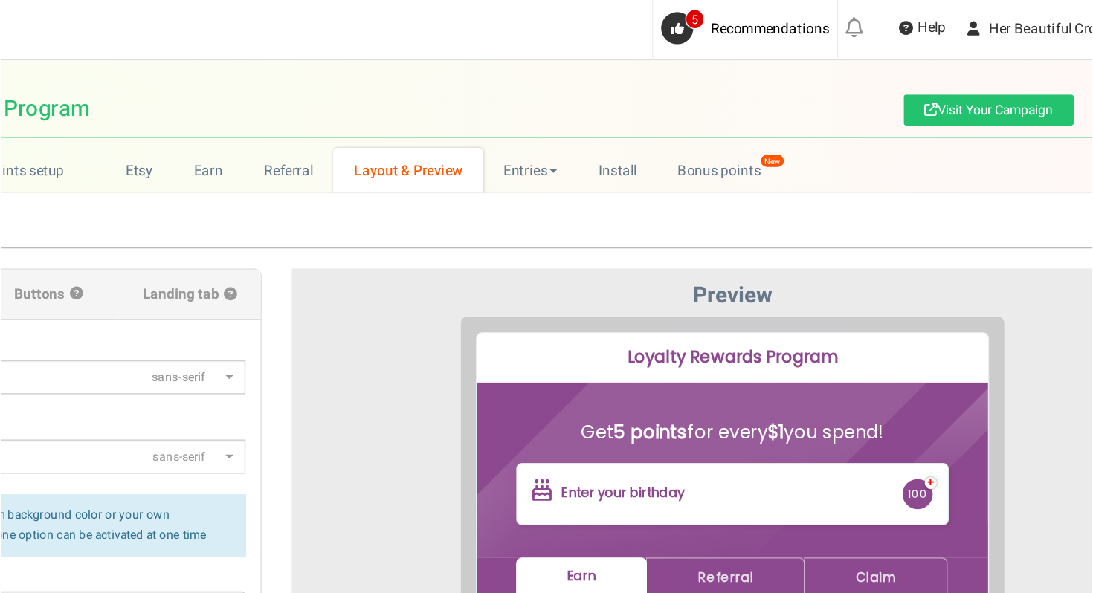
scroll to position [8, 0]
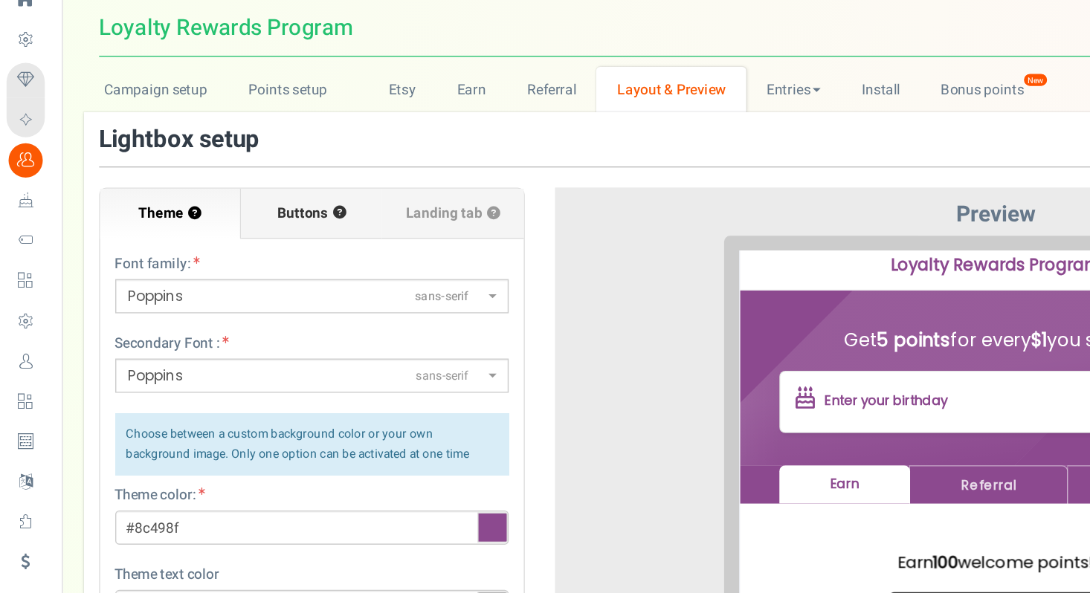
click at [236, 219] on span "Buttons" at bounding box center [224, 217] width 37 height 15
click at [0, 0] on input "Buttons ?" at bounding box center [0, 0] width 0 height 0
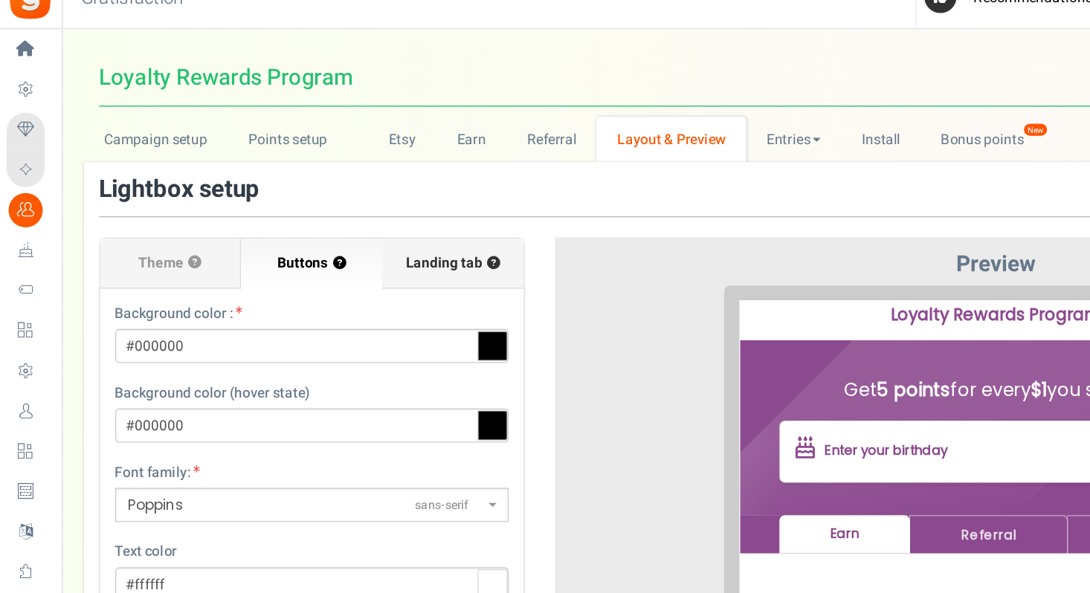
click at [305, 222] on span "Landing tab ?" at bounding box center [336, 217] width 70 height 15
click at [0, 0] on input "Landing tab ?" at bounding box center [0, 0] width 0 height 0
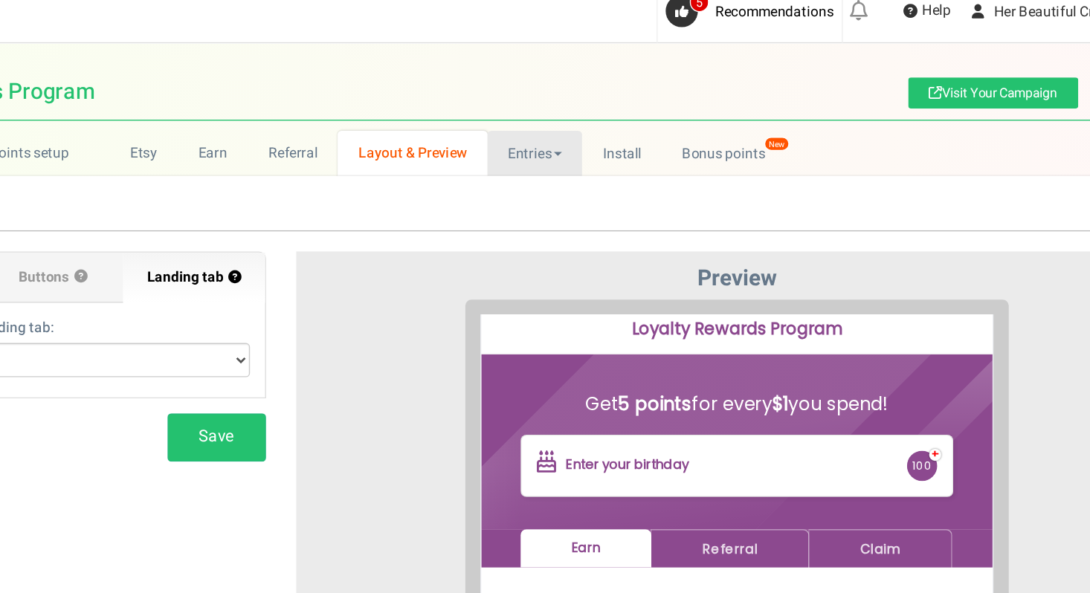
click at [579, 130] on link "Entries" at bounding box center [587, 125] width 71 height 33
click at [572, 161] on link "Entries" at bounding box center [611, 159] width 119 height 22
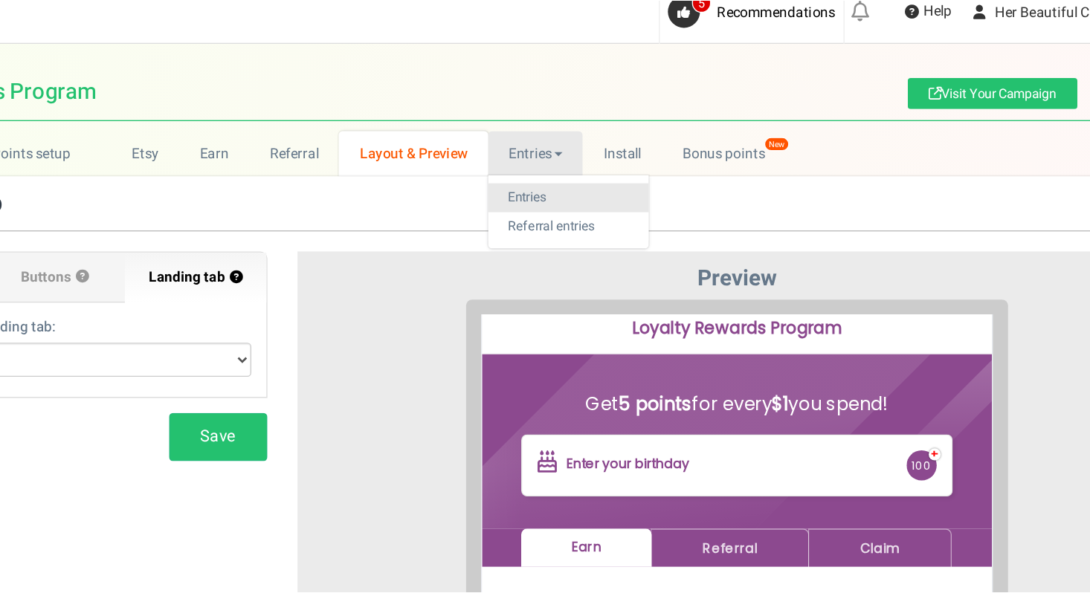
scroll to position [0, 0]
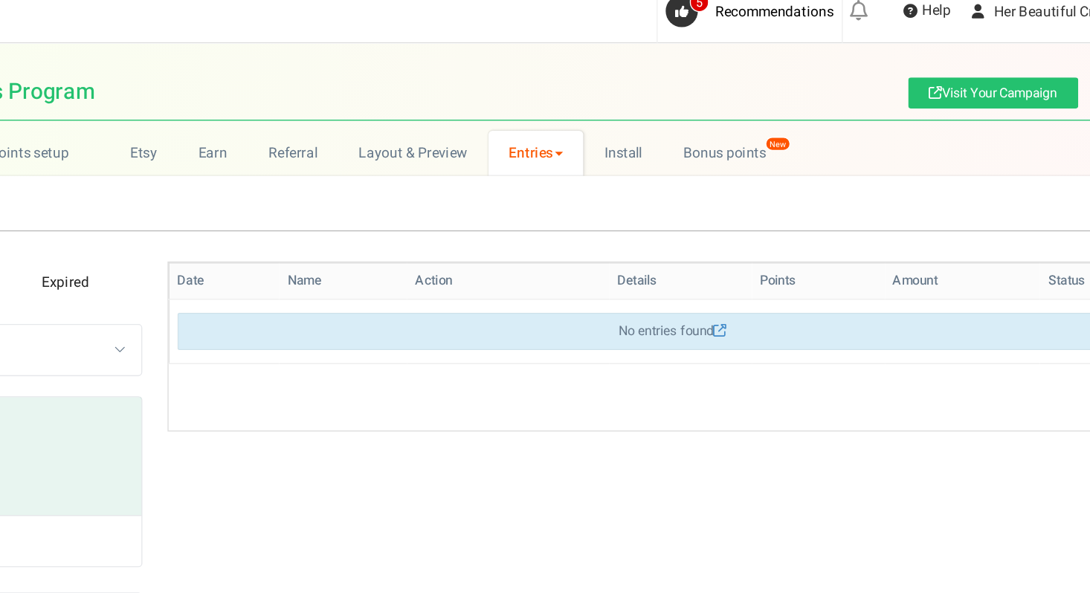
click at [572, 128] on link "Entries" at bounding box center [588, 125] width 71 height 33
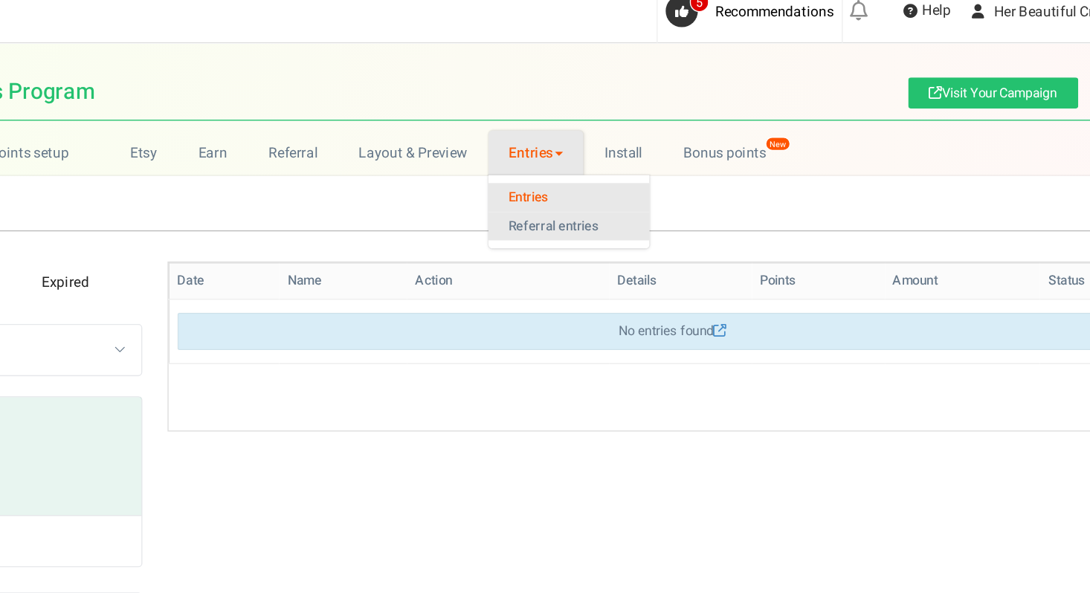
click at [571, 181] on link "Referral entries" at bounding box center [612, 181] width 119 height 22
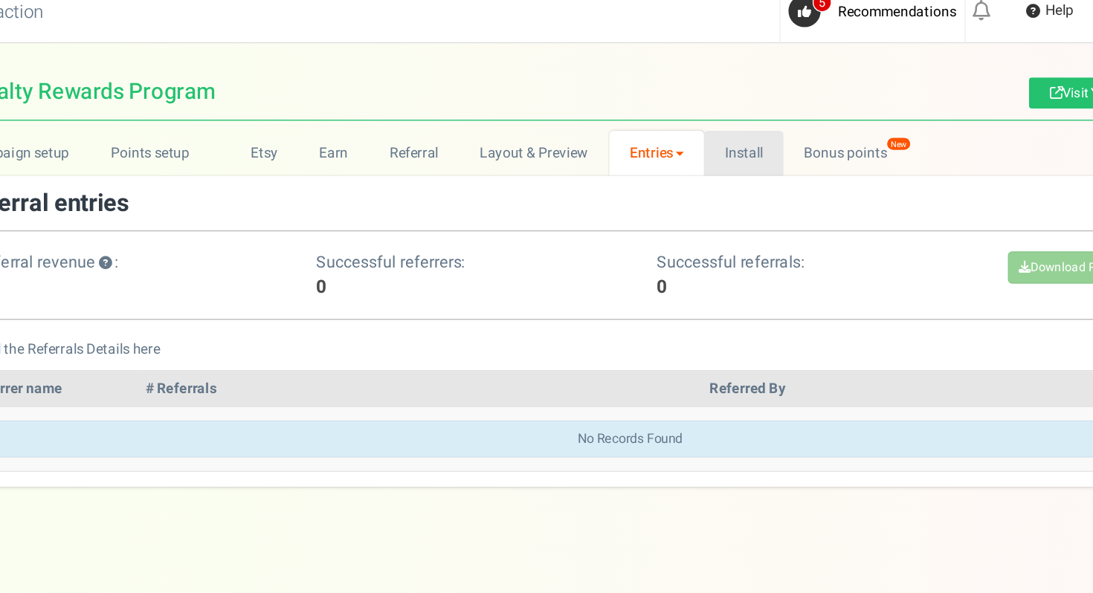
click at [662, 123] on link "Install" at bounding box center [654, 125] width 59 height 33
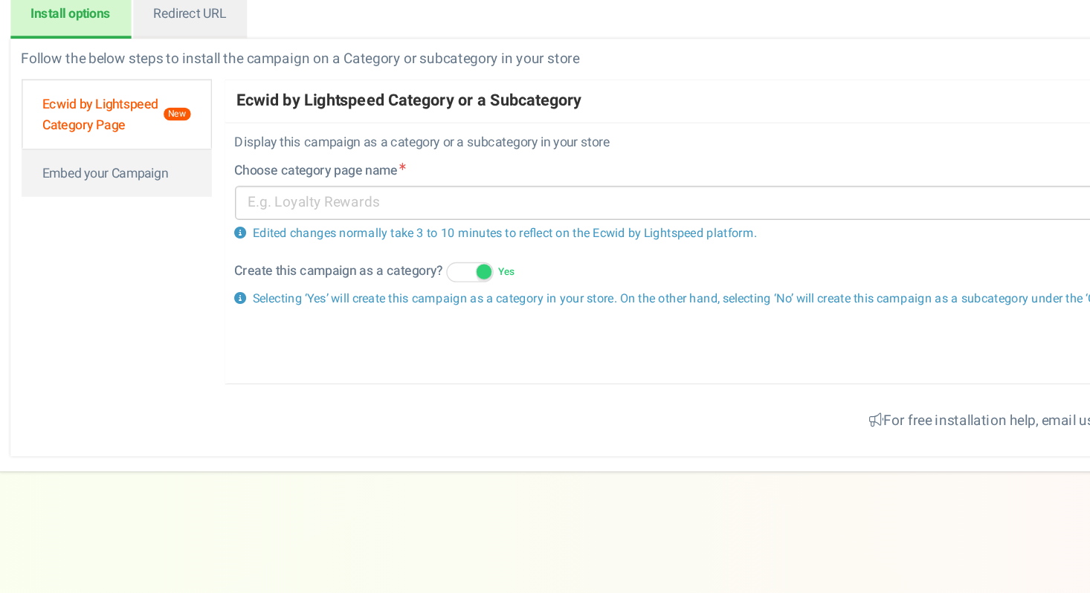
scroll to position [49, 0]
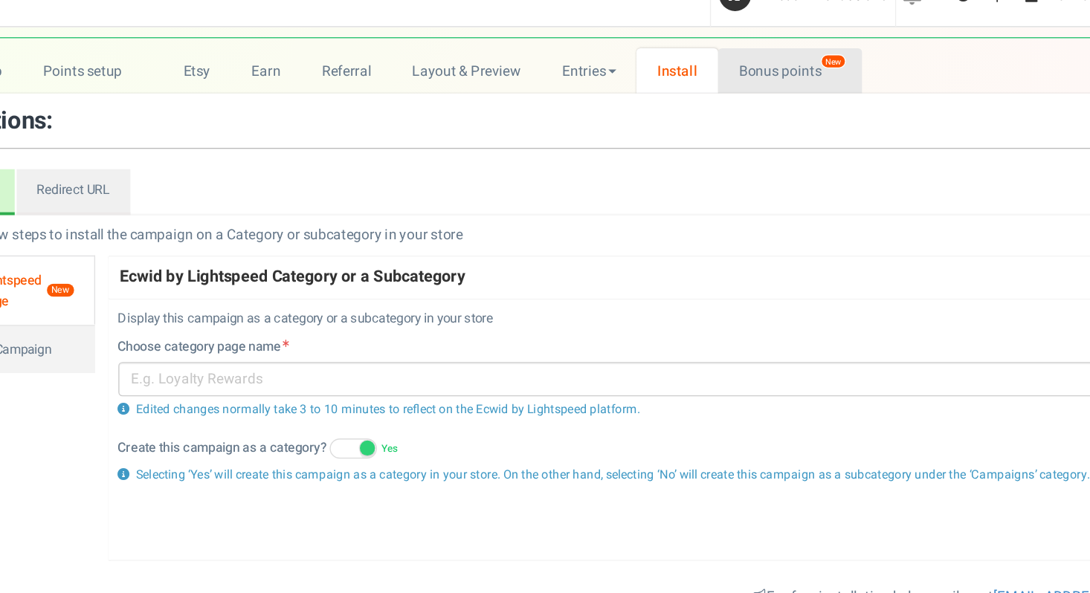
click at [709, 72] on link "Bonus points New" at bounding box center [736, 76] width 106 height 33
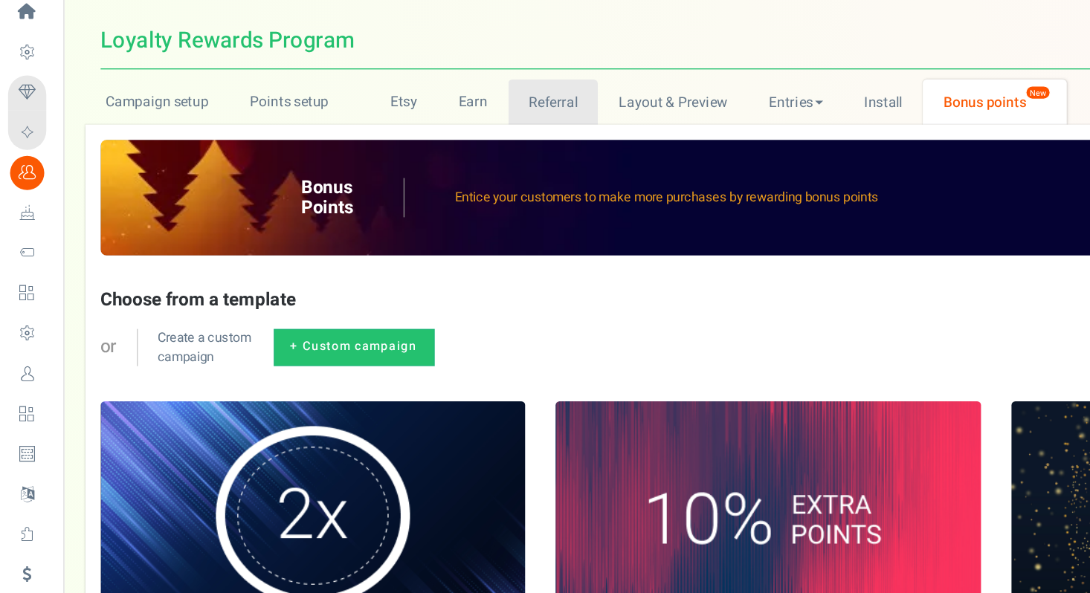
click at [415, 125] on link "Referral" at bounding box center [408, 125] width 67 height 33
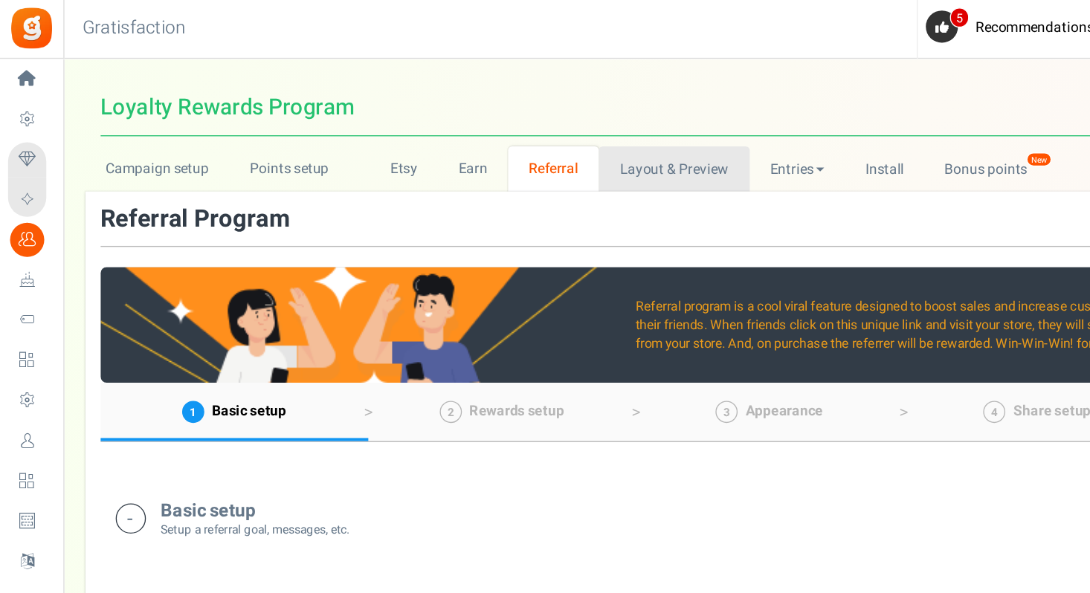
click at [454, 137] on link "Layout & Preview" at bounding box center [497, 125] width 111 height 33
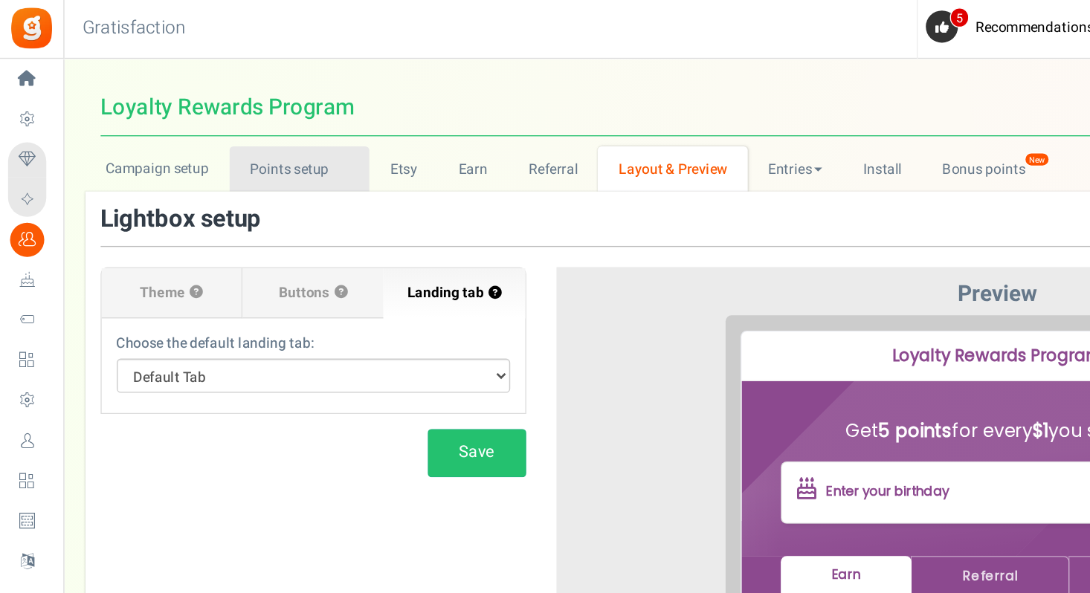
click at [225, 113] on link "Points setup New" at bounding box center [221, 125] width 103 height 33
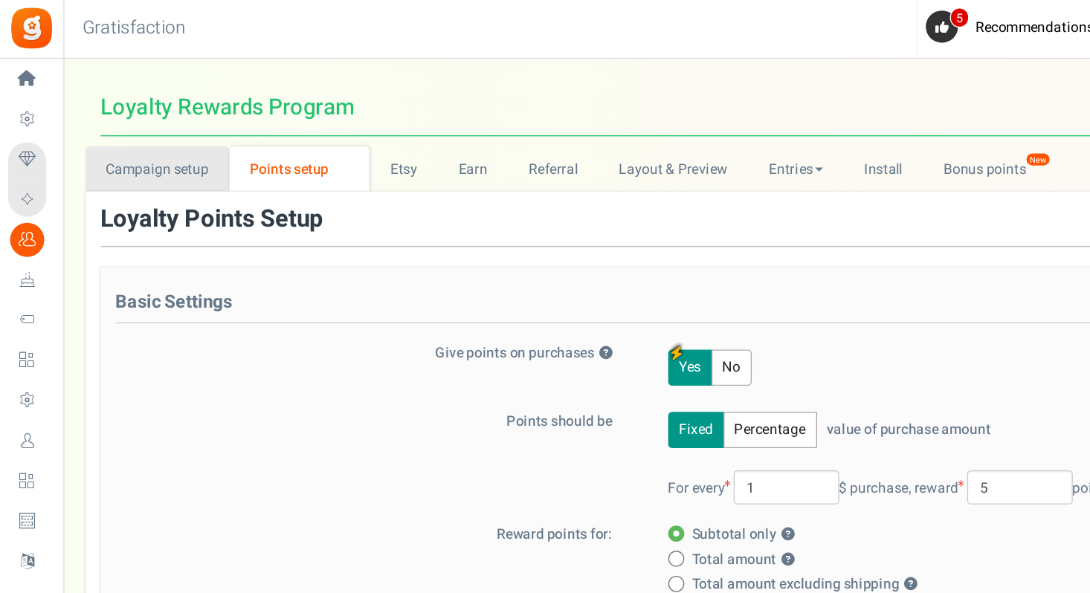
click at [129, 126] on link "Campaign setup" at bounding box center [116, 125] width 106 height 33
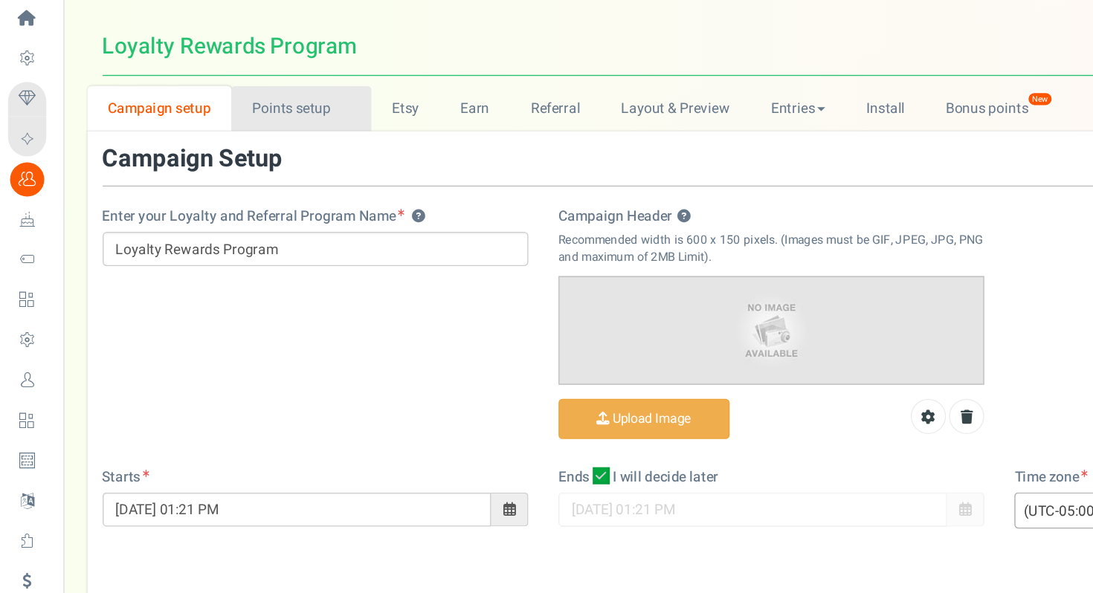
click at [211, 126] on link "Points setup New" at bounding box center [222, 125] width 103 height 33
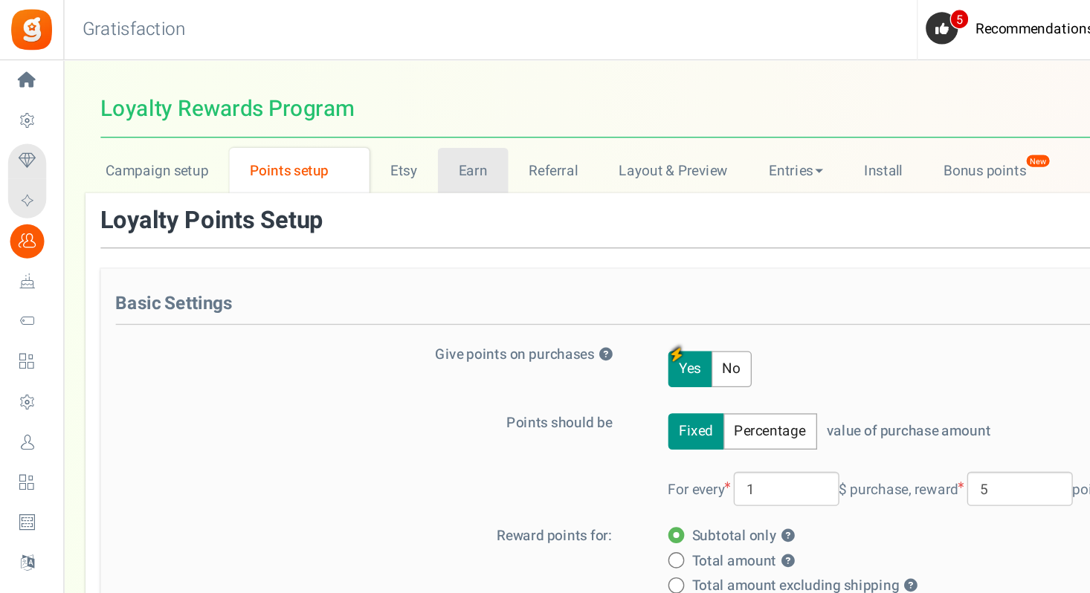
click at [336, 132] on link "Earn" at bounding box center [349, 125] width 52 height 33
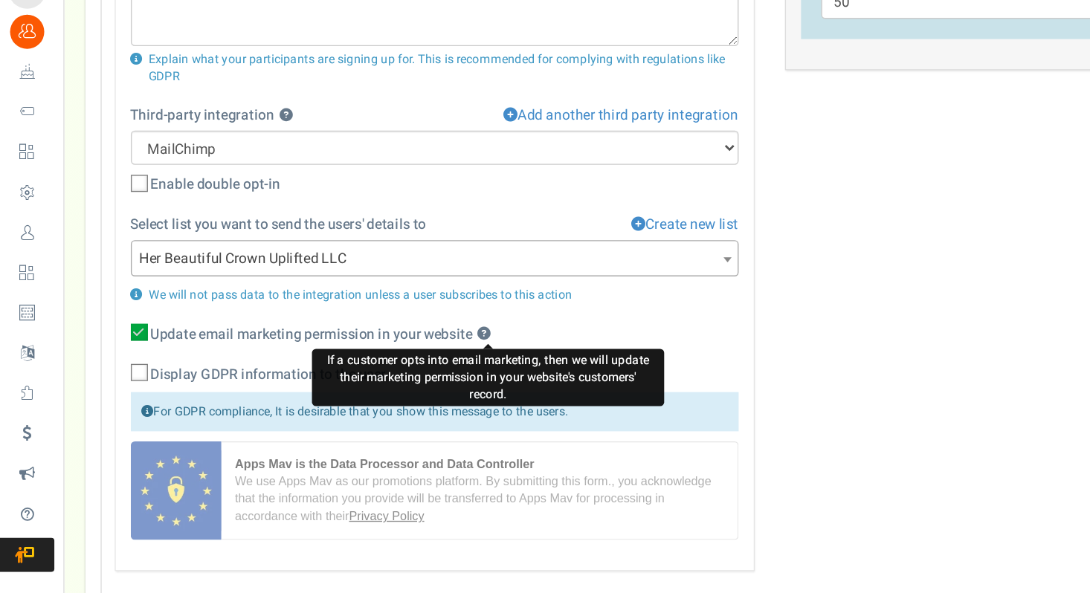
scroll to position [661, 0]
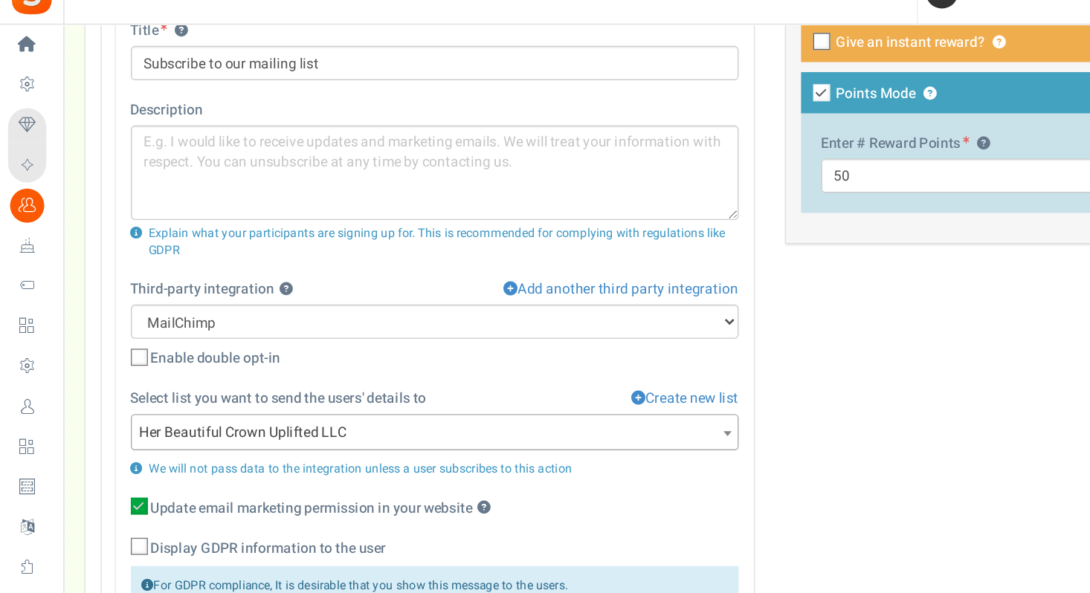
click at [103, 288] on icon at bounding box center [104, 291] width 10 height 10
click at [91, 288] on input "Enable double opt-in" at bounding box center [87, 292] width 10 height 10
click at [105, 292] on icon at bounding box center [103, 290] width 13 height 13
click at [91, 292] on input "Enable double opt-in" at bounding box center [87, 292] width 10 height 10
click at [105, 292] on icon at bounding box center [104, 291] width 10 height 10
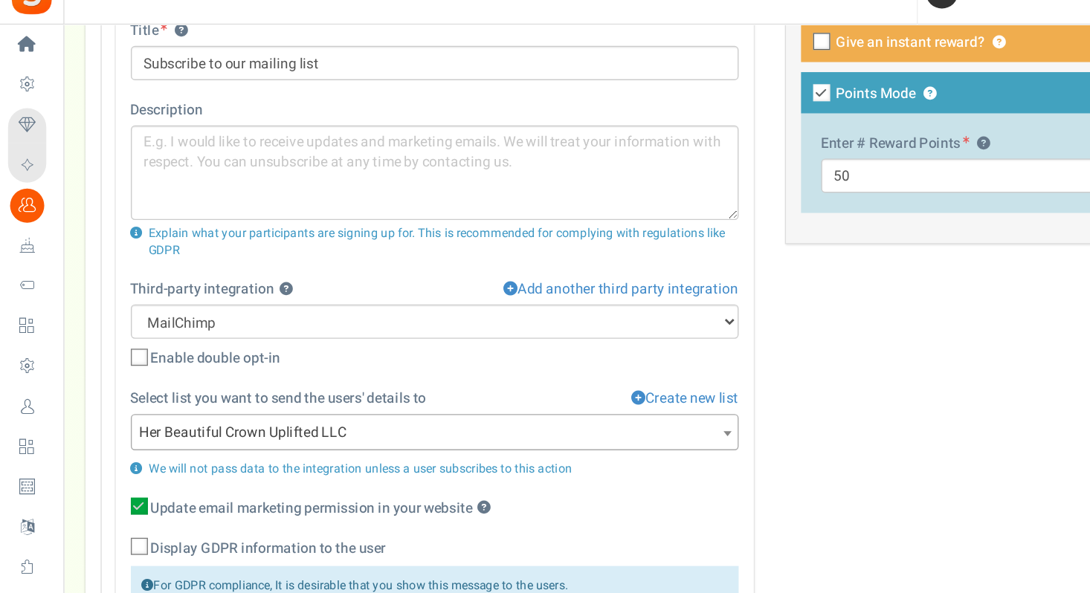
click at [91, 292] on input "Enable double opt-in" at bounding box center [87, 292] width 10 height 10
checkbox input "true"
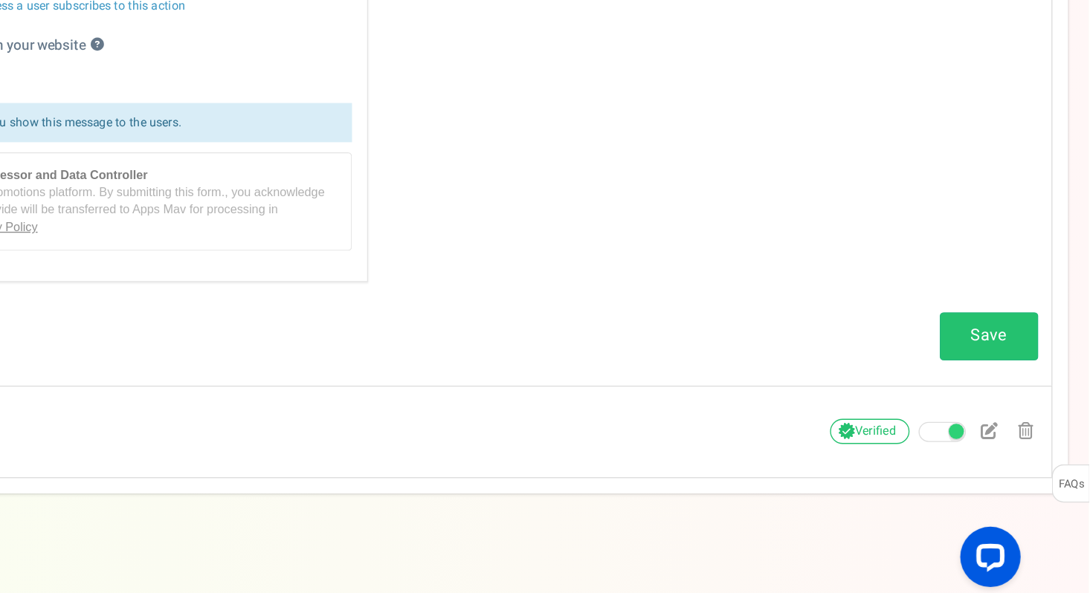
scroll to position [874, 0]
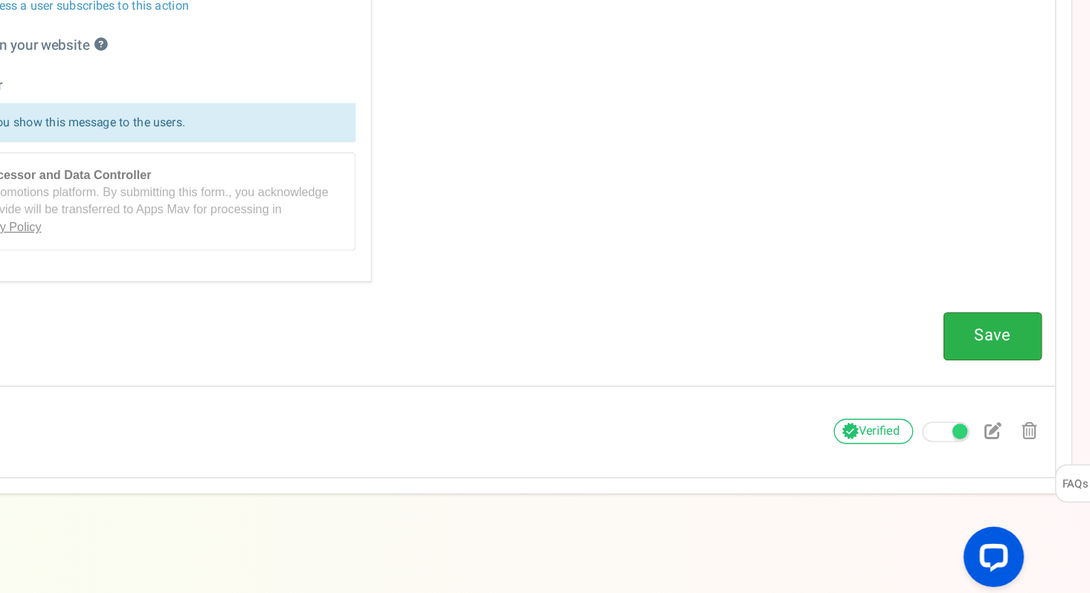
click at [1013, 408] on link "Save" at bounding box center [1016, 403] width 73 height 35
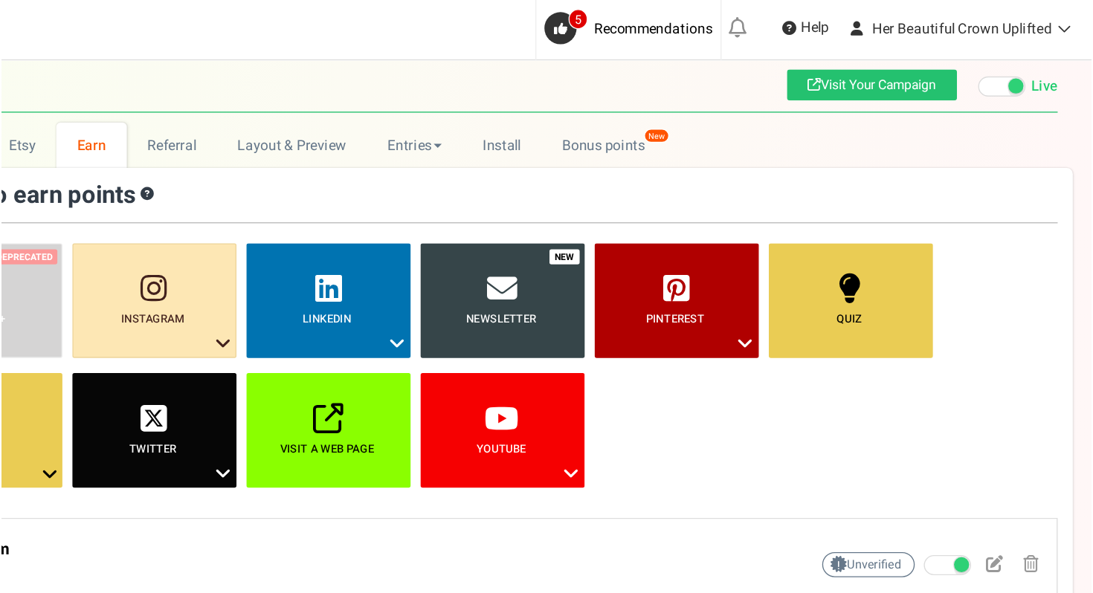
scroll to position [0, 0]
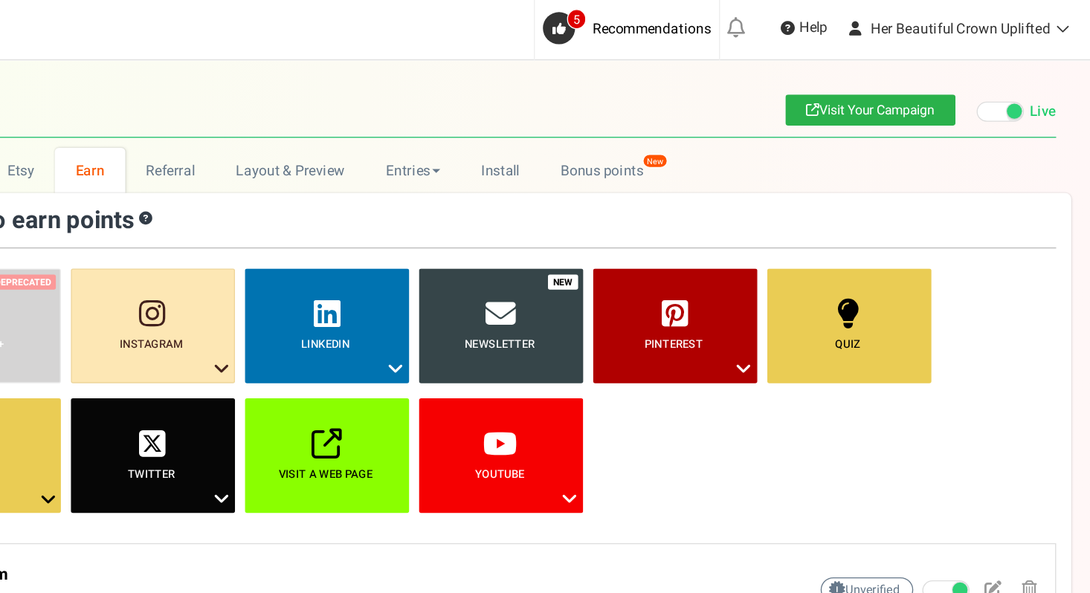
click at [956, 82] on link "Visit Your Campaign" at bounding box center [926, 81] width 126 height 23
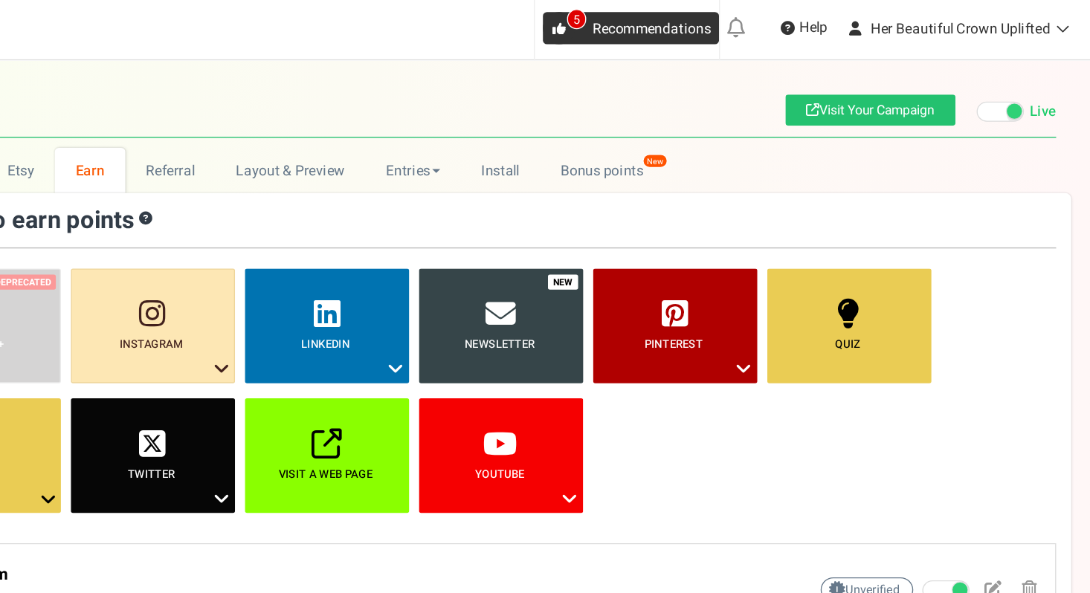
click at [703, 17] on span "5" at bounding box center [709, 14] width 14 height 15
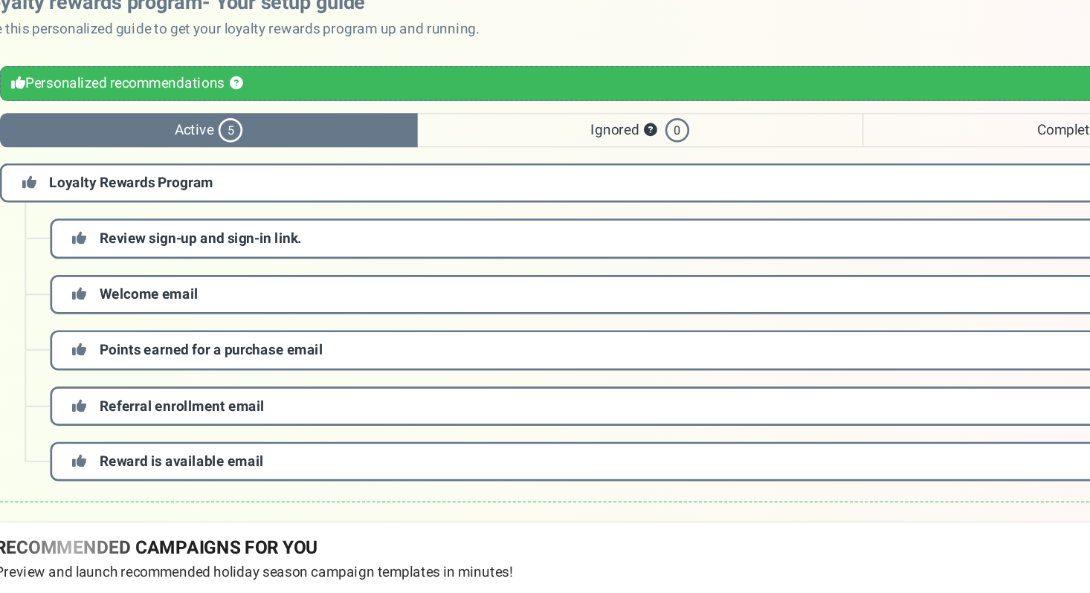
click at [291, 239] on span "Review sign-up and sign-in link." at bounding box center [225, 242] width 149 height 16
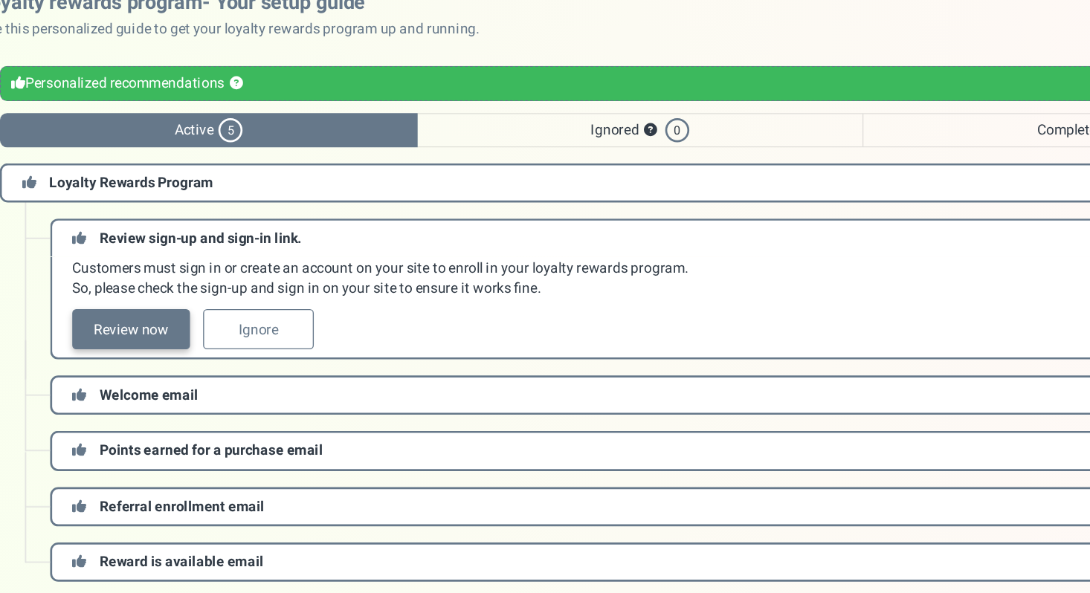
click at [164, 306] on link "Review now" at bounding box center [174, 309] width 87 height 30
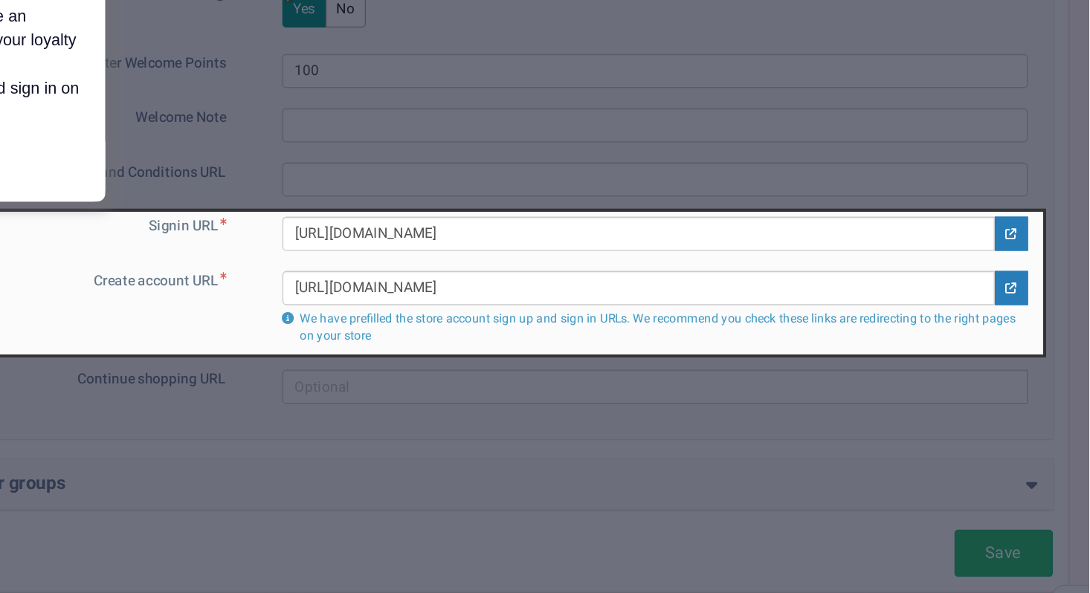
scroll to position [667, 0]
click at [1036, 277] on icon at bounding box center [1032, 279] width 8 height 8
click at [1033, 240] on icon at bounding box center [1032, 239] width 8 height 8
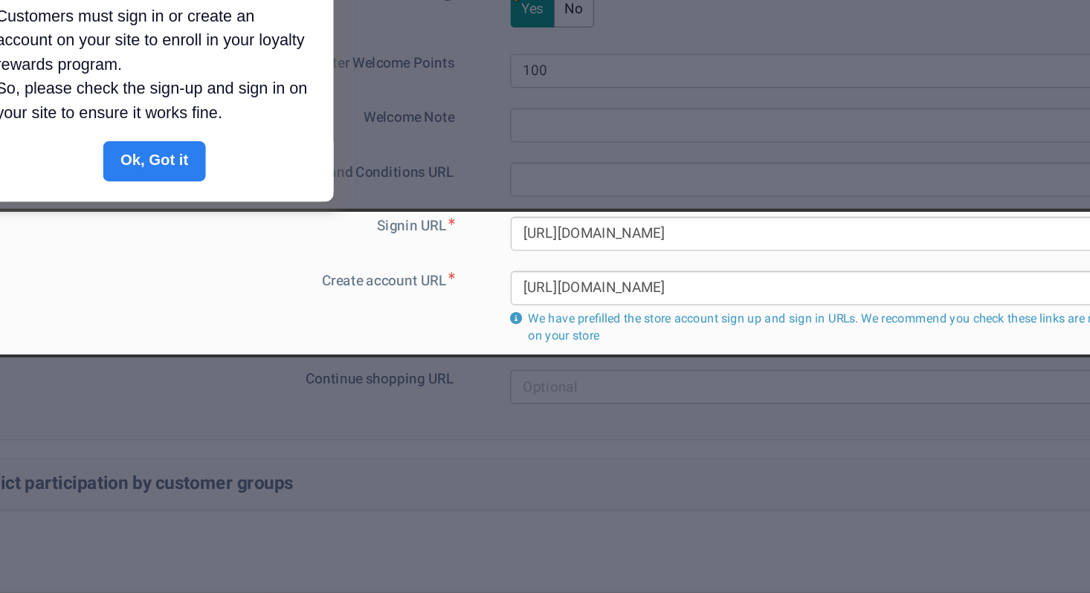
click at [241, 183] on link "Done" at bounding box center [231, 185] width 76 height 30
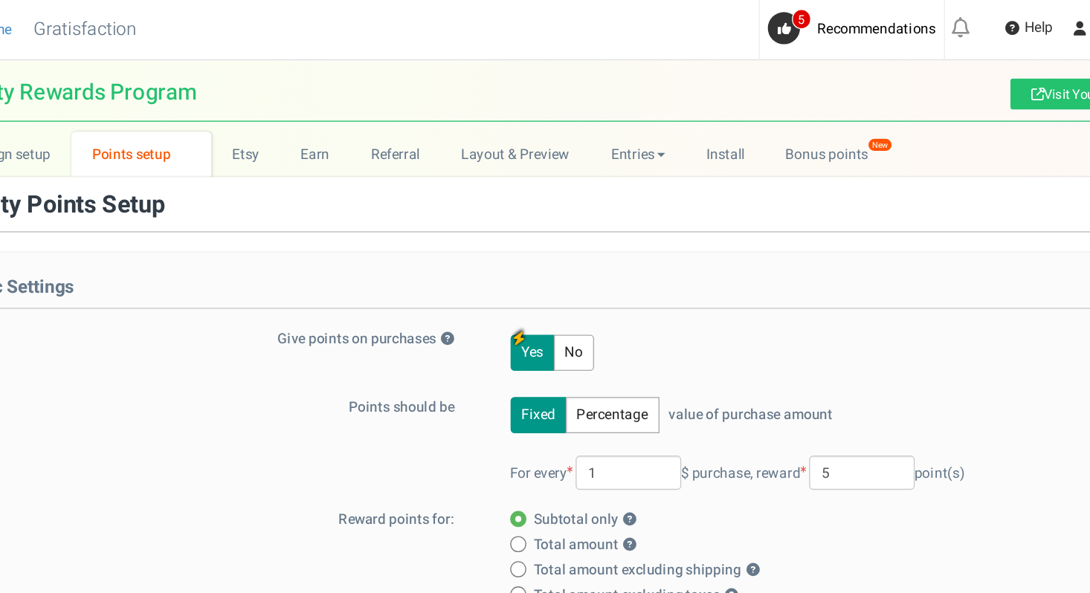
scroll to position [0, 0]
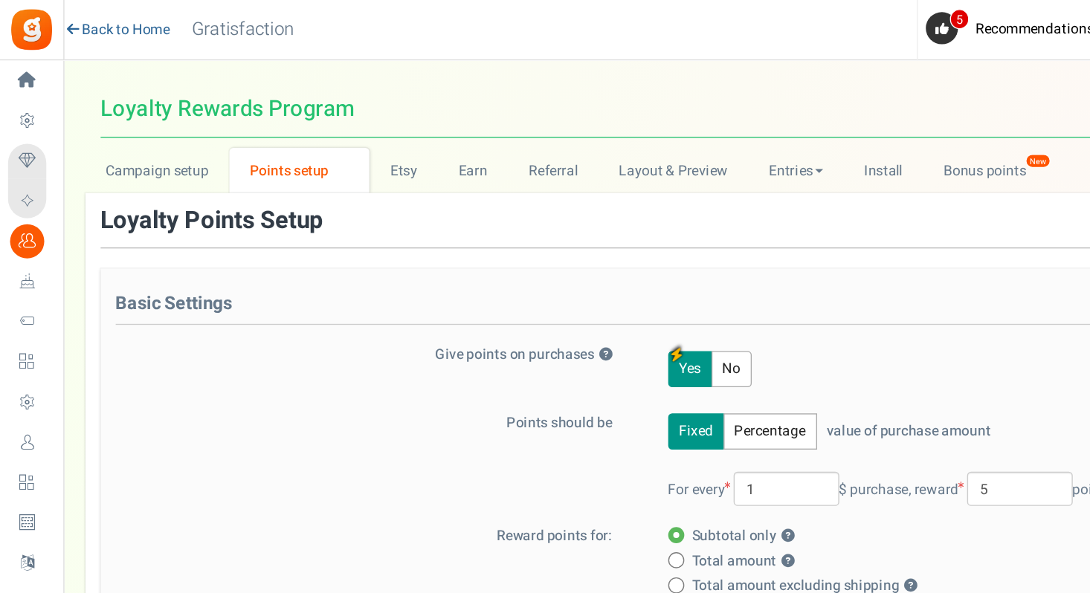
click at [93, 28] on link "Back to Home" at bounding box center [87, 22] width 78 height 15
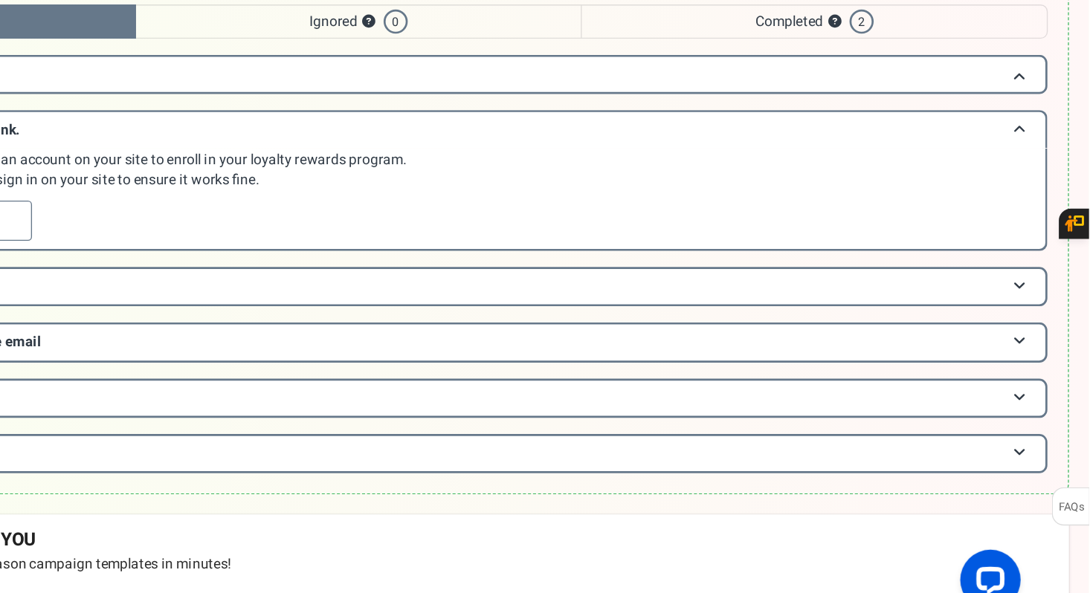
scroll to position [8, 0]
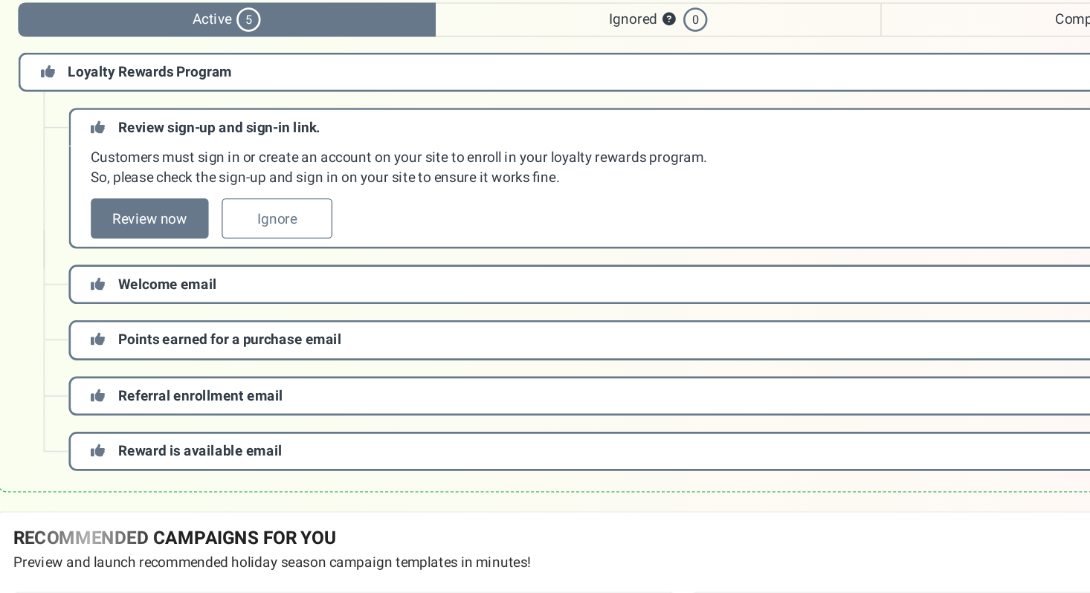
click at [214, 347] on span "Welcome email" at bounding box center [187, 350] width 73 height 16
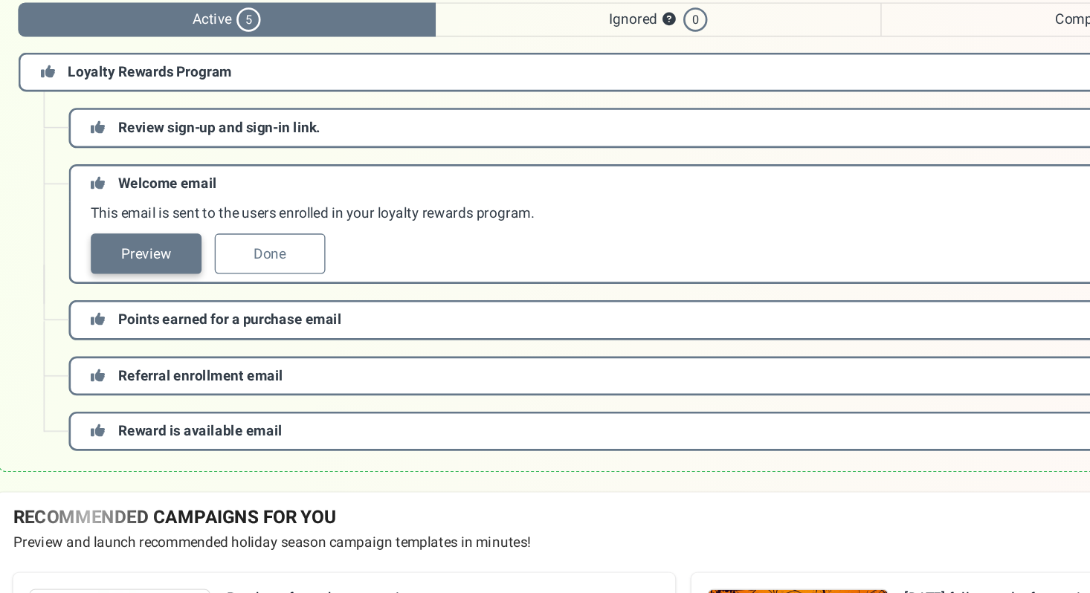
click at [185, 322] on link "Preview" at bounding box center [172, 327] width 82 height 30
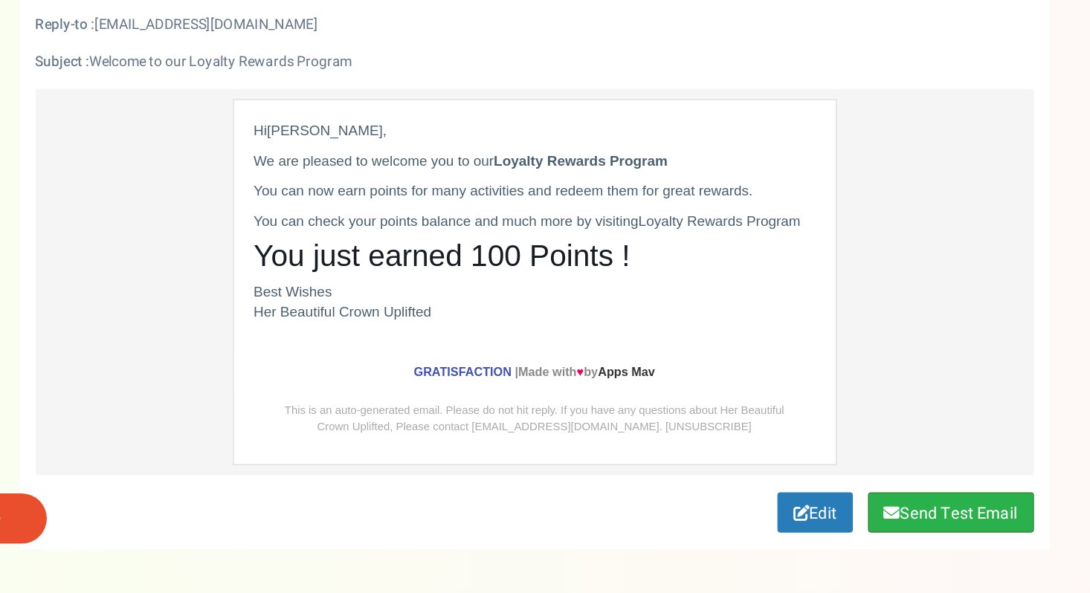
click at [855, 529] on button "Send Test Email" at bounding box center [876, 518] width 123 height 30
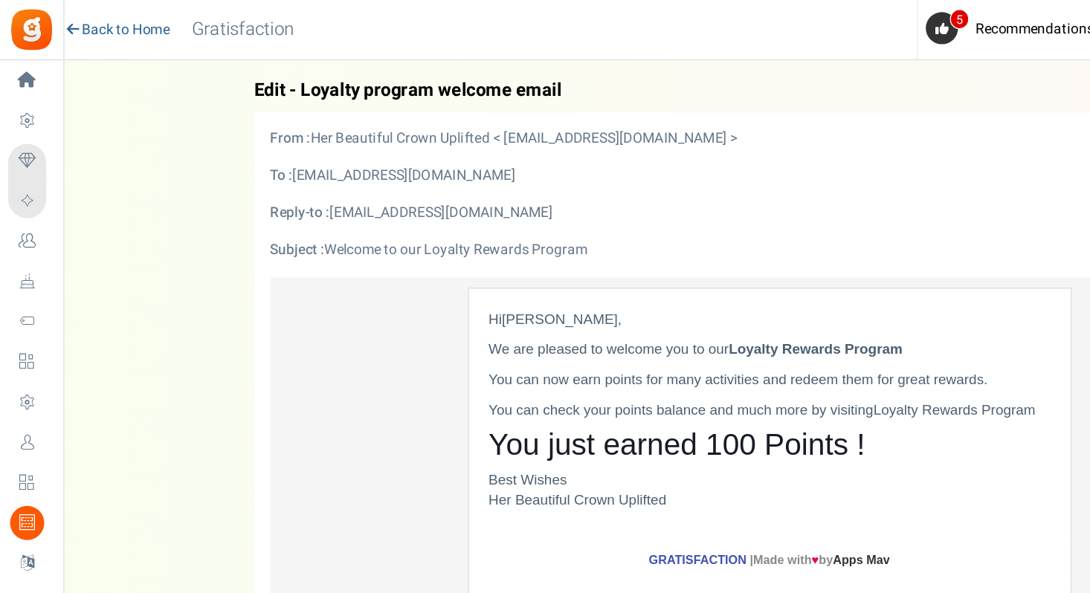
click at [117, 17] on link "Back to Home" at bounding box center [87, 22] width 78 height 15
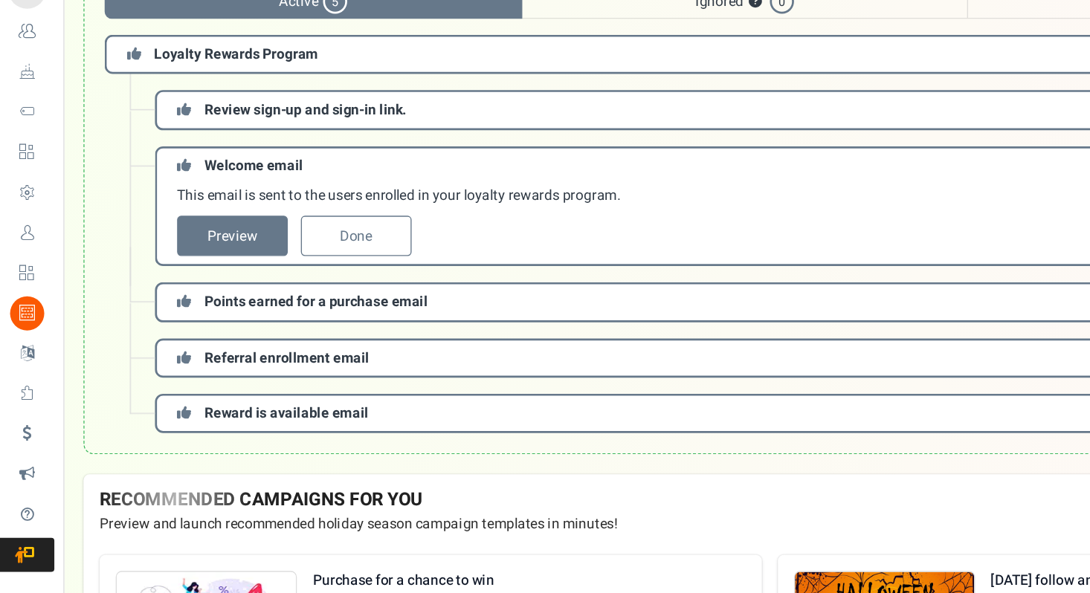
scroll to position [17, 0]
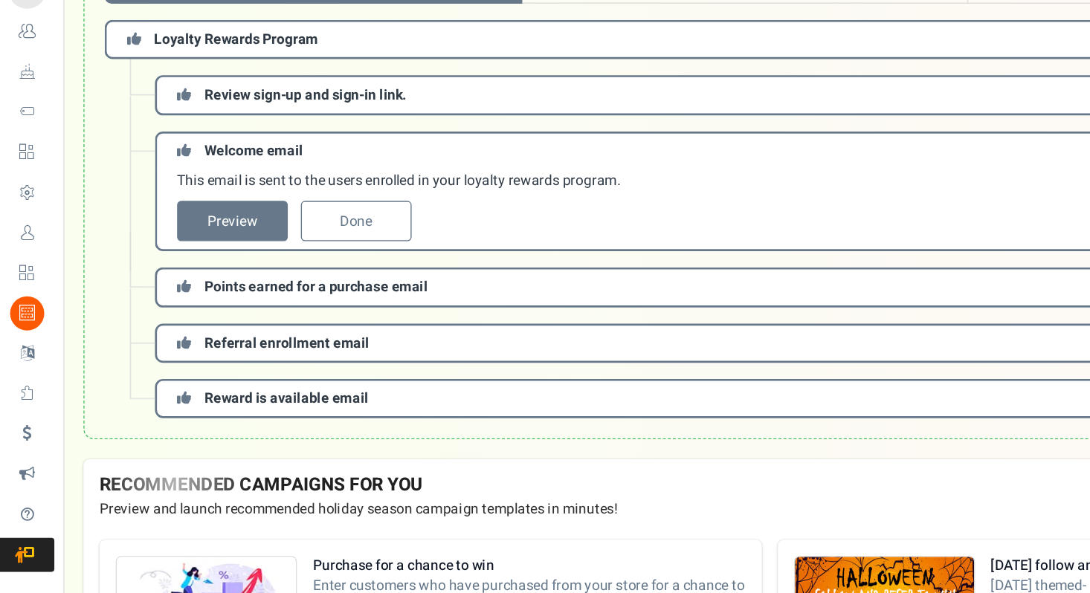
click at [200, 371] on span "Points earned for a purchase email" at bounding box center [233, 367] width 165 height 16
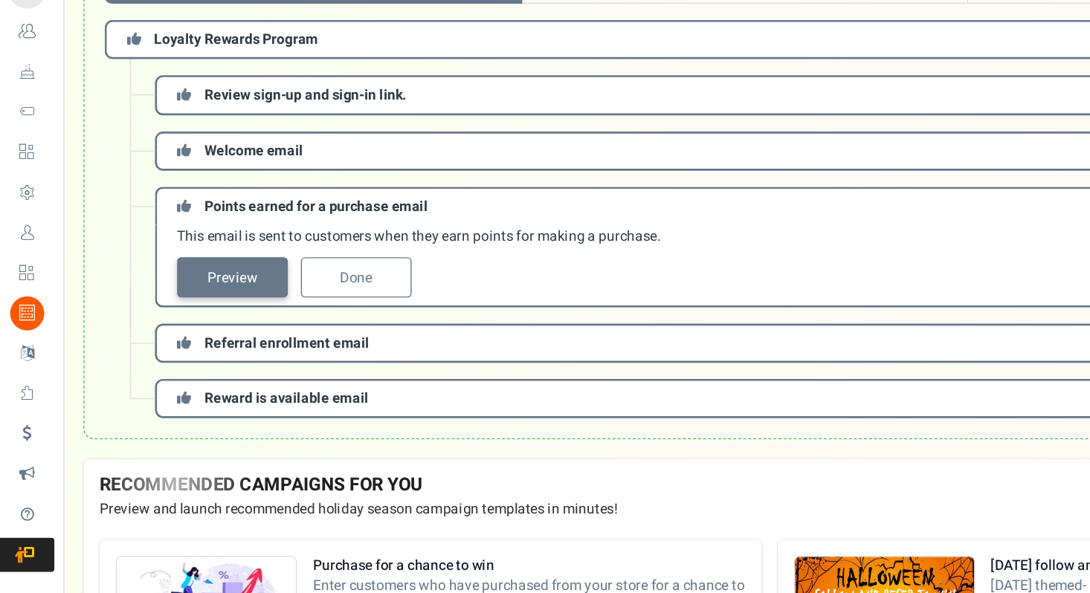
click at [175, 350] on link "Preview" at bounding box center [172, 360] width 82 height 30
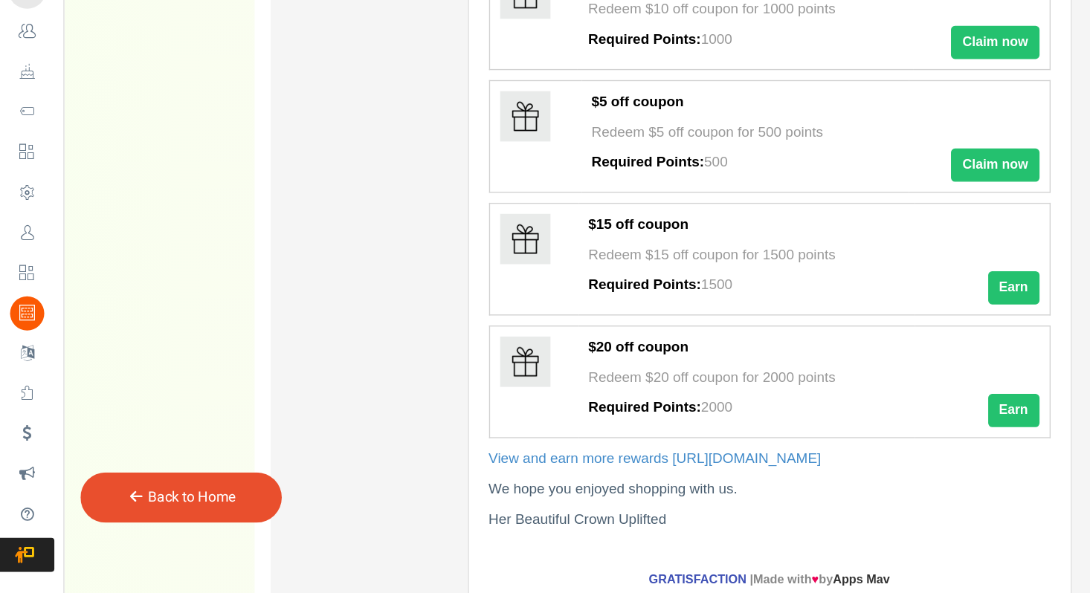
scroll to position [207, 0]
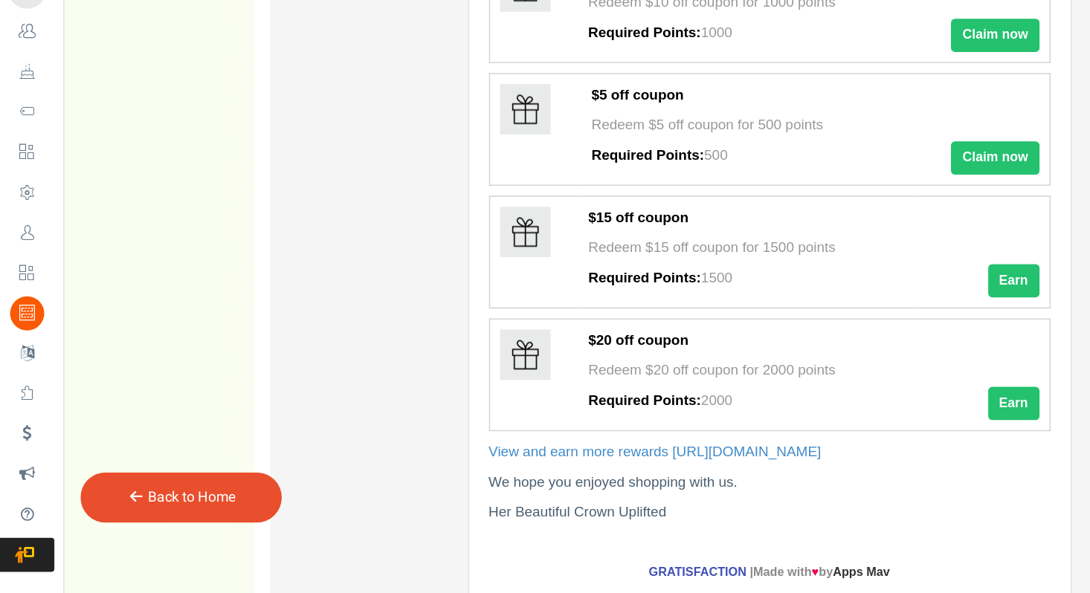
click at [164, 508] on div "Back to Home" at bounding box center [133, 522] width 149 height 37
click at [131, 524] on link "Back to Home" at bounding box center [141, 522] width 65 height 16
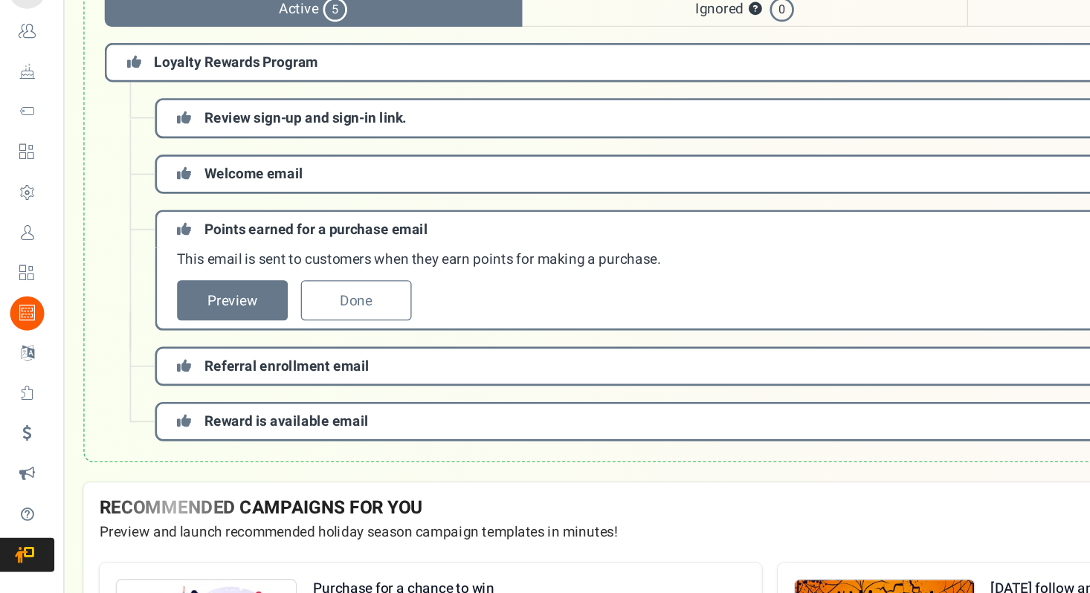
click at [161, 428] on span "Referral enrollment email" at bounding box center [212, 426] width 122 height 16
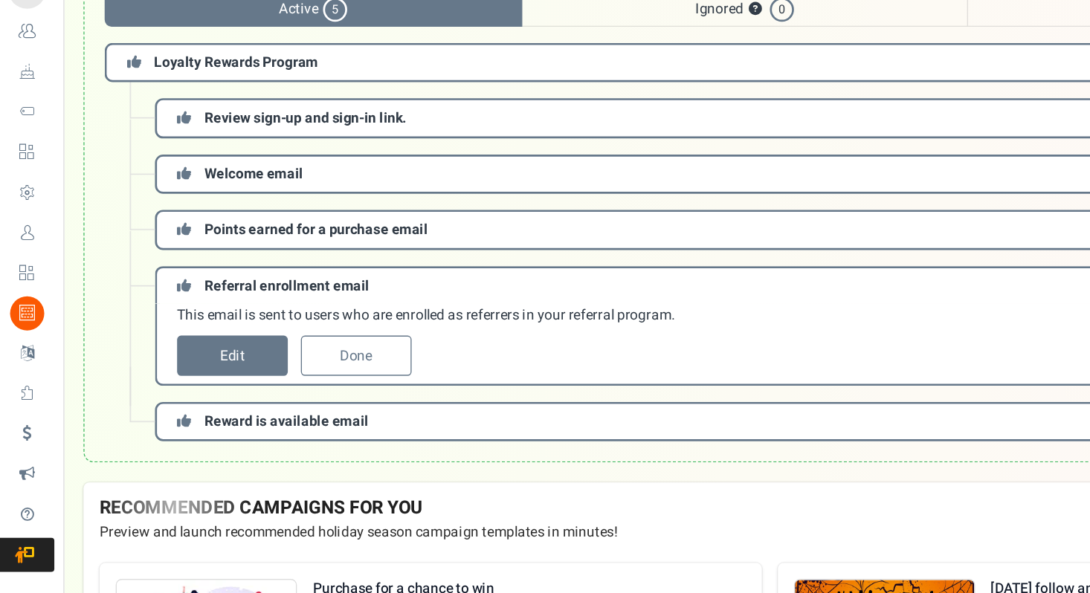
click at [225, 369] on span "Referral enrollment email" at bounding box center [212, 366] width 122 height 16
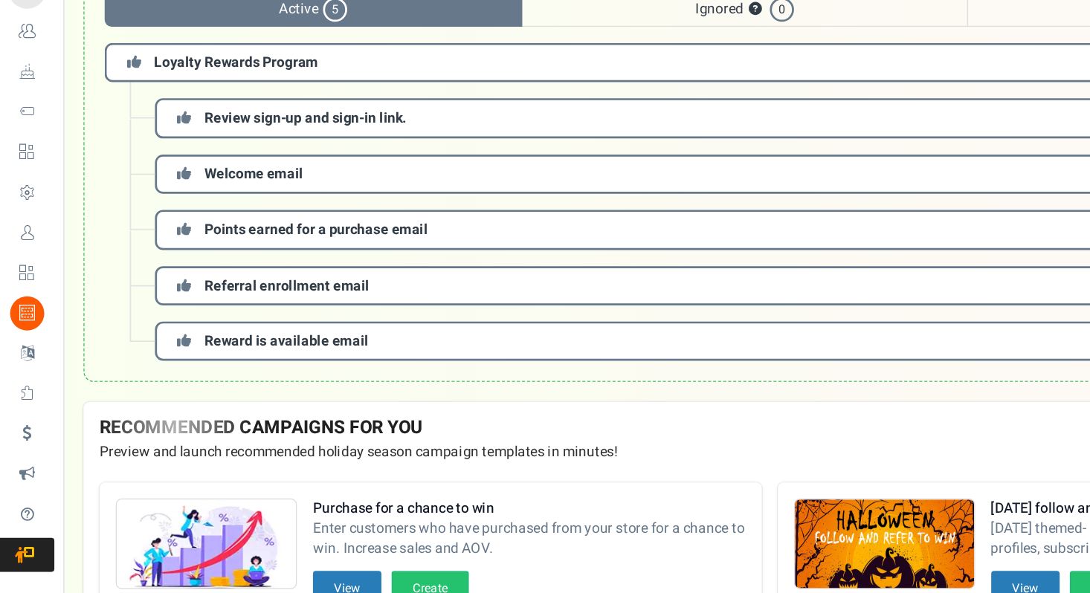
click at [225, 370] on span "Referral enrollment email" at bounding box center [212, 366] width 122 height 16
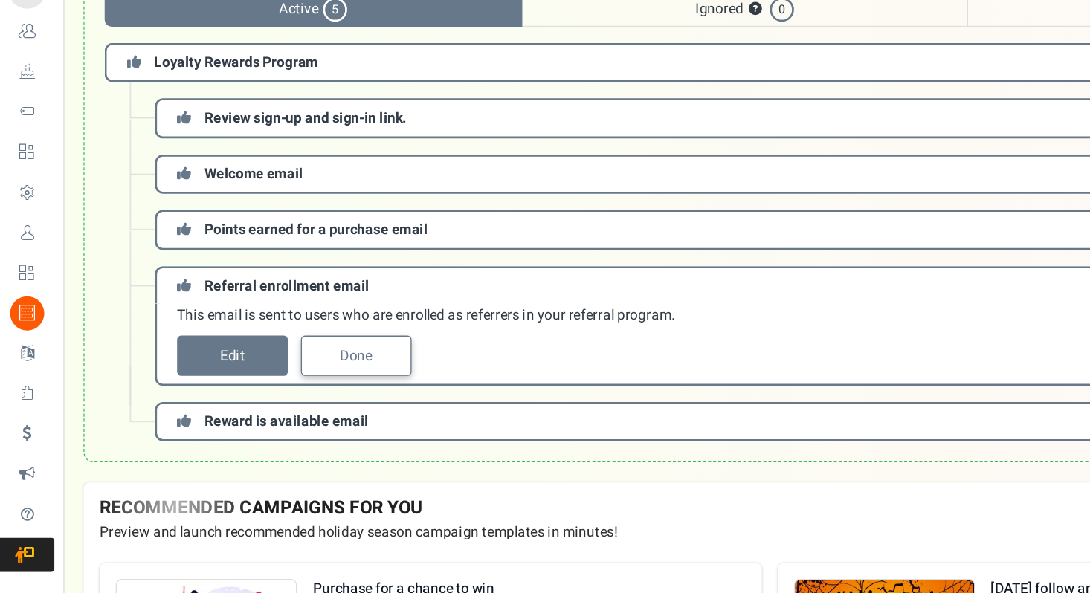
click at [239, 423] on link "Done" at bounding box center [263, 418] width 82 height 30
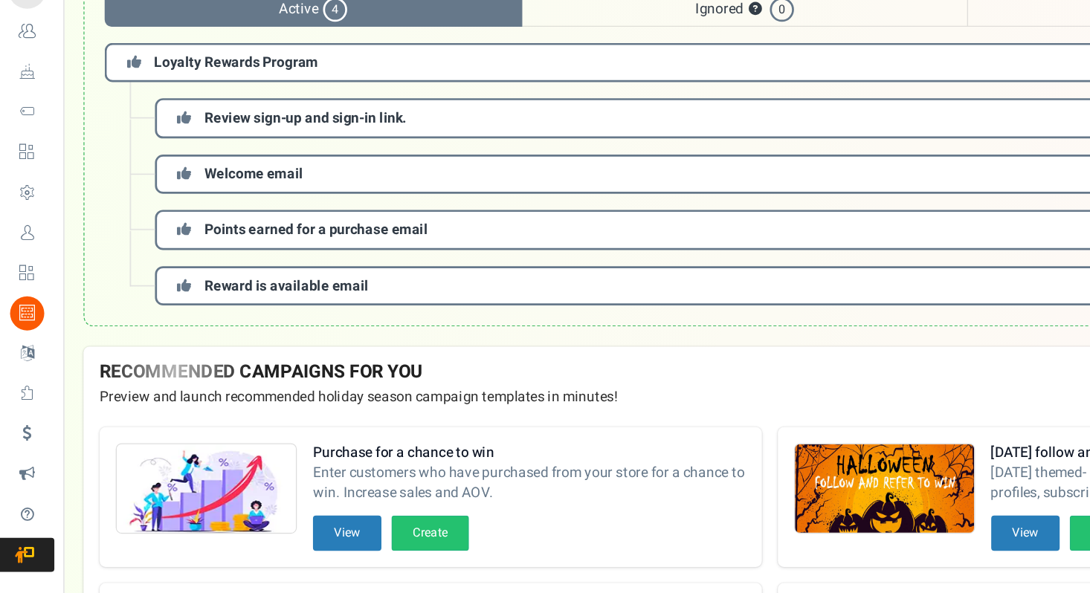
click at [229, 368] on span "Reward is available email" at bounding box center [211, 366] width 121 height 16
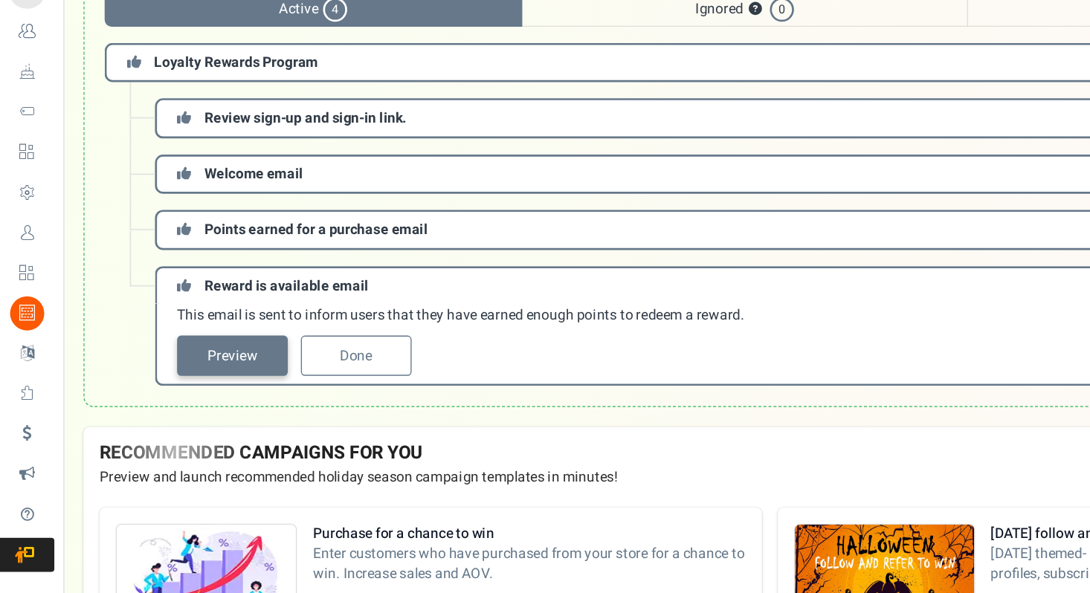
click at [185, 419] on link "Preview" at bounding box center [172, 418] width 82 height 30
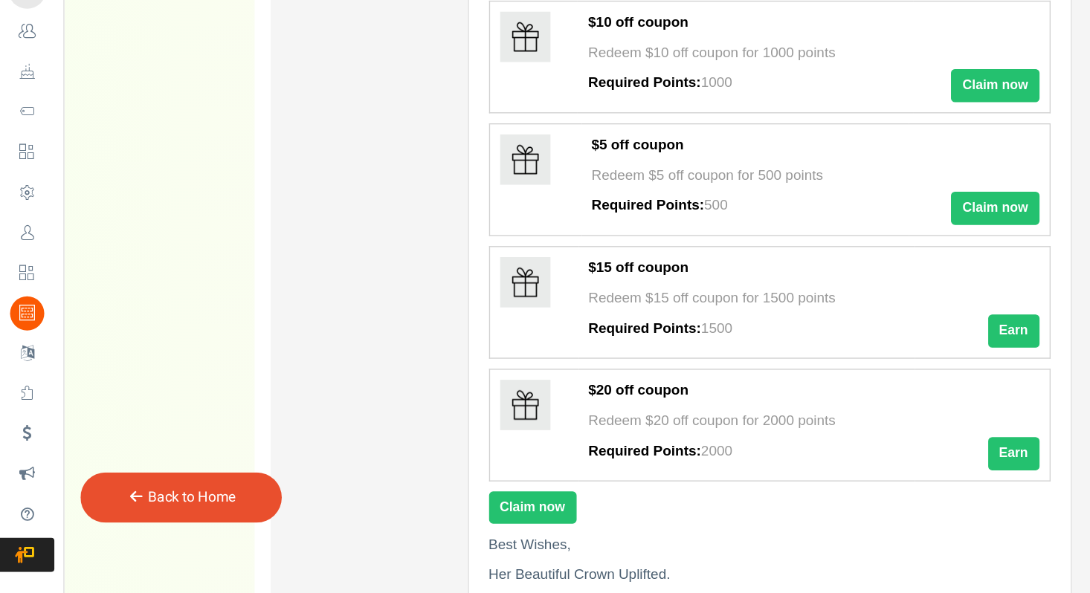
scroll to position [193, 0]
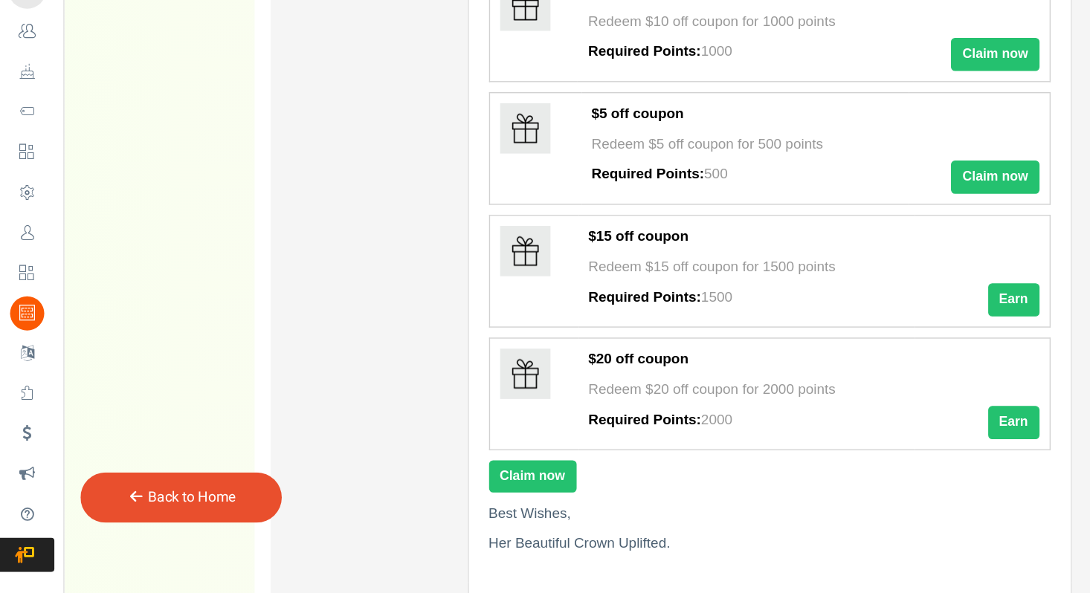
click at [113, 524] on link "Back to Home" at bounding box center [141, 522] width 65 height 16
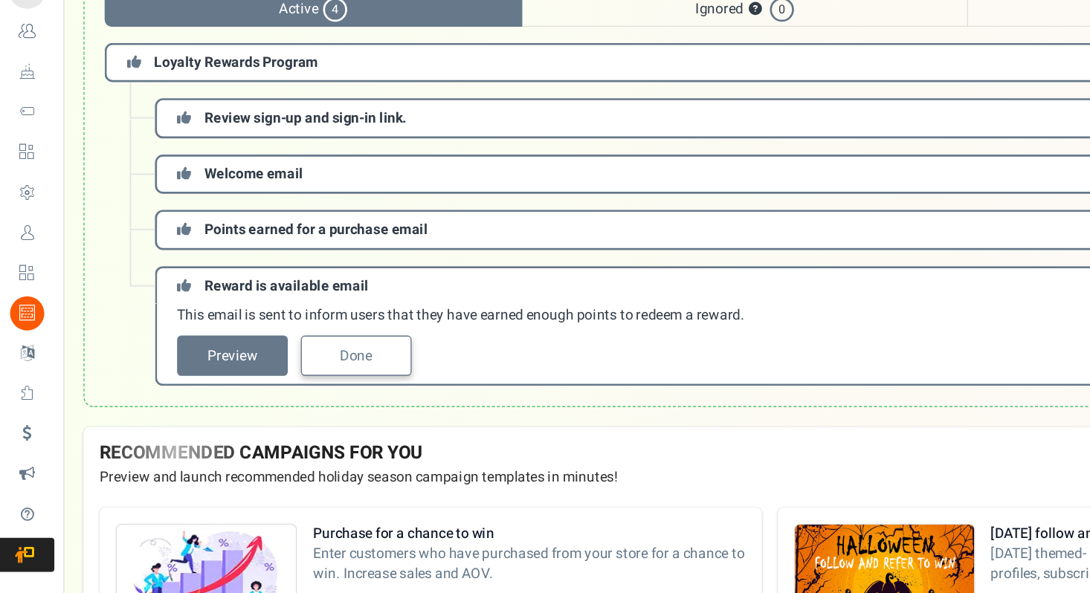
click at [222, 419] on link "Done" at bounding box center [263, 418] width 82 height 30
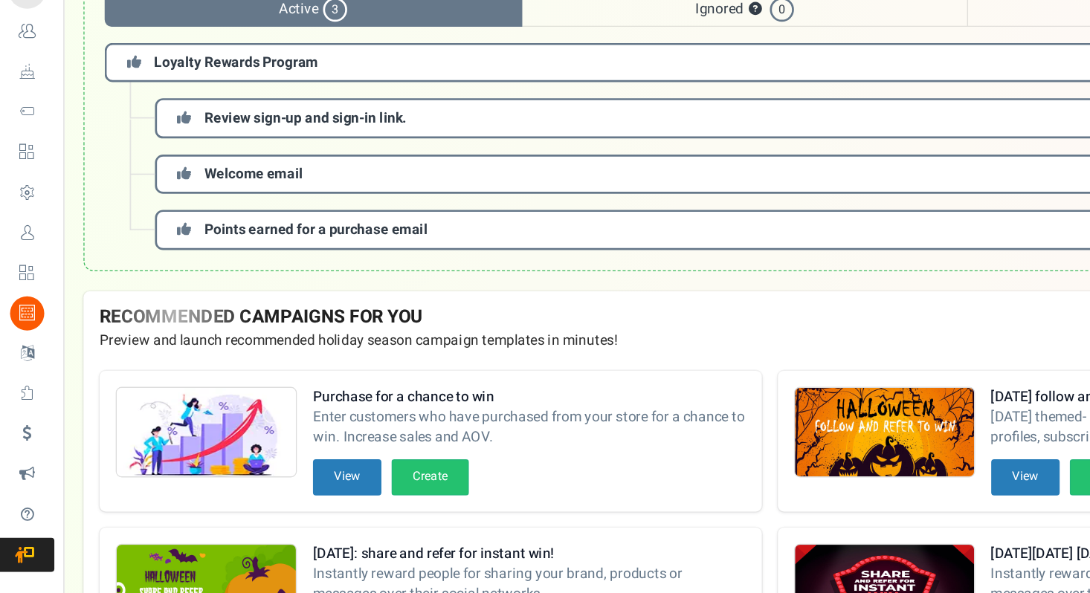
click at [229, 332] on span "Points earned for a purchase email" at bounding box center [233, 325] width 165 height 16
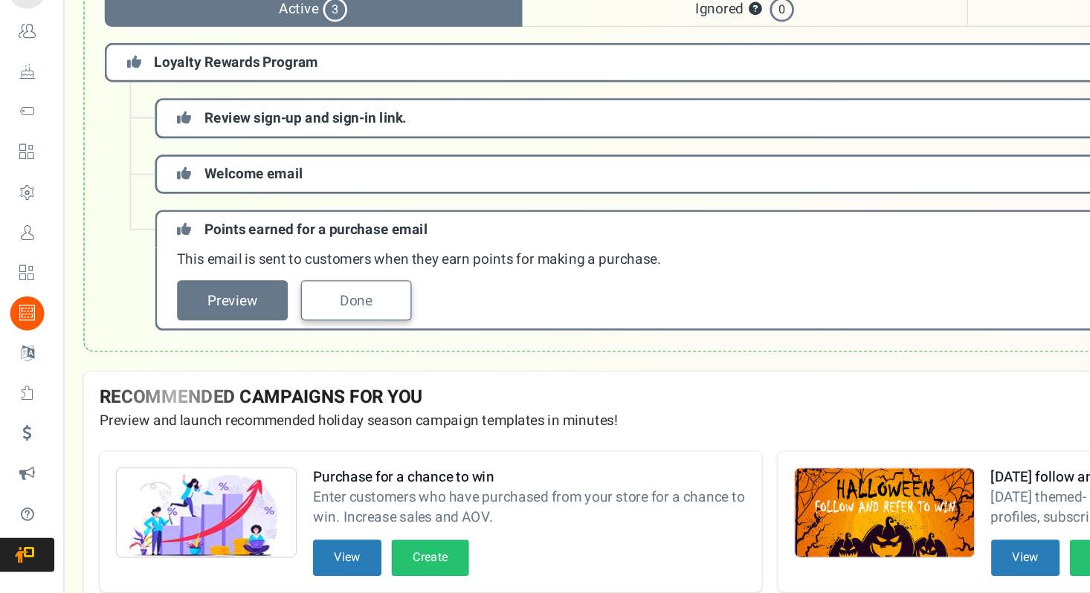
click at [245, 387] on link "Done" at bounding box center [263, 377] width 82 height 30
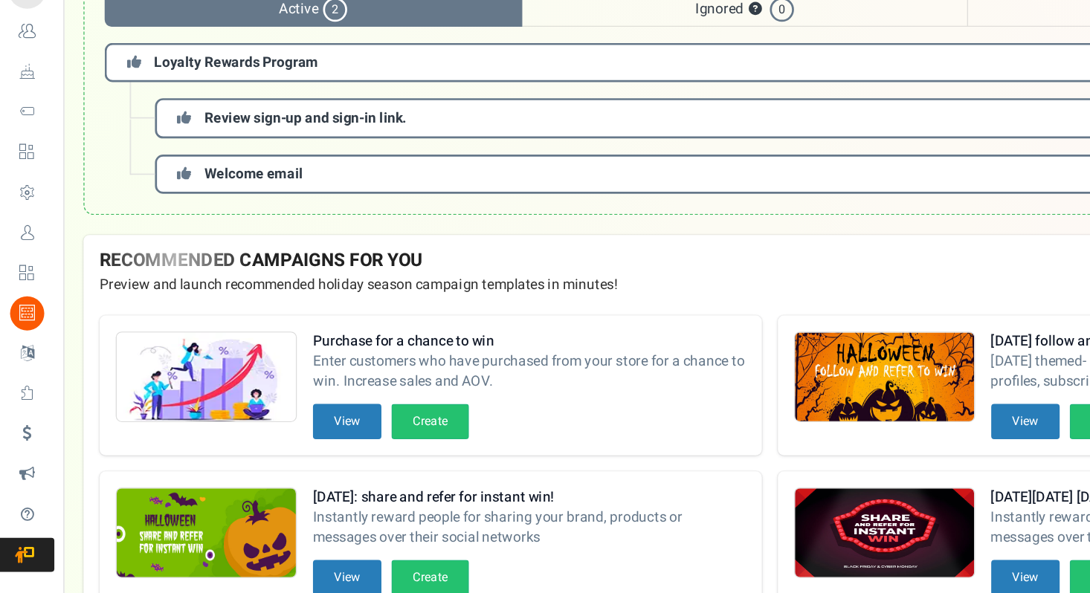
click at [236, 291] on h3 "Welcome email" at bounding box center [586, 283] width 945 height 29
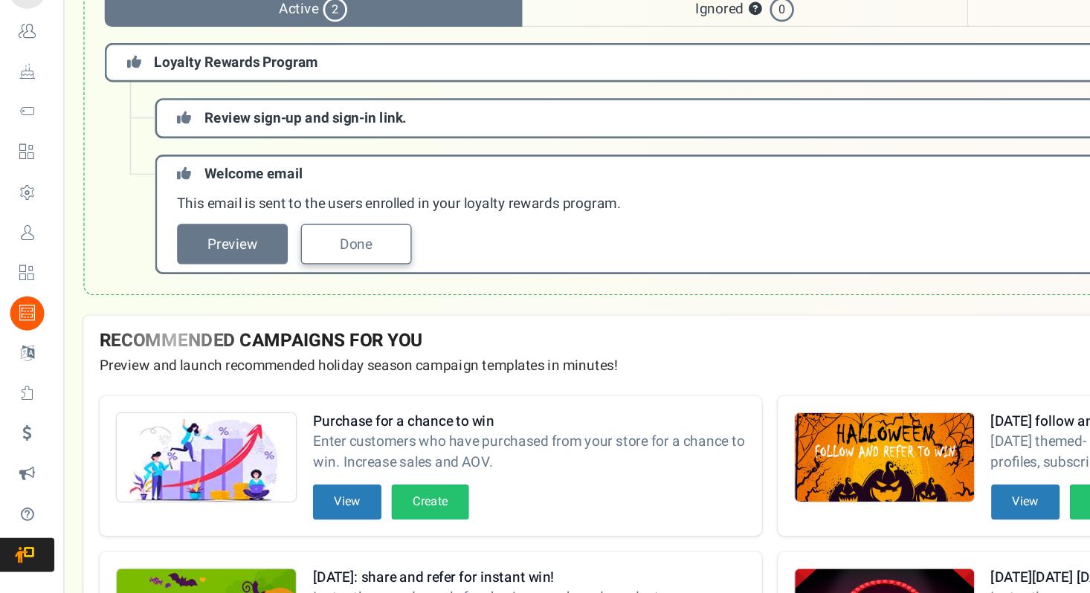
click at [249, 339] on link "Done" at bounding box center [263, 335] width 82 height 30
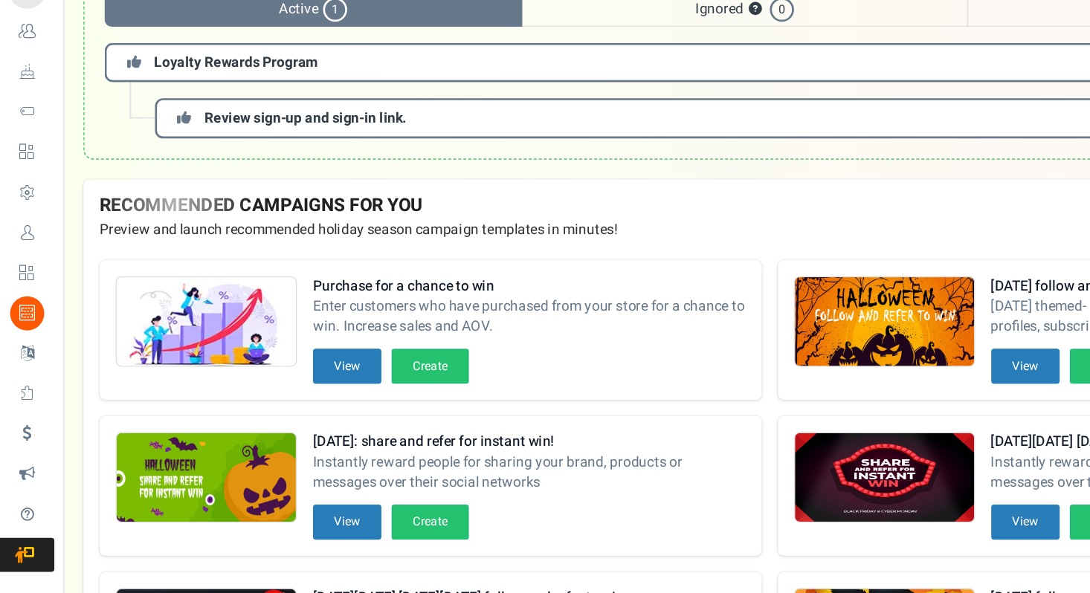
click at [243, 251] on h3 "Review sign-up and sign-in link." at bounding box center [586, 242] width 945 height 29
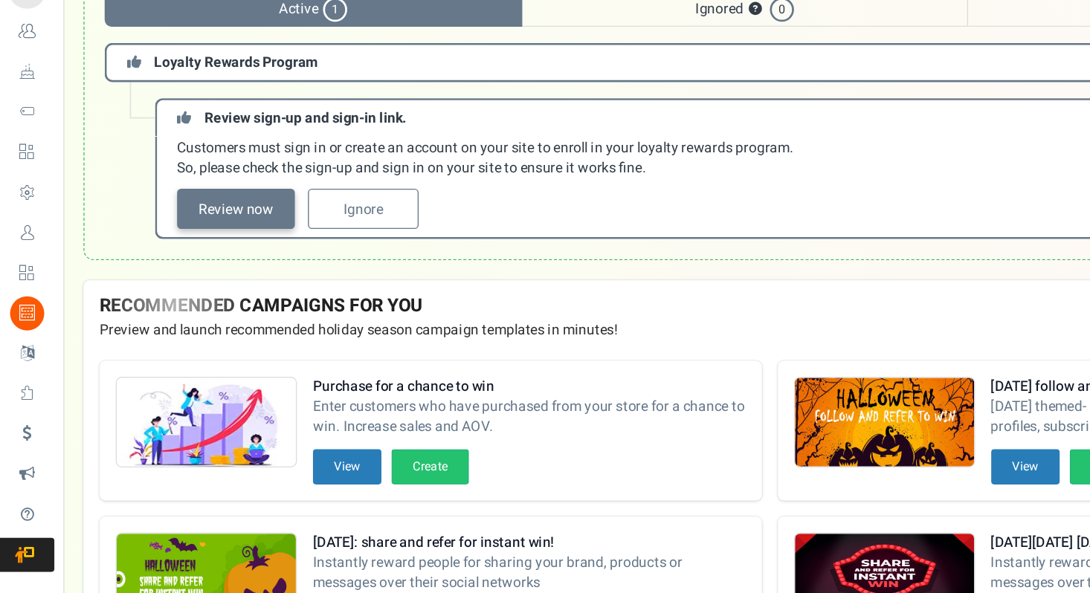
click at [195, 312] on link "Review now" at bounding box center [174, 309] width 87 height 30
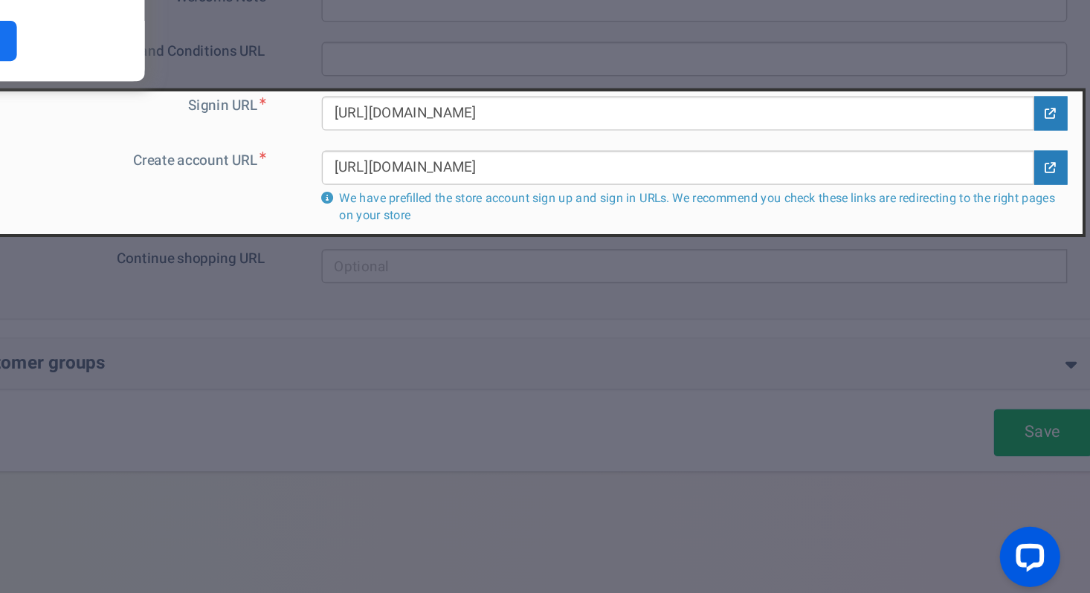
scroll to position [667, 0]
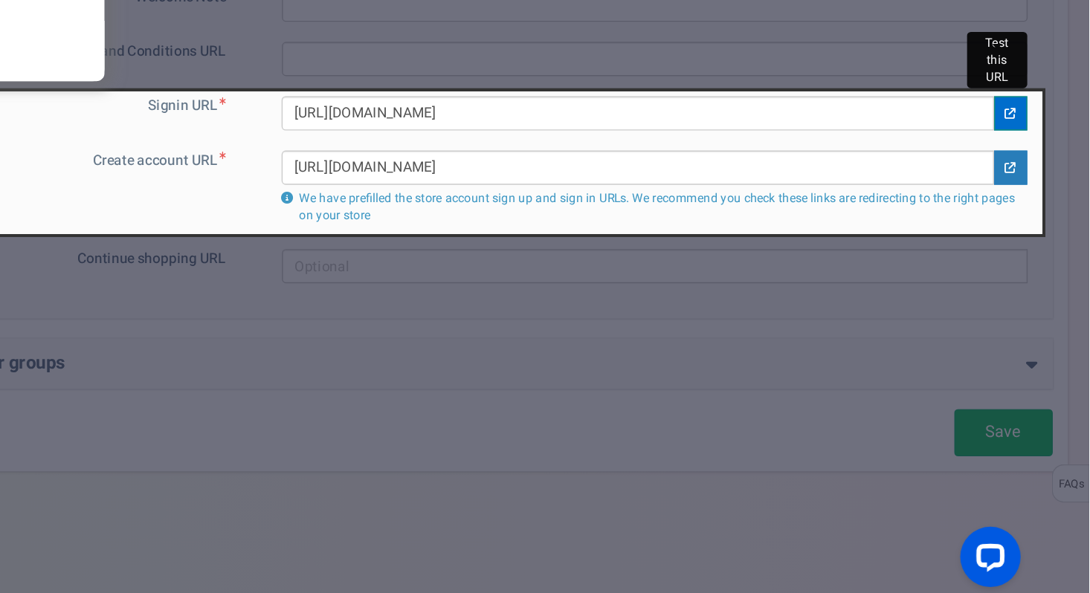
click at [1027, 245] on link at bounding box center [1032, 238] width 25 height 25
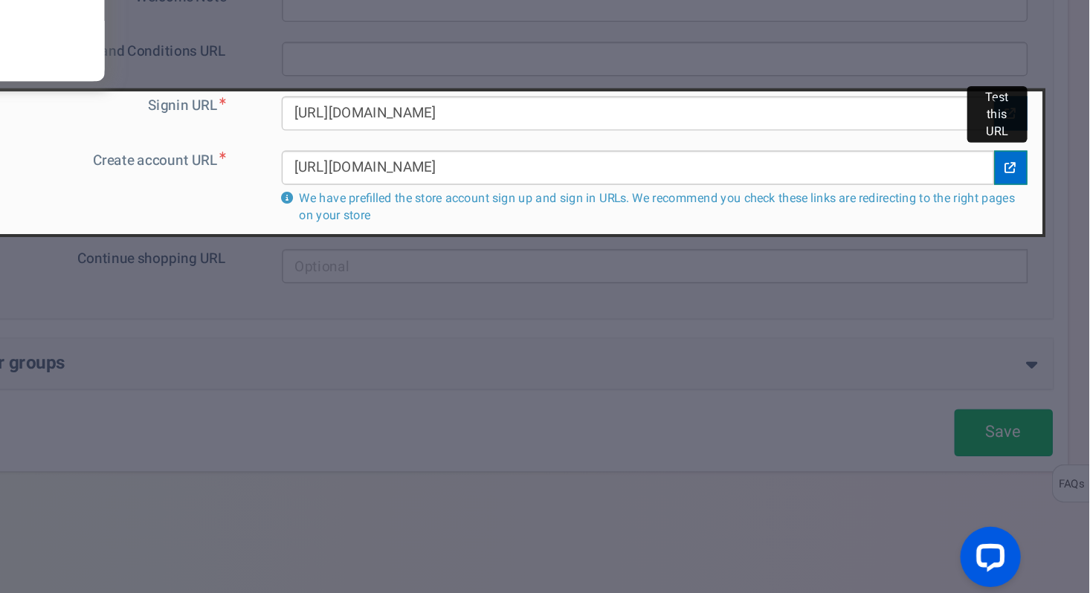
click at [1034, 280] on icon at bounding box center [1032, 279] width 8 height 8
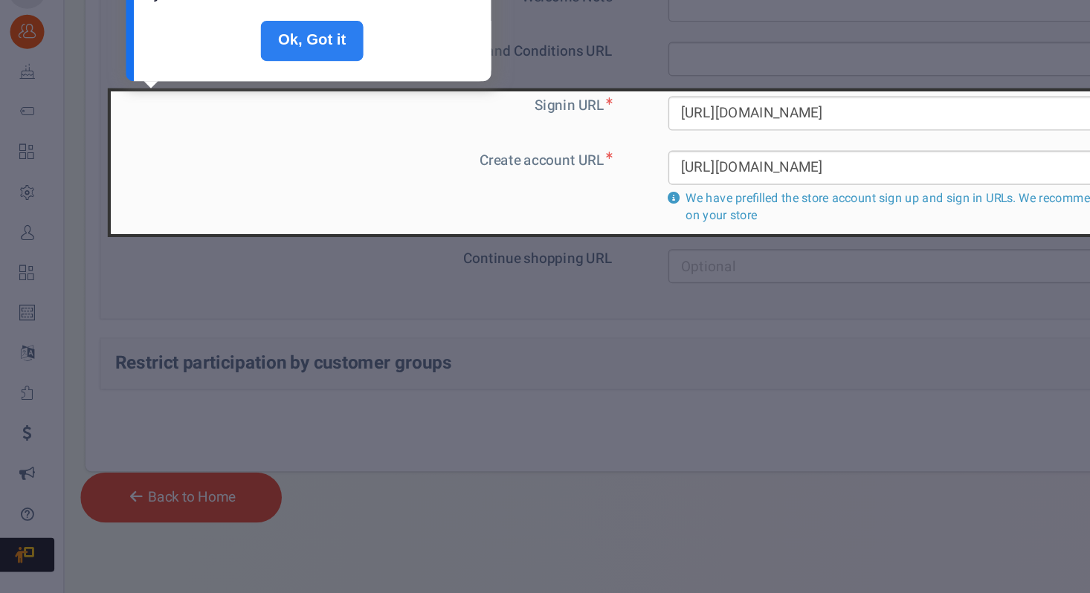
click at [233, 182] on link "Done" at bounding box center [231, 185] width 76 height 30
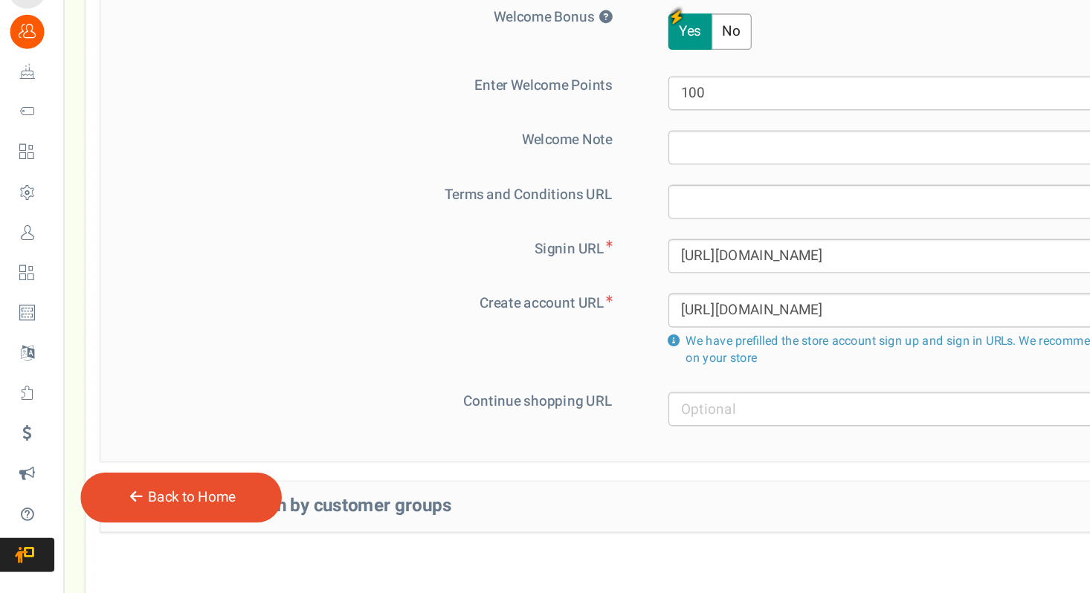
scroll to position [575, 0]
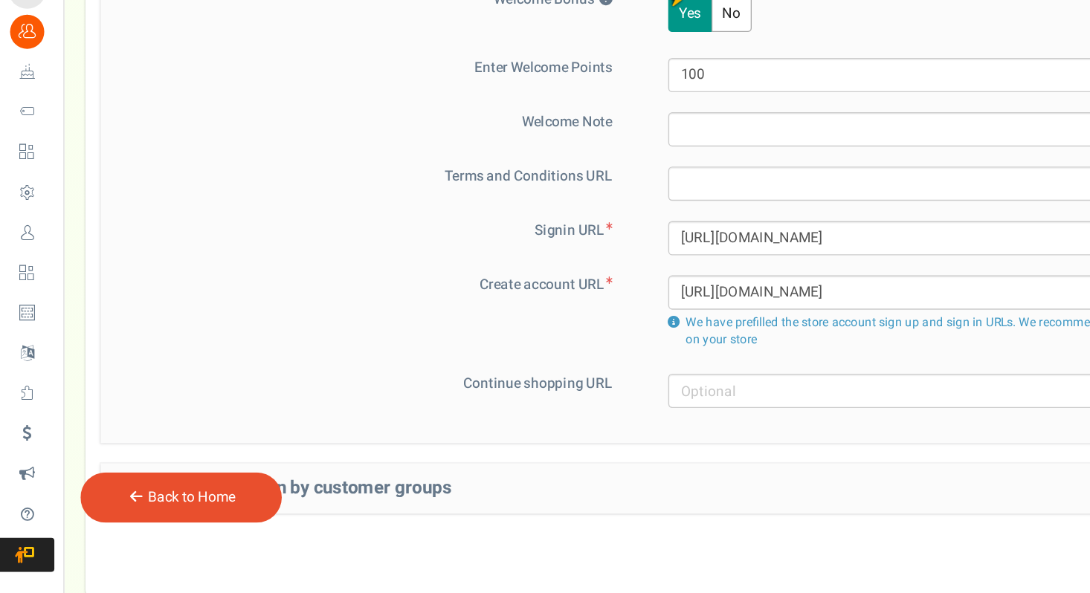
click at [122, 536] on div "Back to Home" at bounding box center [133, 522] width 149 height 37
click at [120, 529] on link "Back to Home" at bounding box center [141, 522] width 65 height 16
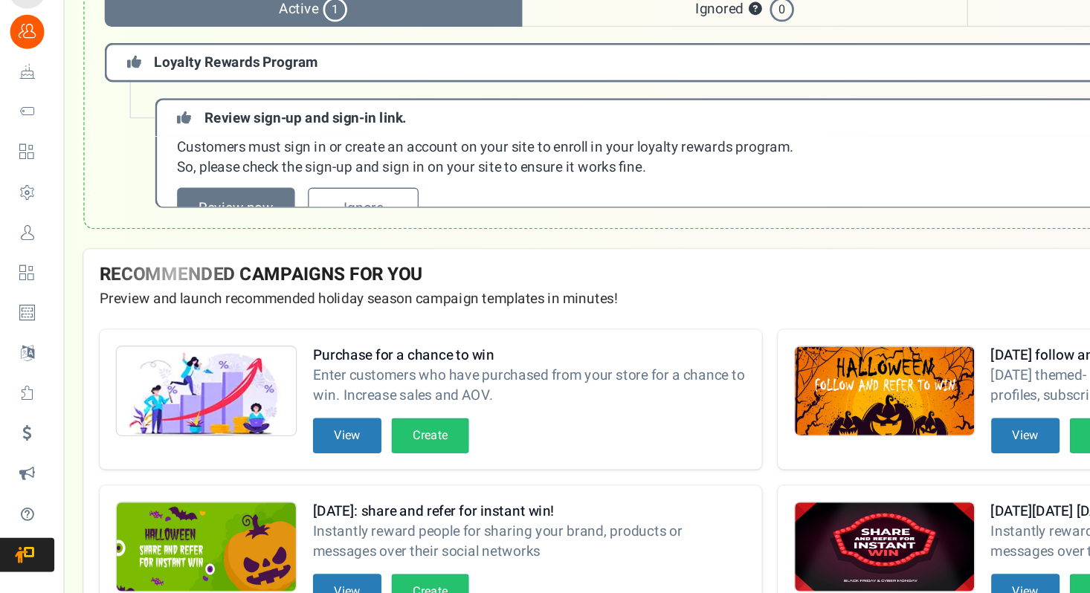
click at [120, 529] on div "Purchase for a chance to win Enter customers who have purchased from your store…" at bounding box center [568, 566] width 1013 height 358
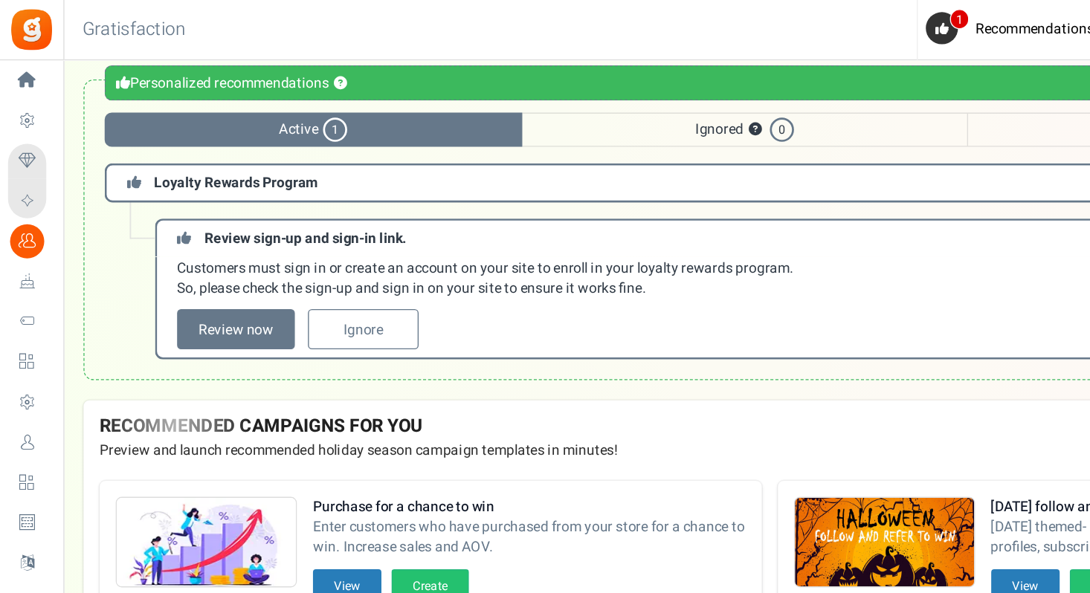
scroll to position [30, 0]
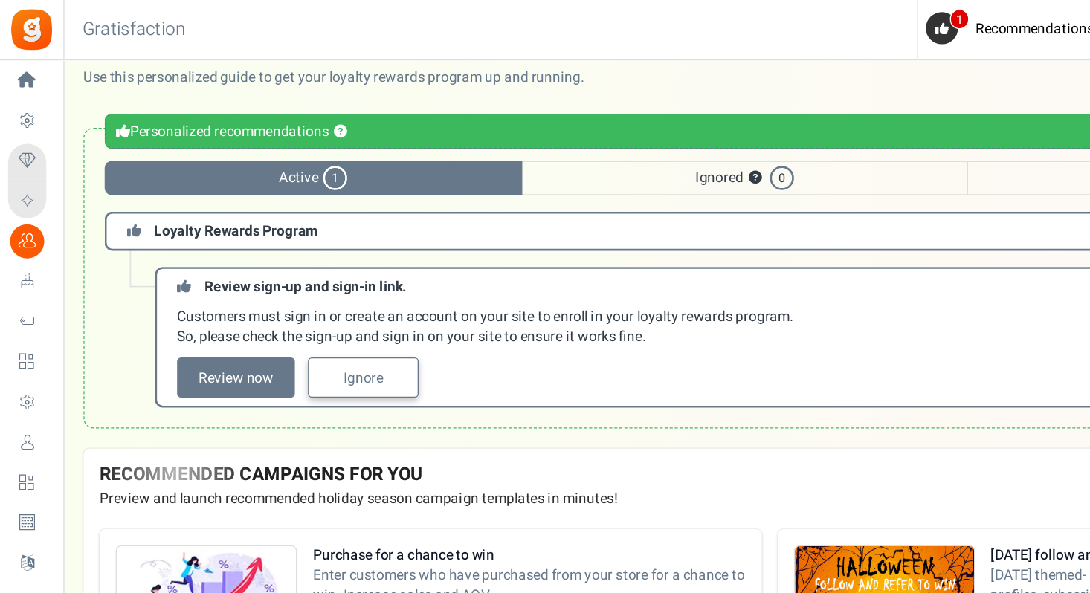
click at [244, 285] on link "Ignore" at bounding box center [269, 279] width 82 height 30
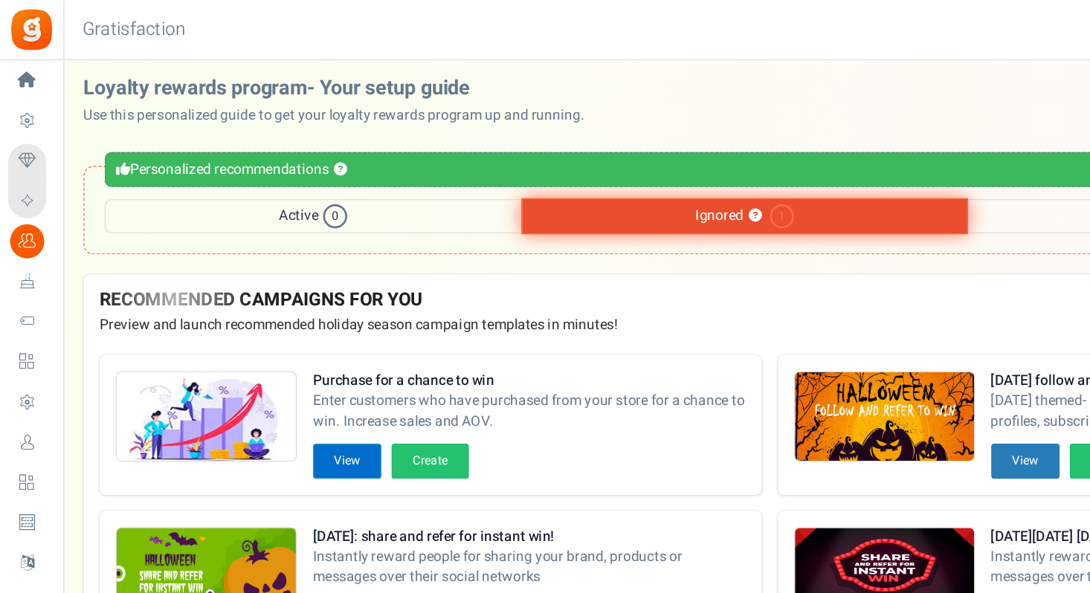
scroll to position [0, 0]
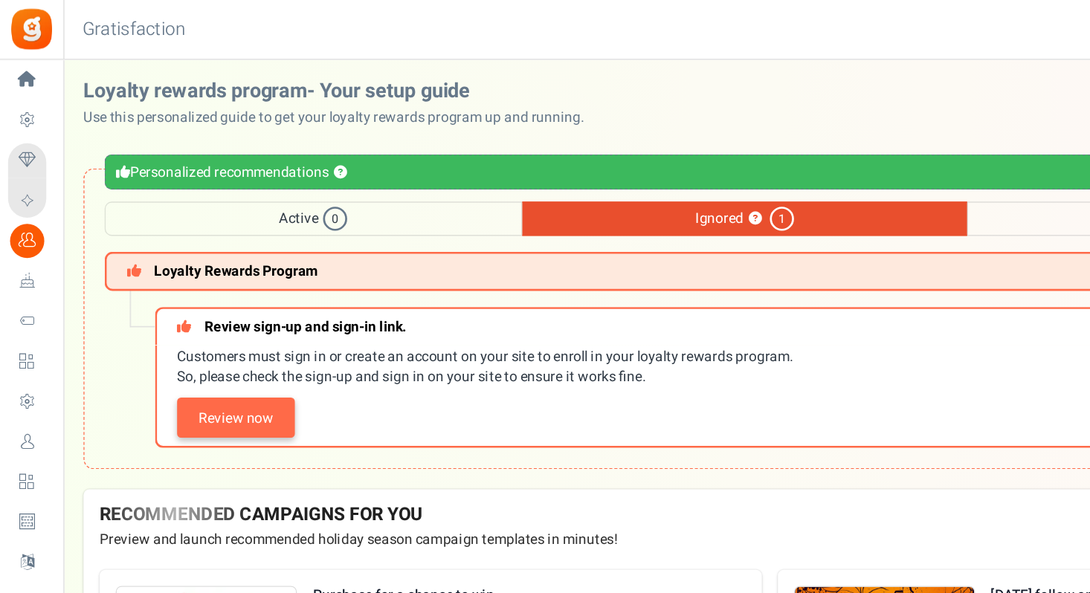
click at [189, 309] on link "Review now" at bounding box center [174, 309] width 87 height 30
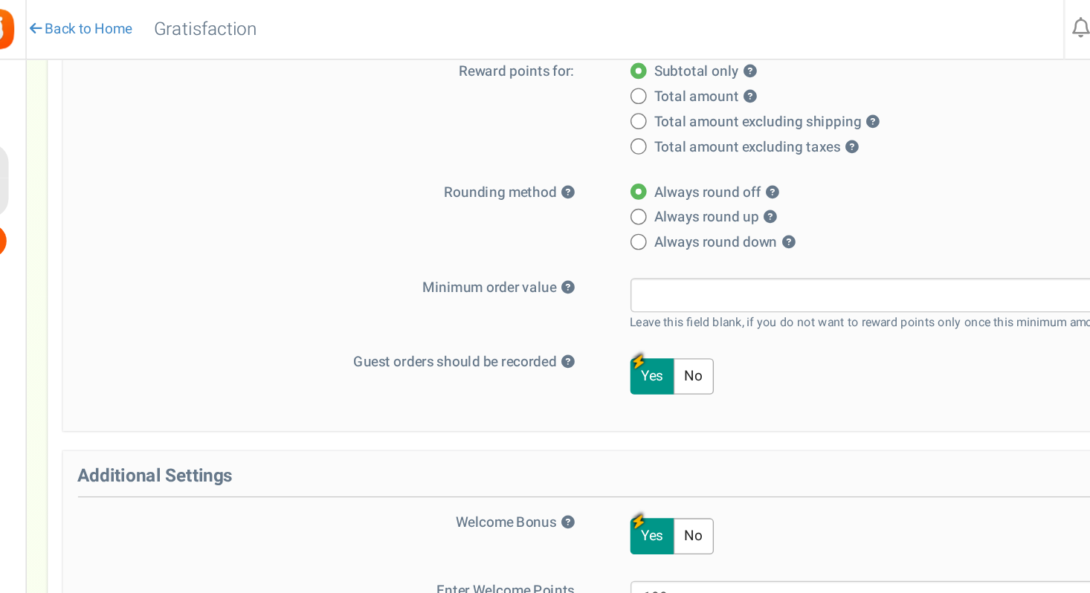
scroll to position [667, 0]
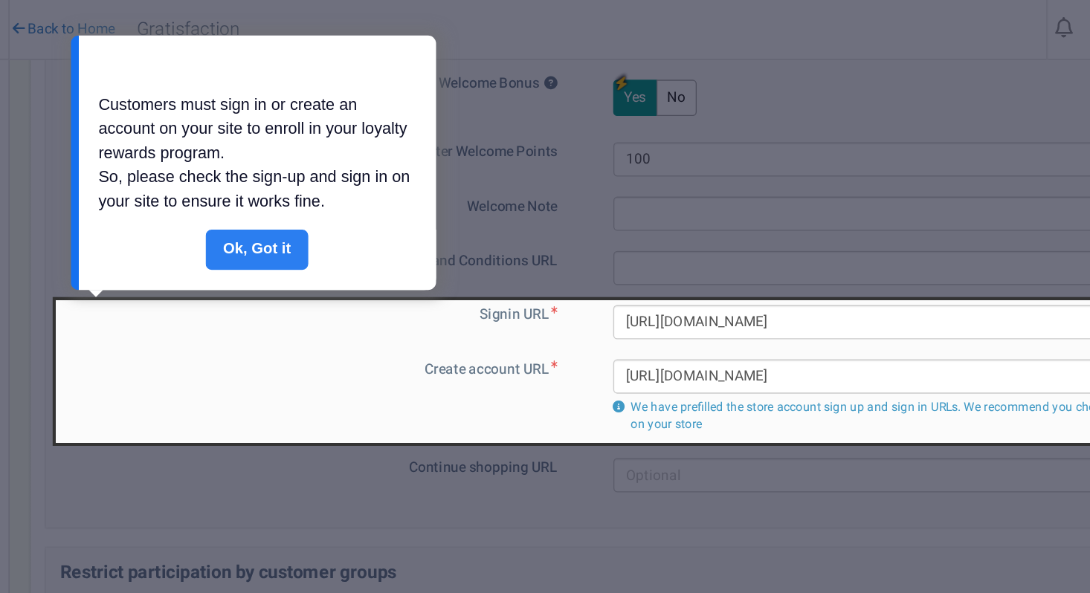
click at [251, 190] on link "Done" at bounding box center [231, 185] width 76 height 30
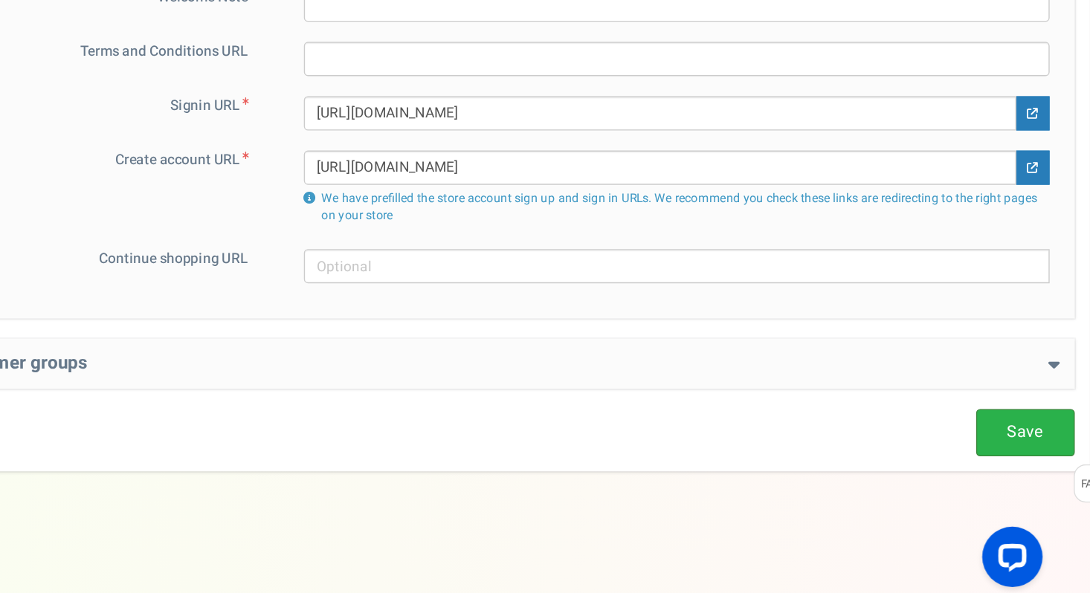
click at [998, 477] on link "Save" at bounding box center [1026, 474] width 73 height 35
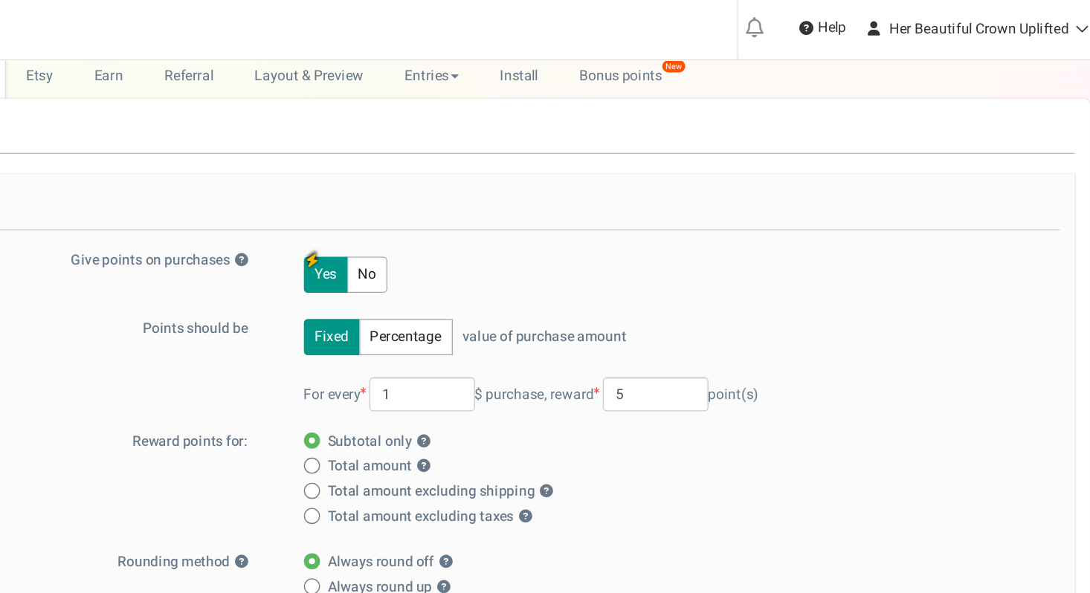
scroll to position [0, 0]
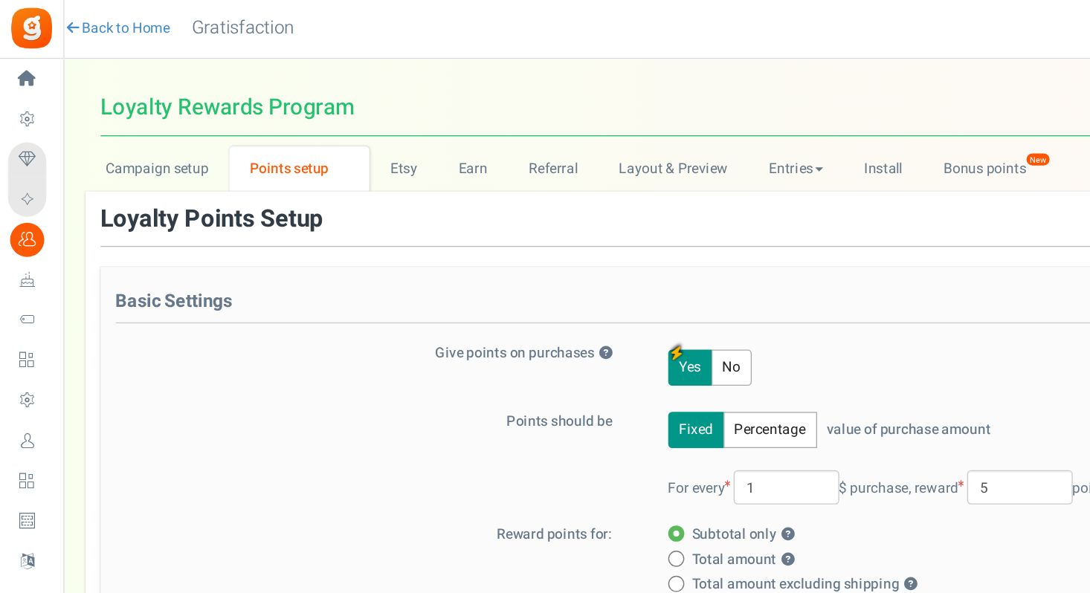
click at [144, 126] on link "Campaign setup" at bounding box center [116, 125] width 106 height 33
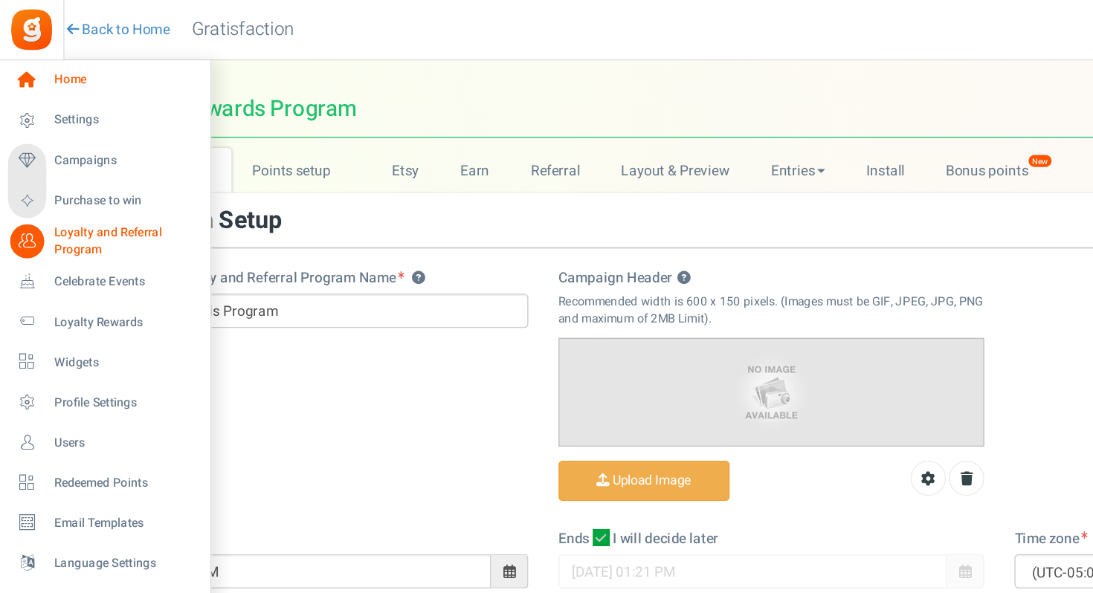
click at [52, 65] on span "Home" at bounding box center [92, 59] width 104 height 13
